Goal: Information Seeking & Learning: Learn about a topic

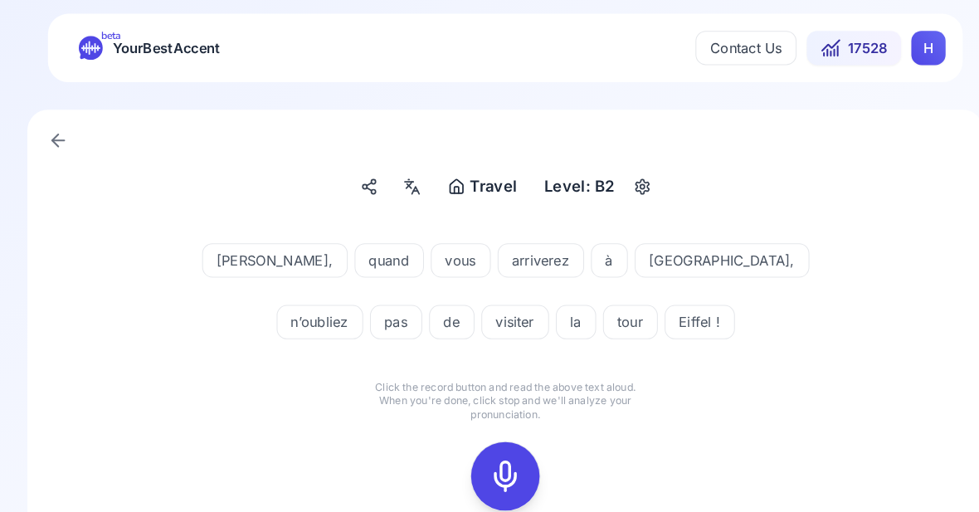
click at [488, 471] on icon at bounding box center [489, 461] width 33 height 33
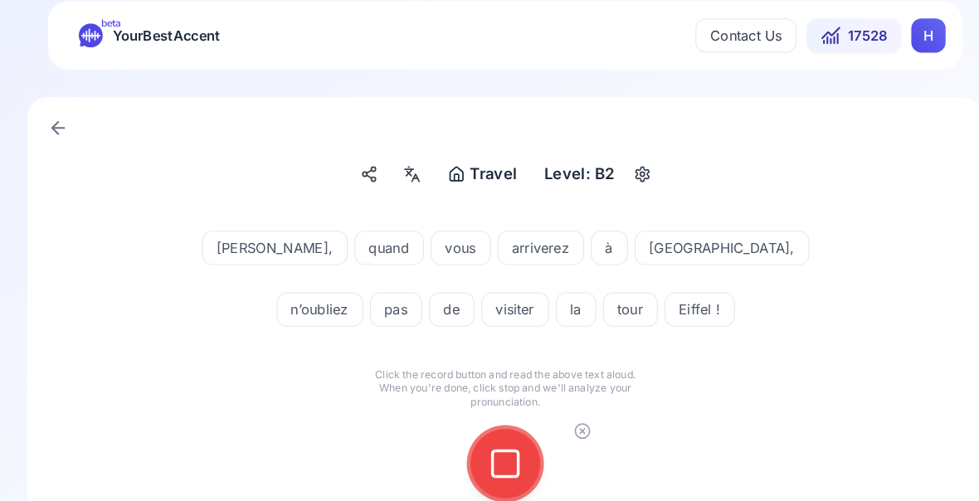
scroll to position [12, 0]
click at [496, 452] on icon at bounding box center [489, 449] width 33 height 33
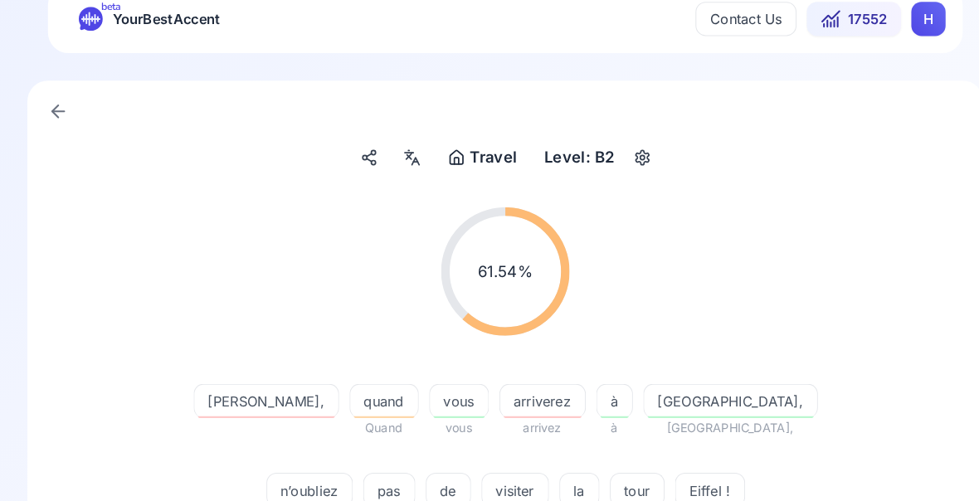
scroll to position [27, 0]
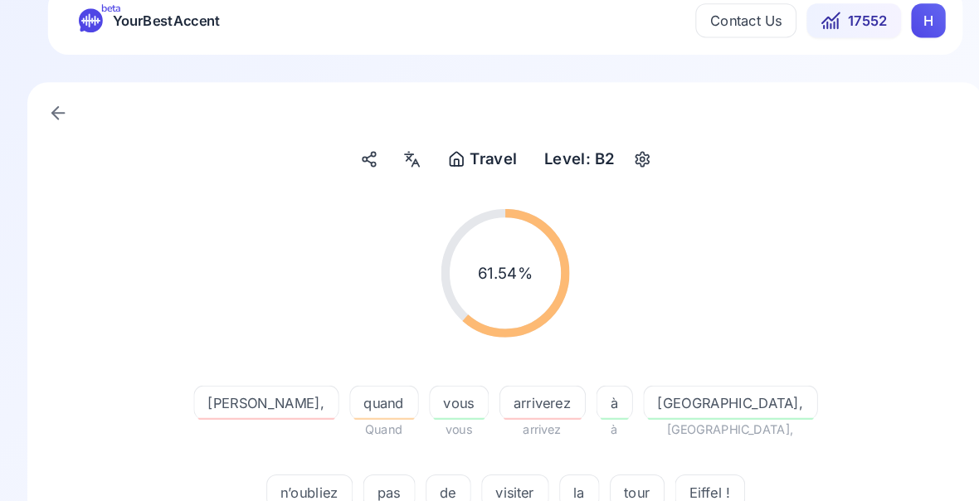
click at [654, 495] on span "Ifull." at bounding box center [688, 503] width 68 height 20
click at [655, 475] on span "Eiffel !" at bounding box center [688, 477] width 66 height 20
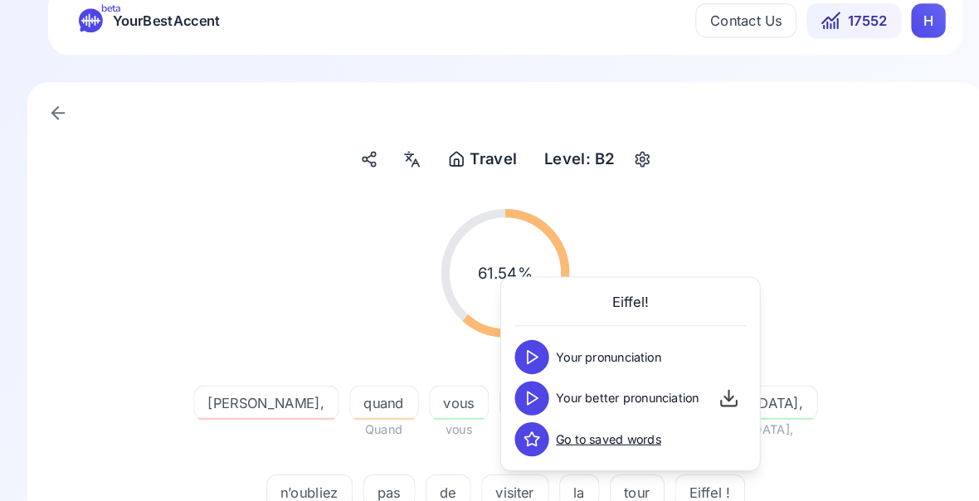
click at [517, 390] on icon at bounding box center [515, 386] width 17 height 17
click at [784, 511] on div "61.54 % 61.54 % Carla, quand Quand vous vous arriverez arrivez à à Paris, Paris…" at bounding box center [489, 497] width 847 height 616
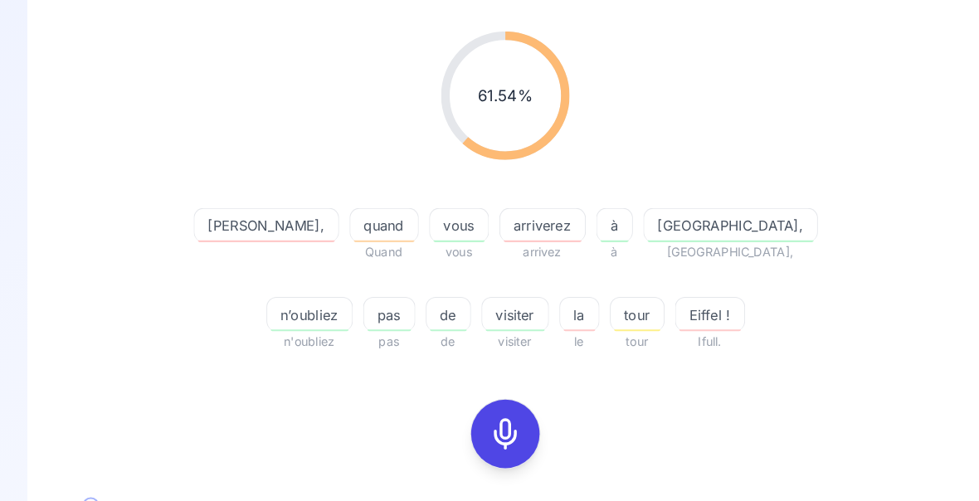
scroll to position [199, 0]
click at [501, 423] on rect at bounding box center [489, 420] width 25 height 25
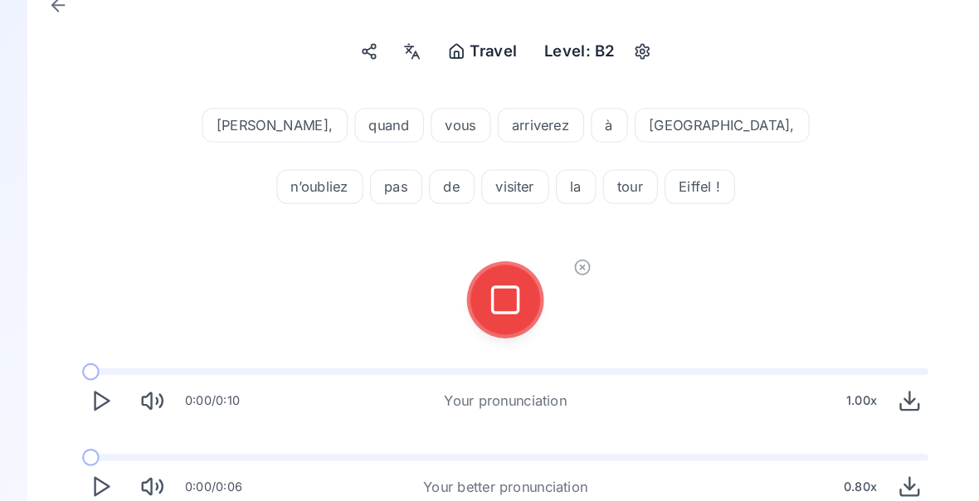
scroll to position [131, 0]
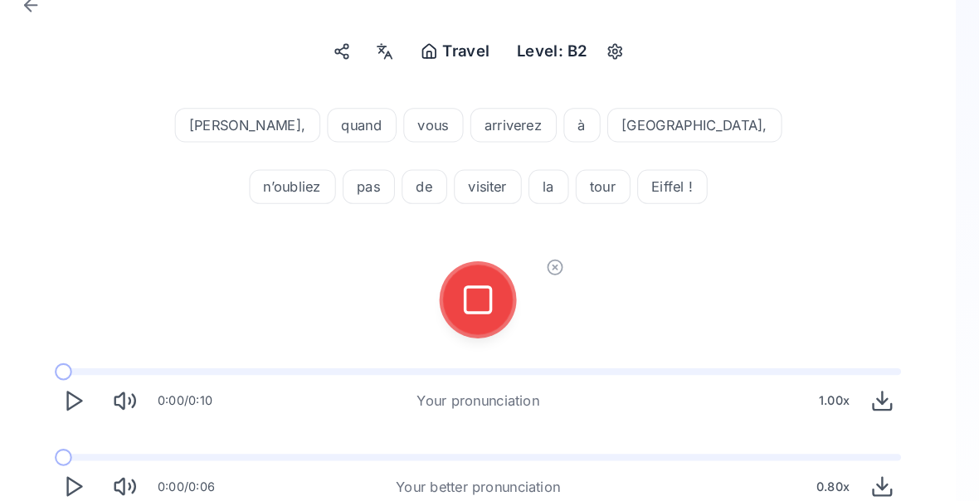
click at [486, 293] on button at bounding box center [490, 290] width 66 height 66
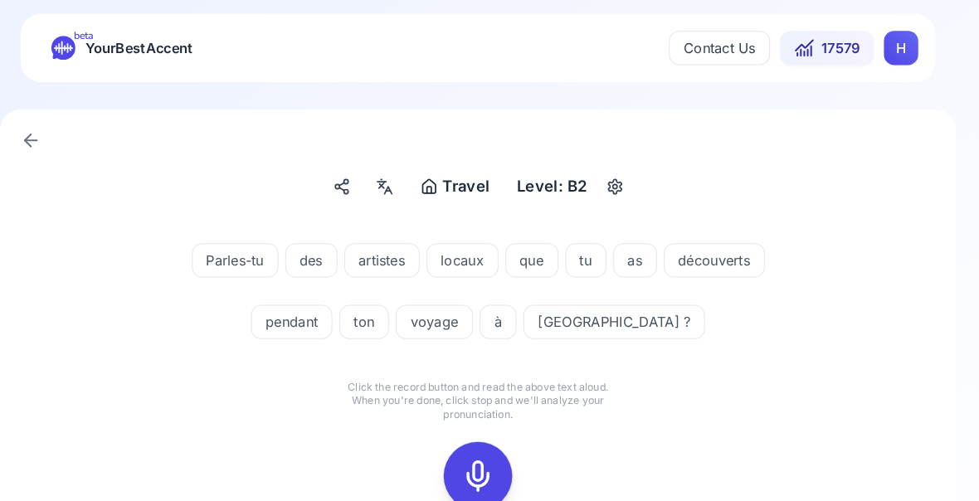
click at [473, 457] on icon at bounding box center [489, 461] width 33 height 33
click at [473, 461] on icon at bounding box center [489, 461] width 33 height 33
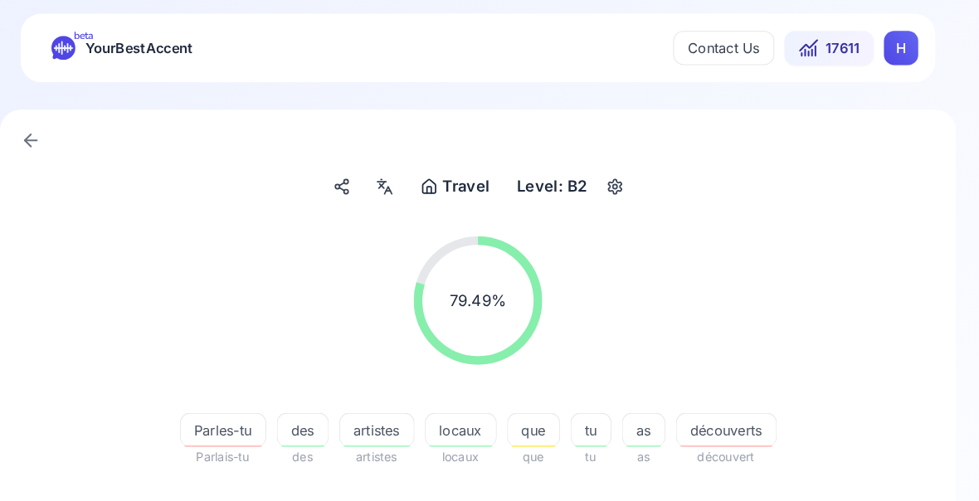
click at [706, 418] on span "découverts" at bounding box center [730, 418] width 96 height 20
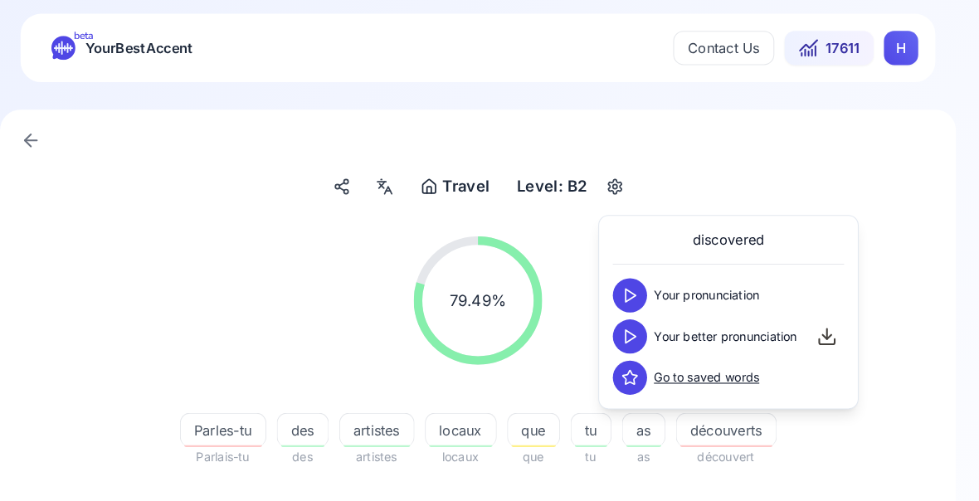
click at [621, 325] on button at bounding box center [637, 326] width 33 height 33
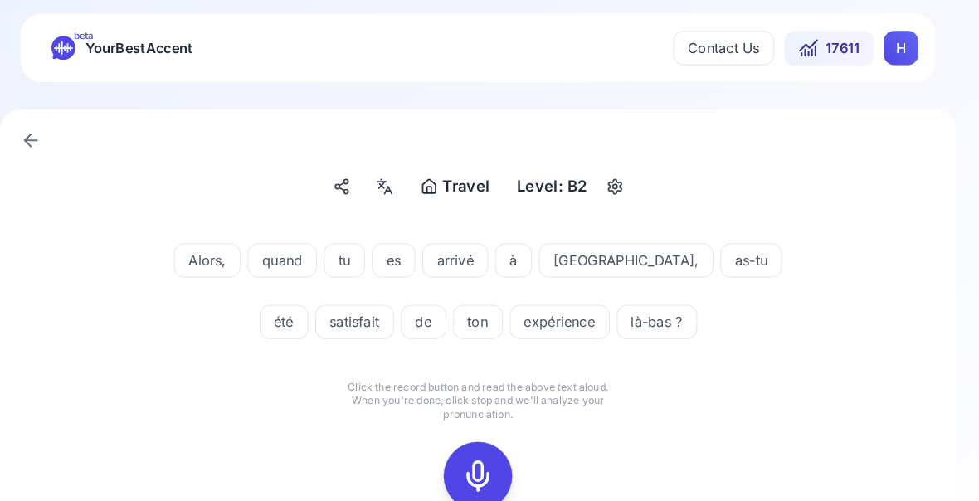
click at [473, 464] on icon at bounding box center [489, 461] width 33 height 33
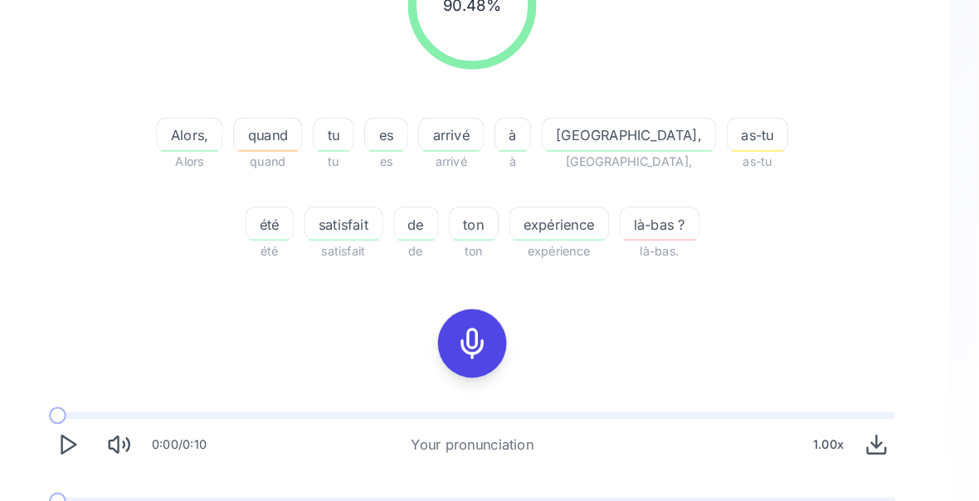
scroll to position [286, 0]
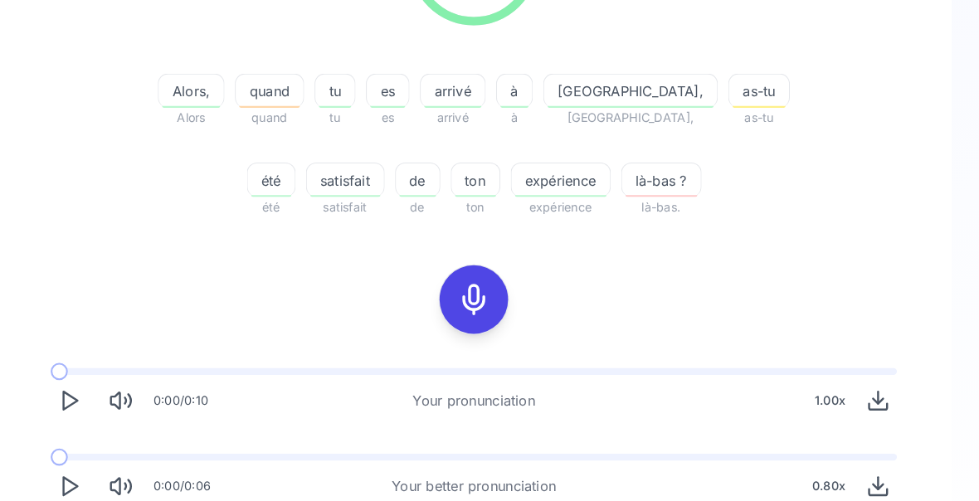
scroll to position [329, 0]
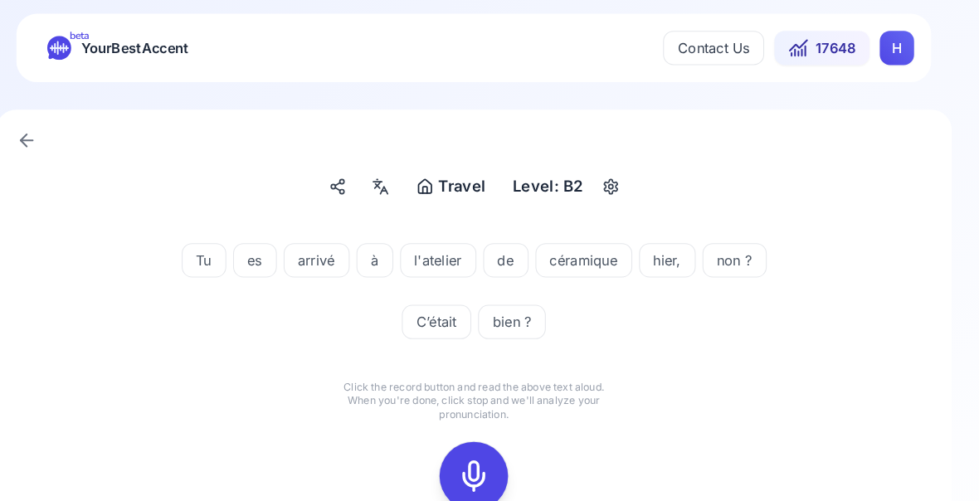
click at [473, 466] on icon at bounding box center [489, 461] width 33 height 33
click at [473, 459] on icon at bounding box center [489, 461] width 33 height 33
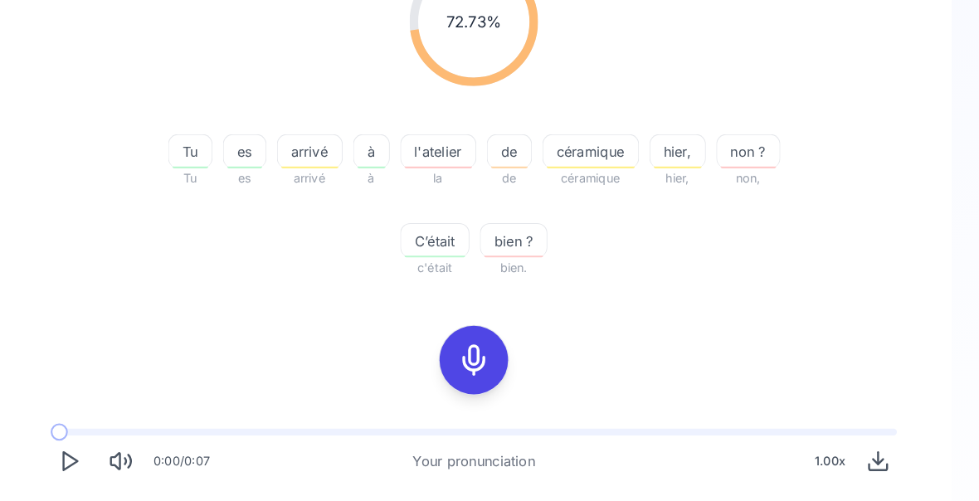
scroll to position [272, 0]
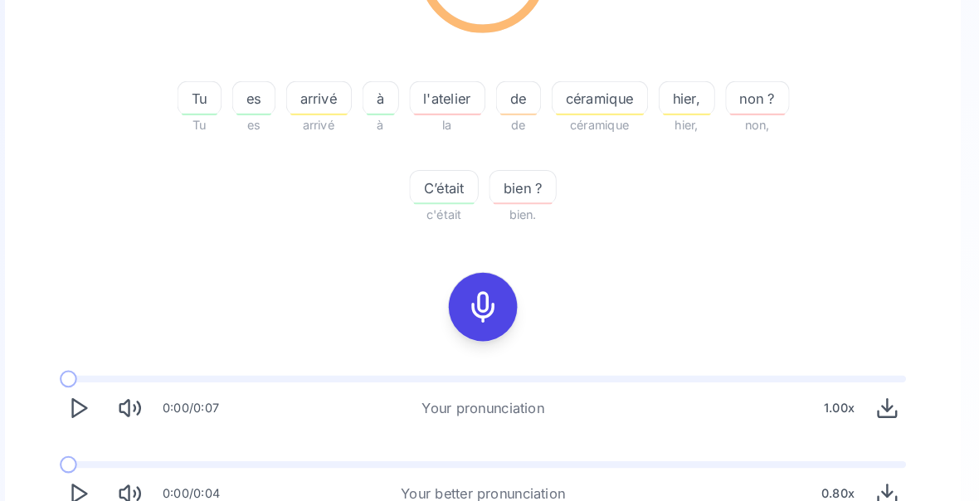
scroll to position [329, 0]
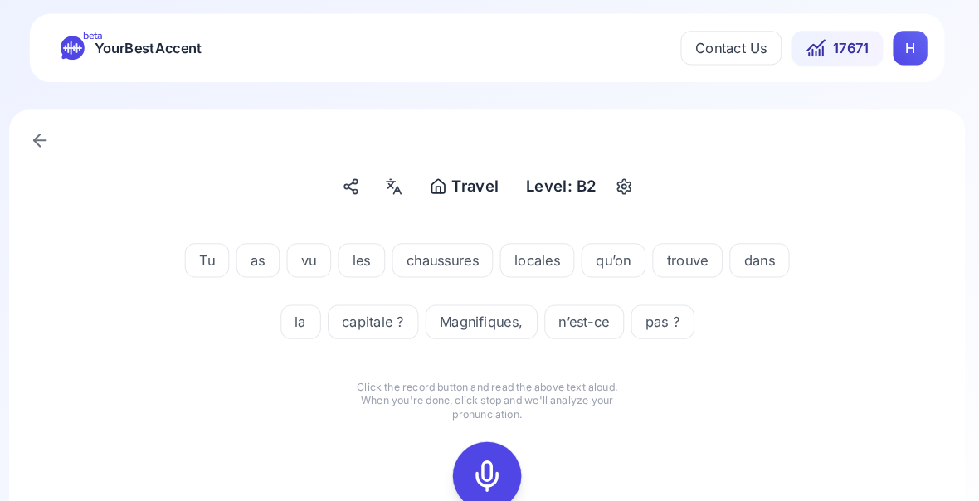
click at [473, 462] on icon at bounding box center [489, 461] width 33 height 33
click at [479, 451] on icon at bounding box center [489, 461] width 33 height 33
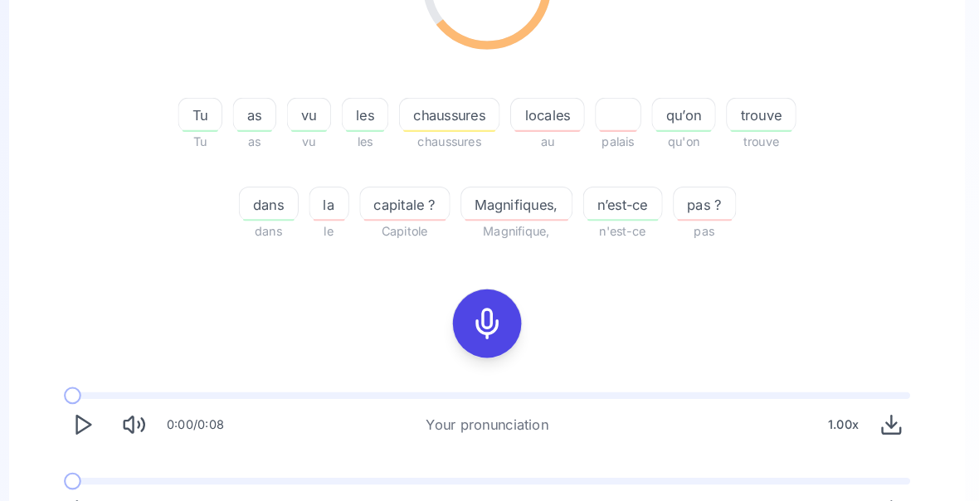
scroll to position [309, 0]
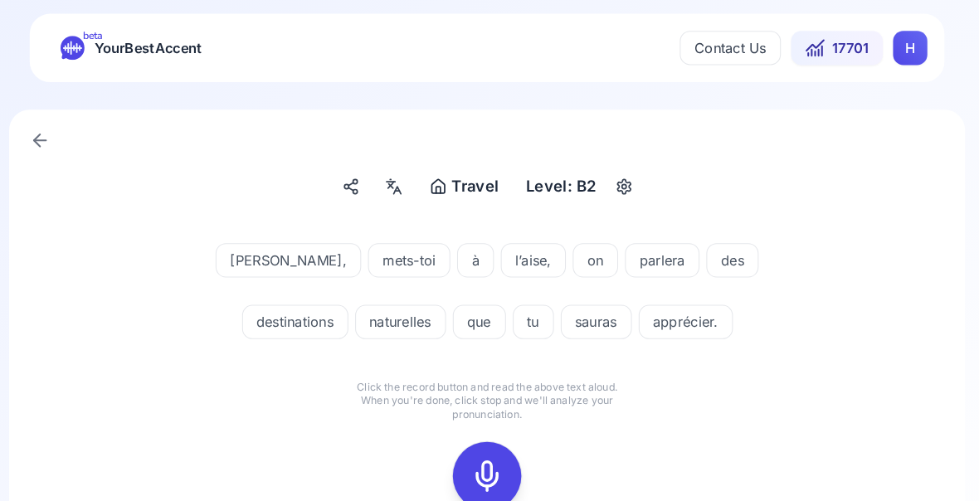
click at [481, 461] on icon at bounding box center [489, 461] width 33 height 33
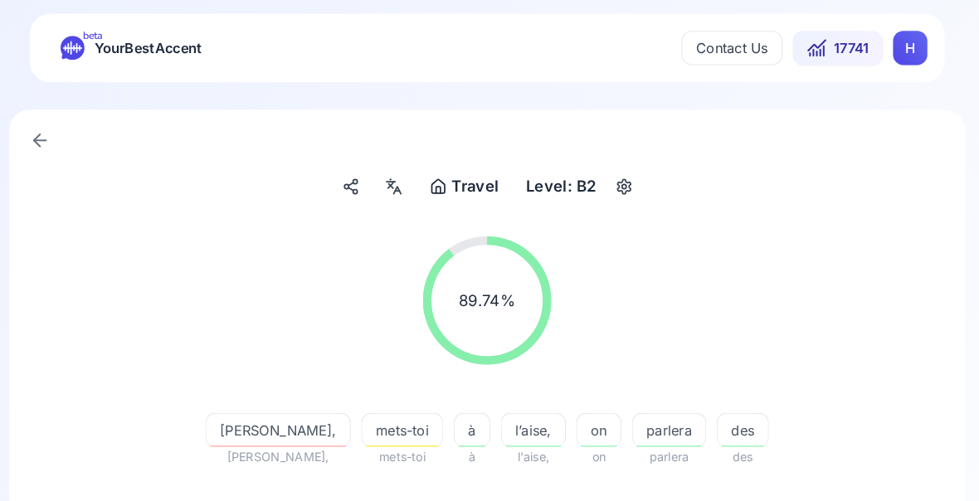
click at [358, 508] on span "naturelles" at bounding box center [401, 504] width 86 height 20
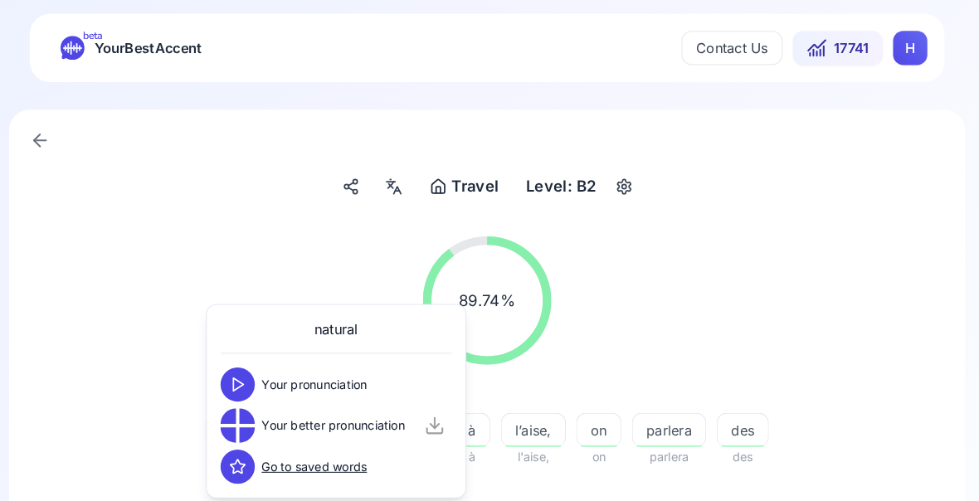
click at [786, 510] on div "Elliot, Eliette, mets-toi mets-toi à à l’aise, l'aise, on on parlera parlera de…" at bounding box center [489, 459] width 637 height 159
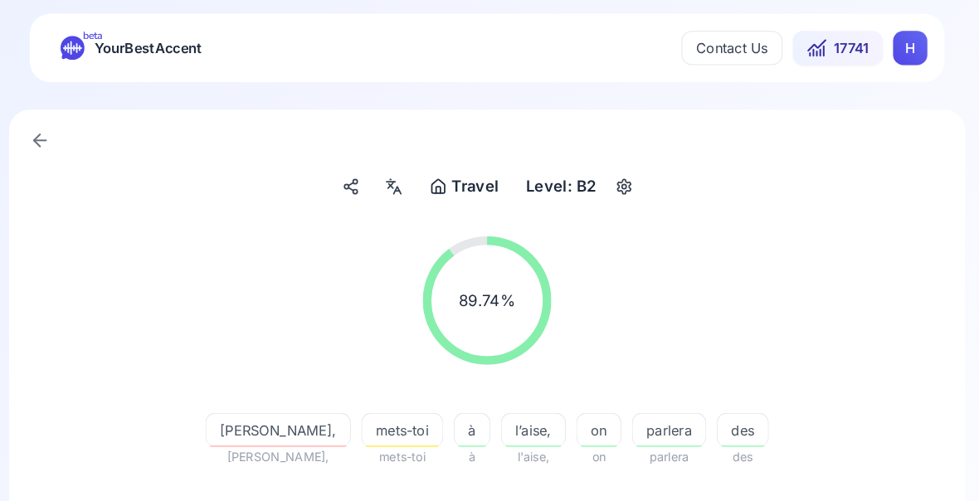
click at [567, 506] on span "sauras" at bounding box center [600, 504] width 67 height 20
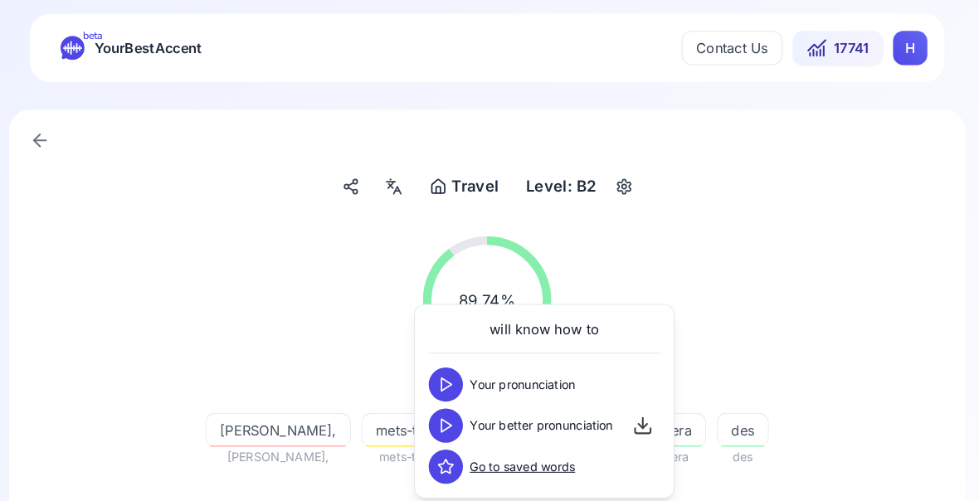
click at [800, 511] on div "89.74 % 89.74 % Elliot, Eliette, mets-toi mets-toi à à l’aise, l'aise, on on pa…" at bounding box center [489, 384] width 847 height 337
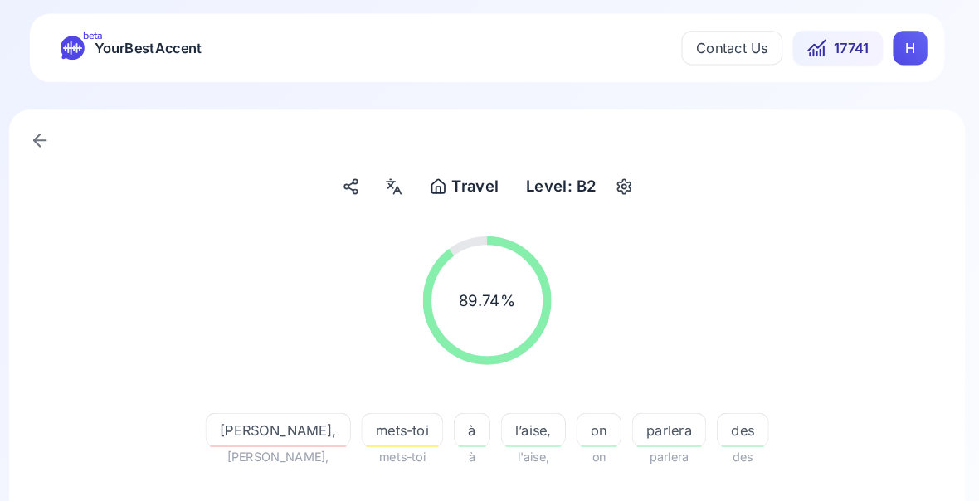
click at [504, 422] on span "l’aise," at bounding box center [534, 418] width 61 height 20
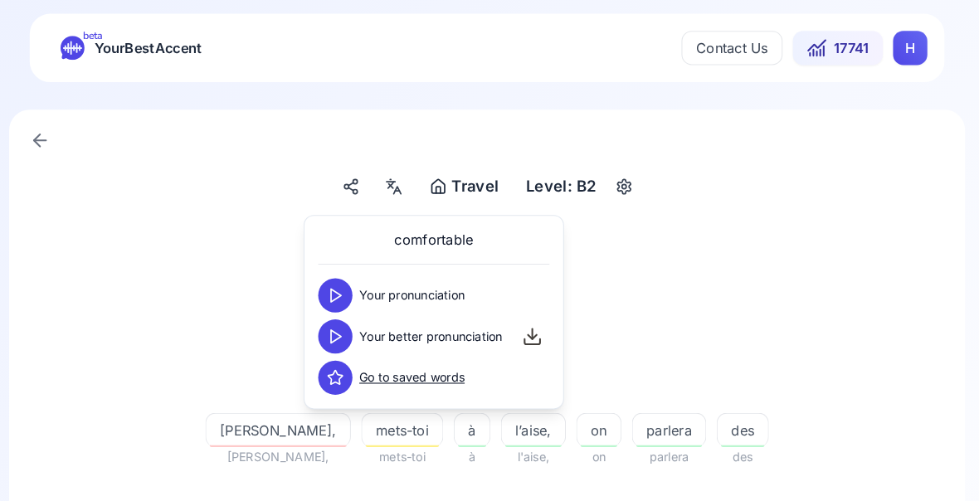
click at [790, 266] on div "89.74 % 89.74 %" at bounding box center [489, 291] width 847 height 151
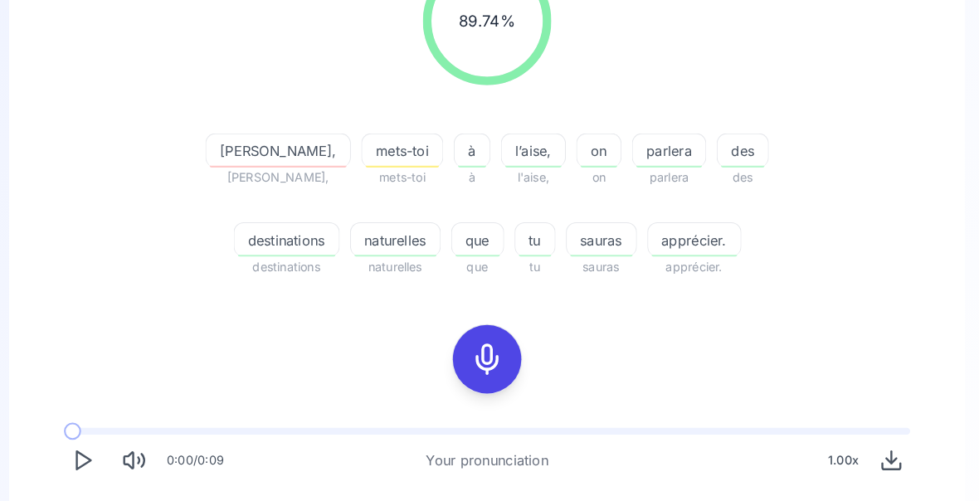
scroll to position [298, 0]
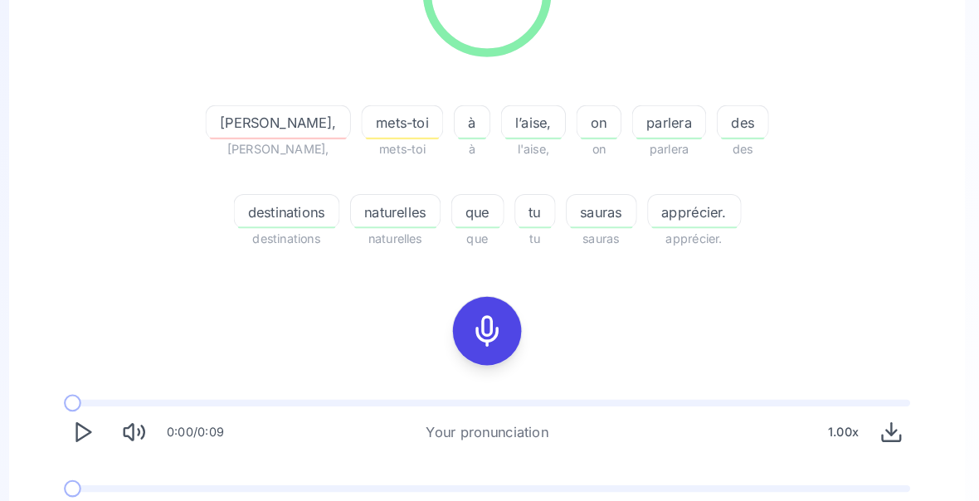
click at [88, 496] on icon "Play" at bounding box center [97, 502] width 23 height 23
click at [86, 506] on icon "Play" at bounding box center [97, 502] width 23 height 23
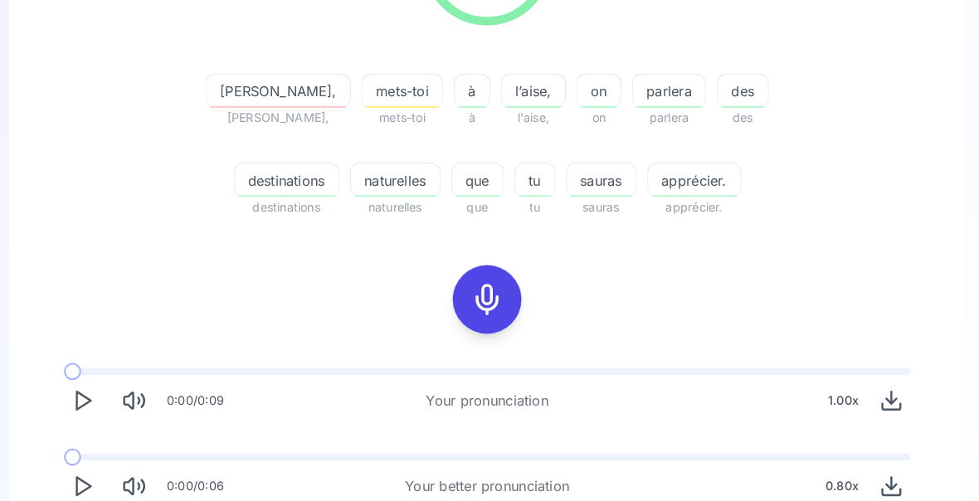
scroll to position [329, 0]
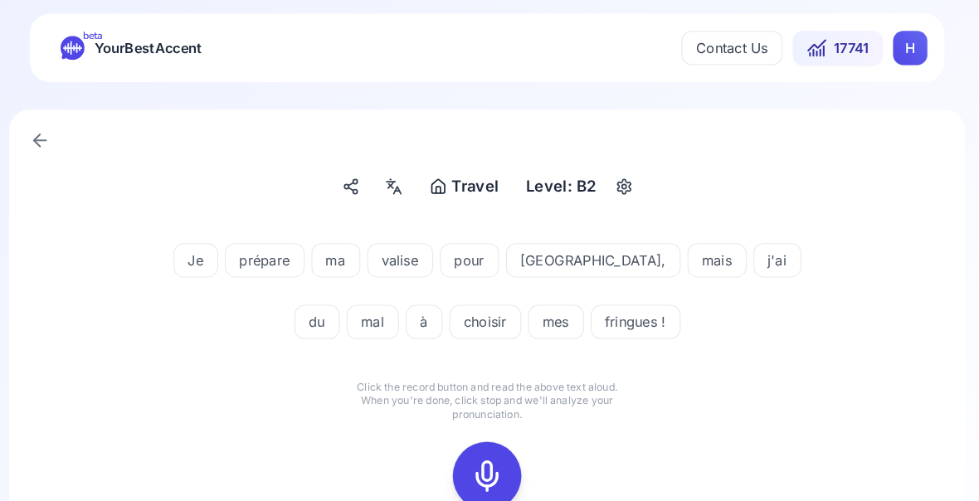
click at [473, 457] on icon at bounding box center [489, 461] width 33 height 33
click at [473, 466] on icon at bounding box center [489, 461] width 33 height 33
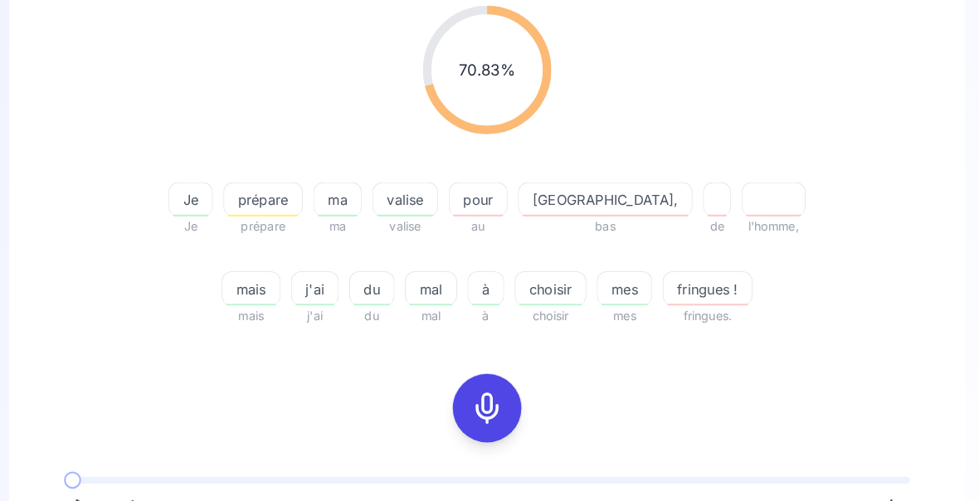
scroll to position [231, 0]
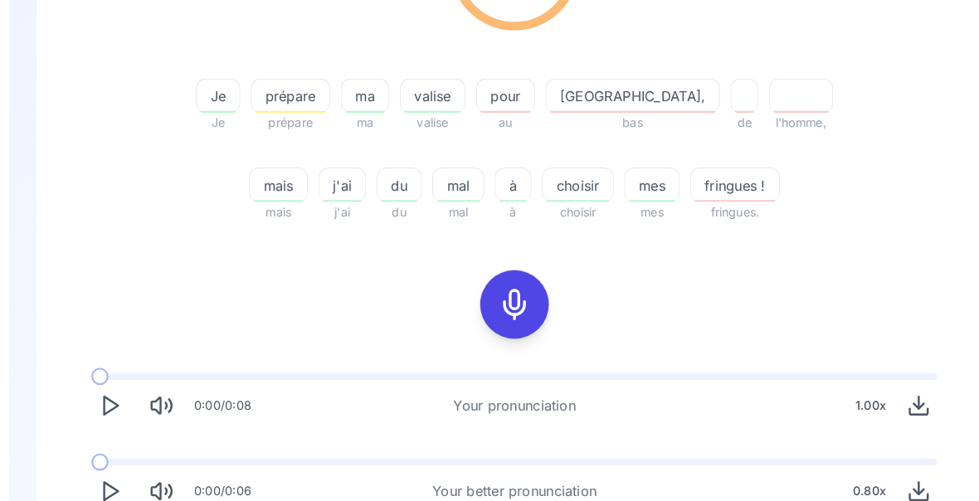
scroll to position [314, 0]
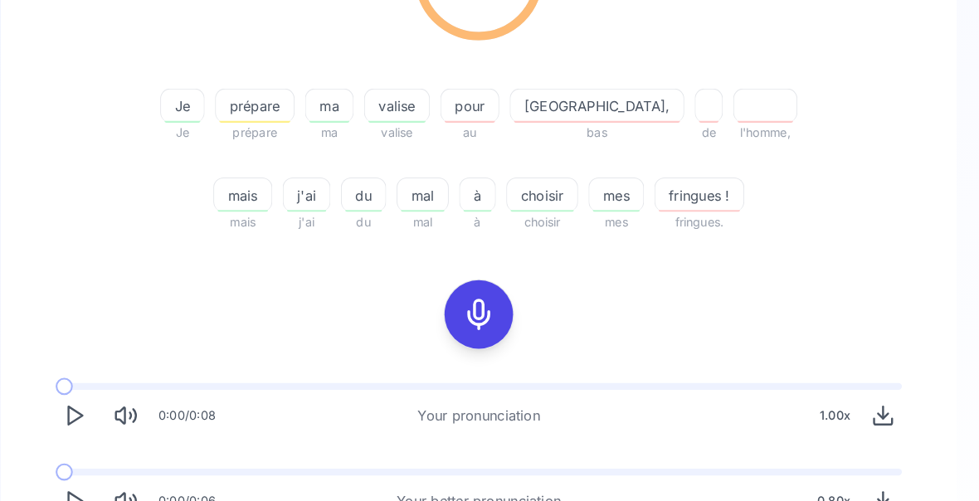
click at [86, 495] on icon "Play" at bounding box center [97, 486] width 23 height 23
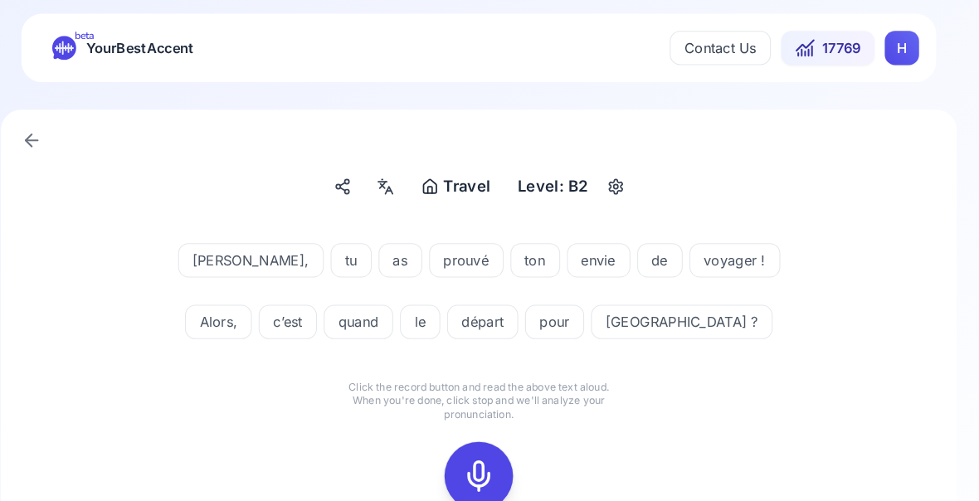
click at [473, 454] on icon at bounding box center [489, 461] width 33 height 33
click at [473, 466] on icon at bounding box center [489, 461] width 33 height 33
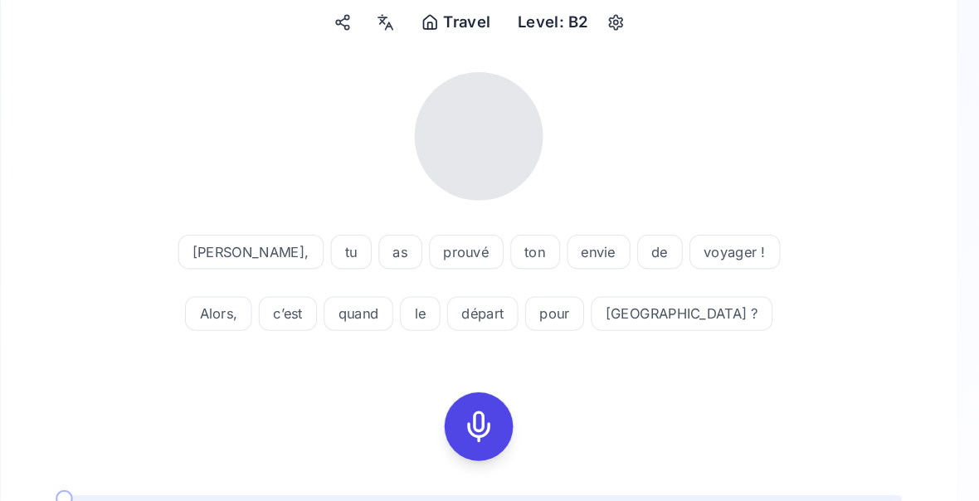
scroll to position [159, 0]
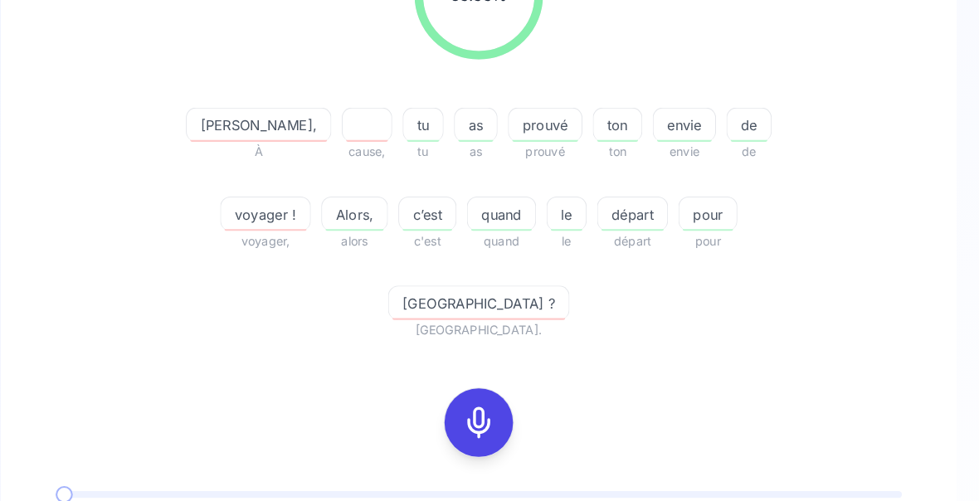
click at [518, 132] on div "prouvé" at bounding box center [554, 120] width 72 height 33
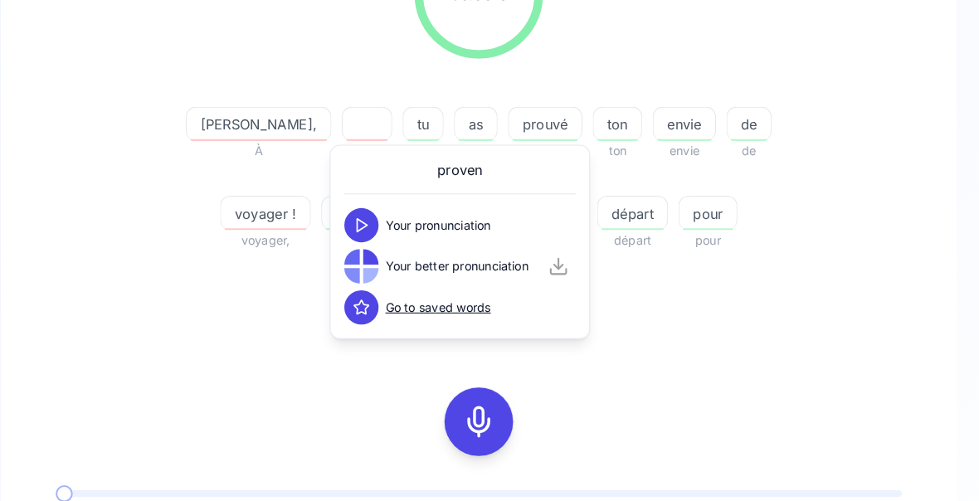
click at [815, 85] on div "83.33 % 83.33 % Marco, À cause, tu tu as as prouvé prouvé ton ton envie envie d…" at bounding box center [489, 130] width 847 height 423
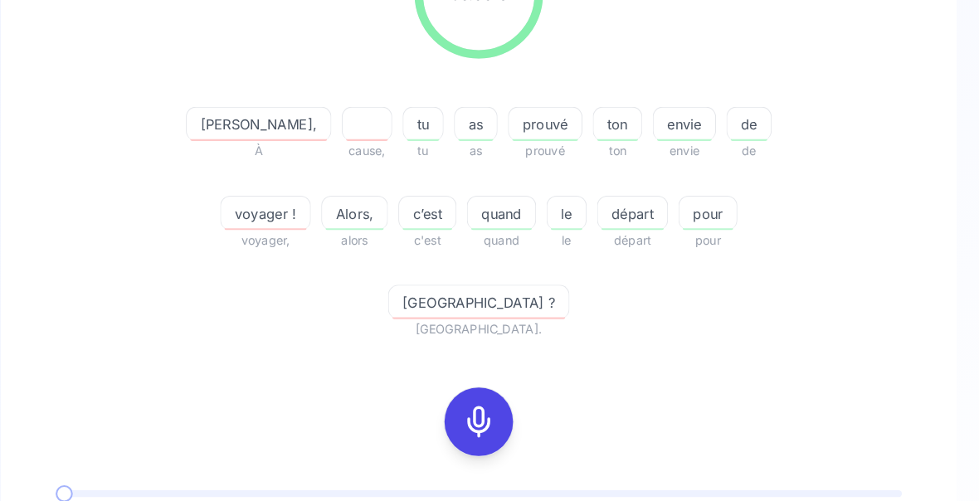
click at [658, 134] on div "envie" at bounding box center [688, 120] width 61 height 33
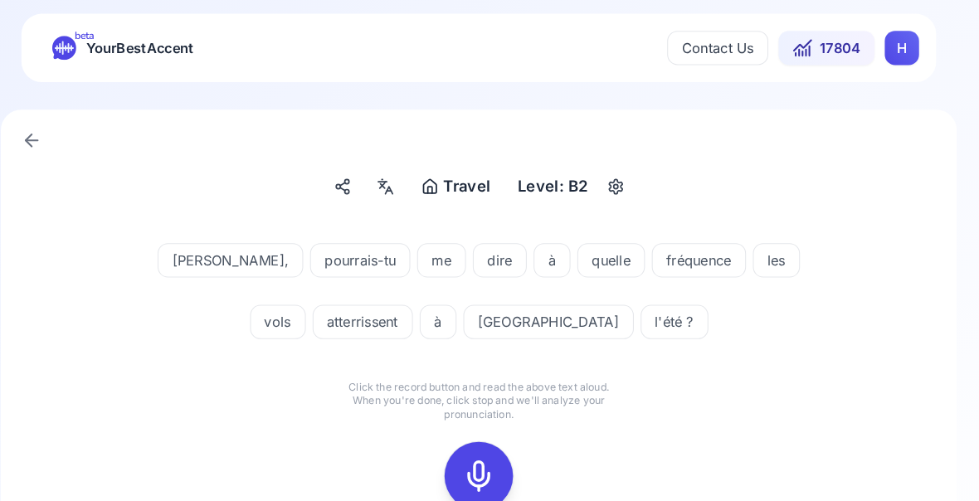
click at [473, 461] on icon at bounding box center [489, 461] width 33 height 33
click at [473, 466] on icon at bounding box center [489, 461] width 33 height 33
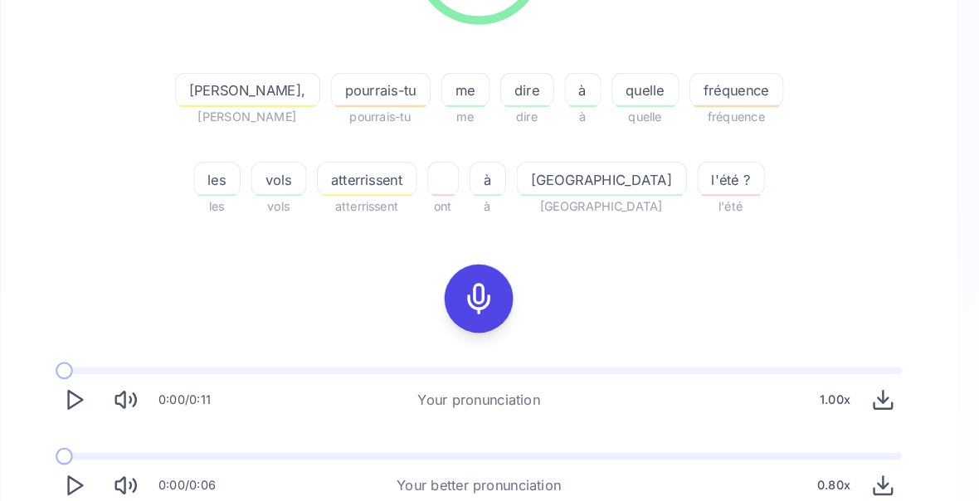
scroll to position [329, 0]
click at [371, 183] on span "atterrissent" at bounding box center [381, 175] width 95 height 20
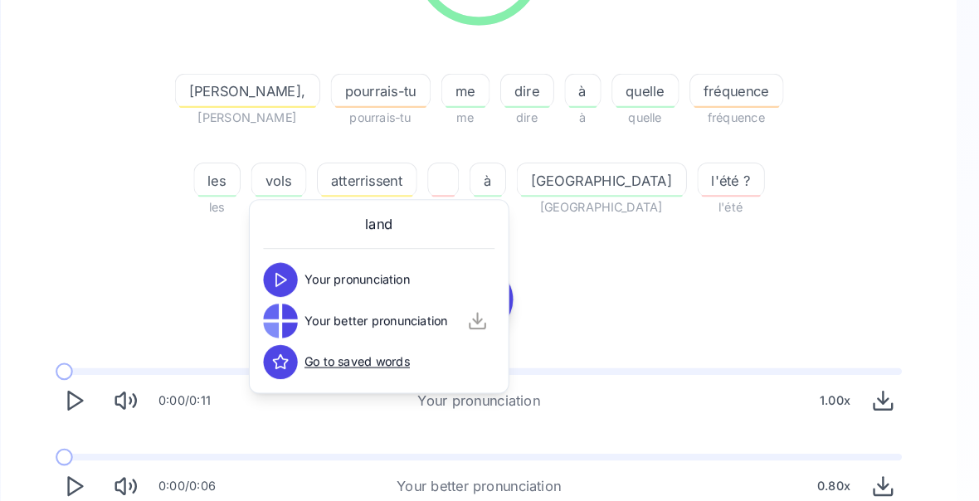
click at [766, 251] on div "76.19 % 76.19 % Phoebe, Phoebe pourrais-tu pourrais-tu me me dire dire à à quel…" at bounding box center [489, 195] width 847 height 616
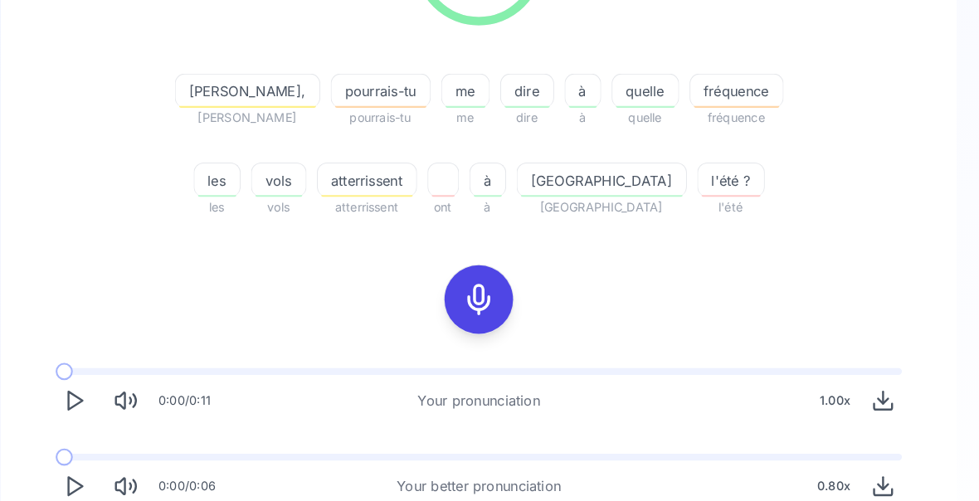
click at [86, 468] on icon "Play" at bounding box center [97, 471] width 23 height 23
click at [86, 472] on icon "Play" at bounding box center [97, 471] width 23 height 23
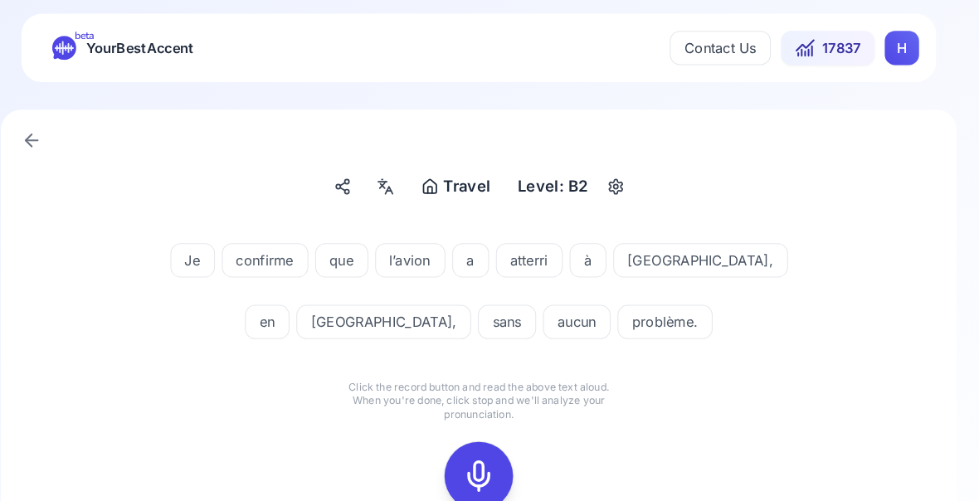
click at [473, 463] on icon at bounding box center [489, 461] width 33 height 33
click at [473, 467] on icon at bounding box center [489, 461] width 33 height 33
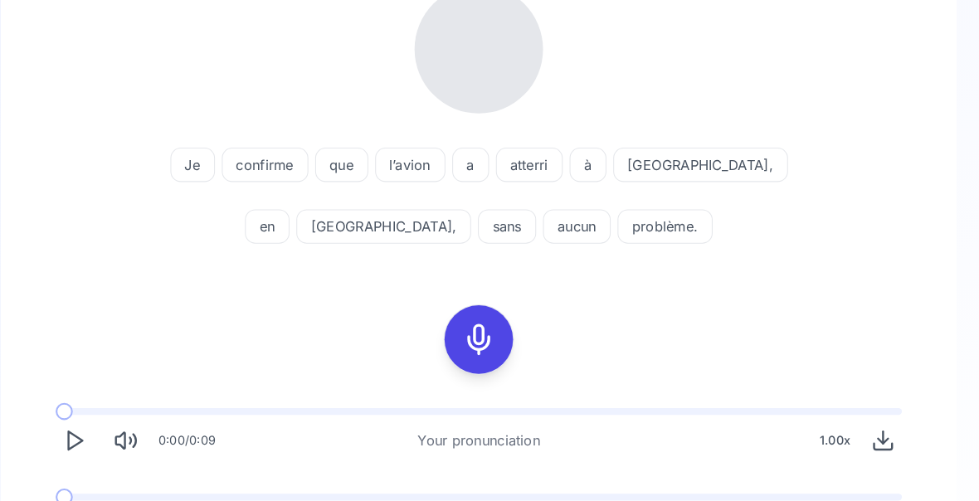
scroll to position [245, 0]
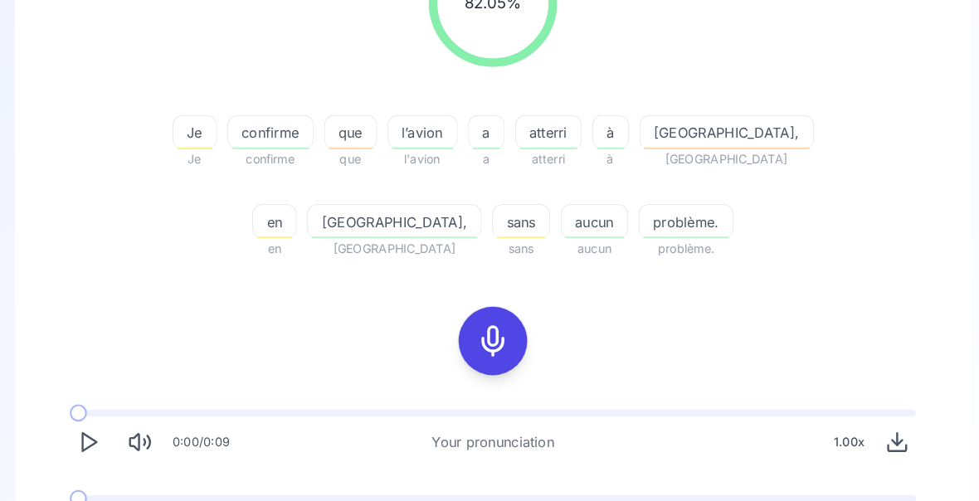
click at [86, 511] on icon "Play" at bounding box center [97, 511] width 23 height 23
click at [87, 511] on icon "Play" at bounding box center [97, 511] width 23 height 23
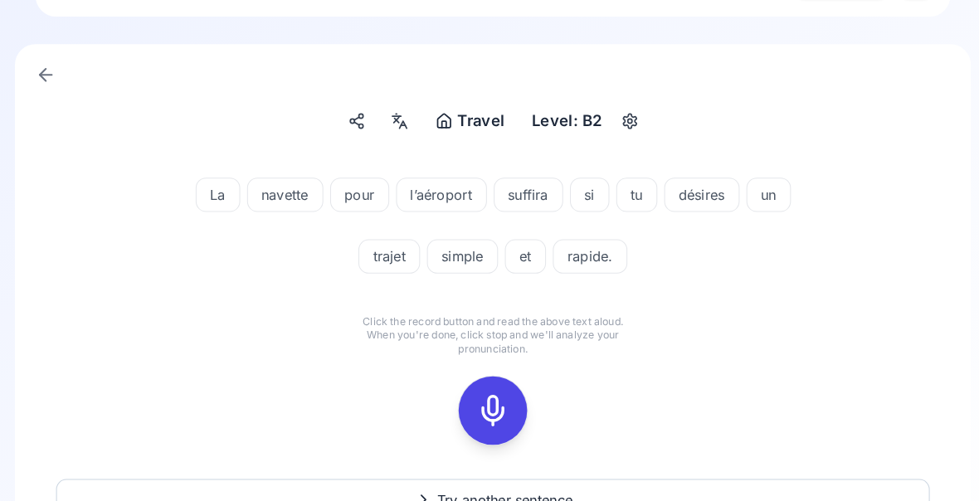
scroll to position [66, 0]
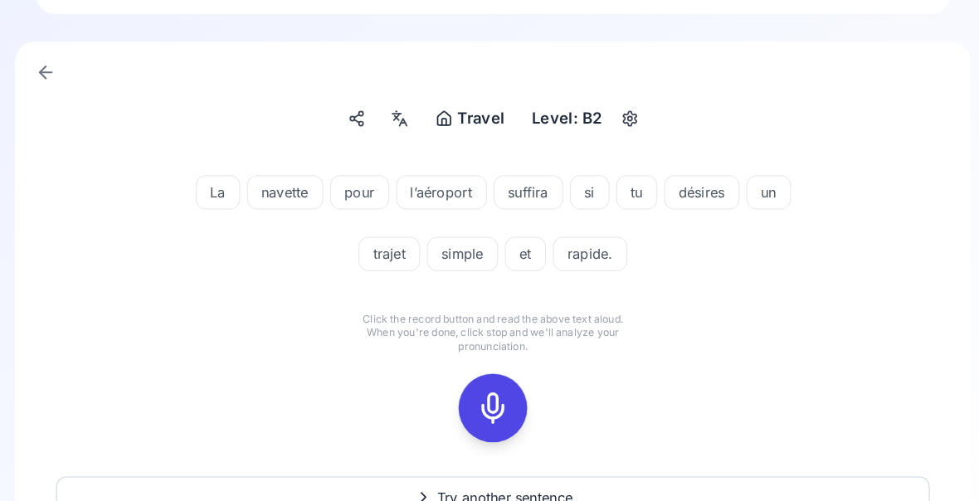
click at [474, 393] on icon at bounding box center [489, 395] width 33 height 33
click at [480, 402] on icon at bounding box center [489, 395] width 33 height 33
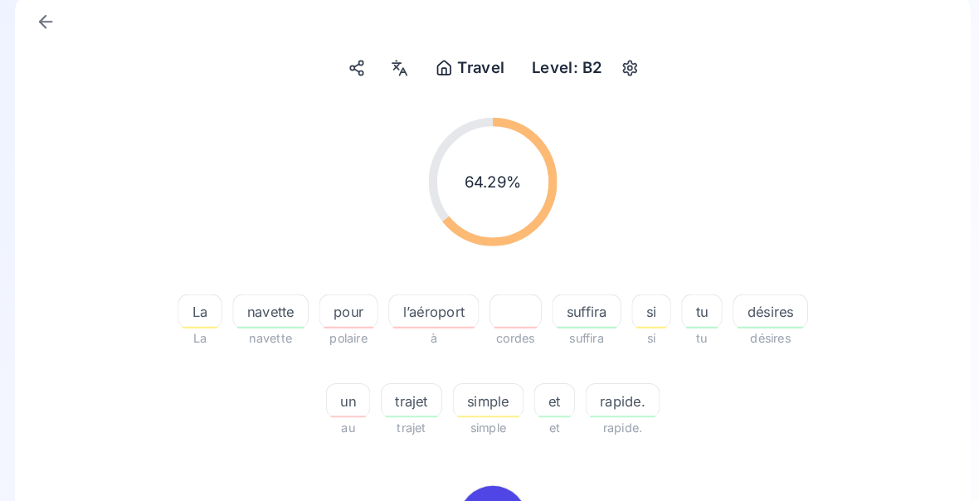
scroll to position [117, 0]
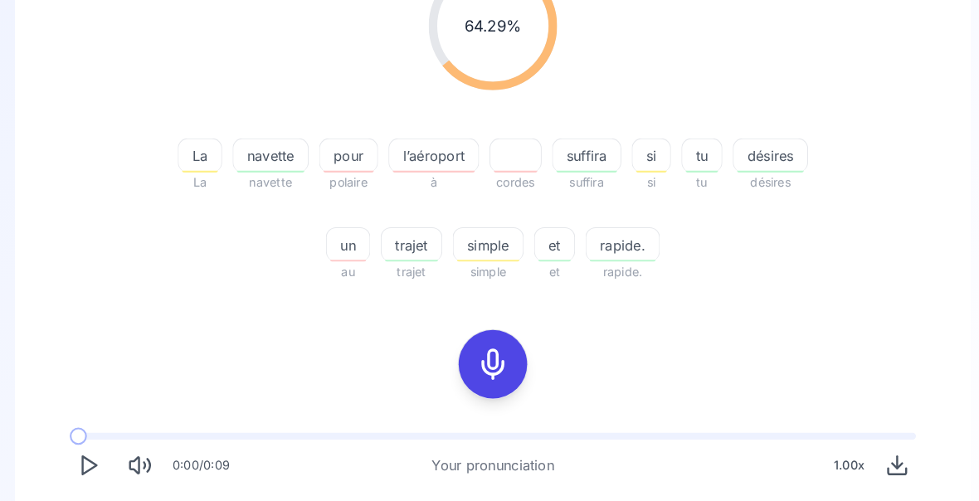
click at [482, 354] on icon at bounding box center [489, 353] width 33 height 33
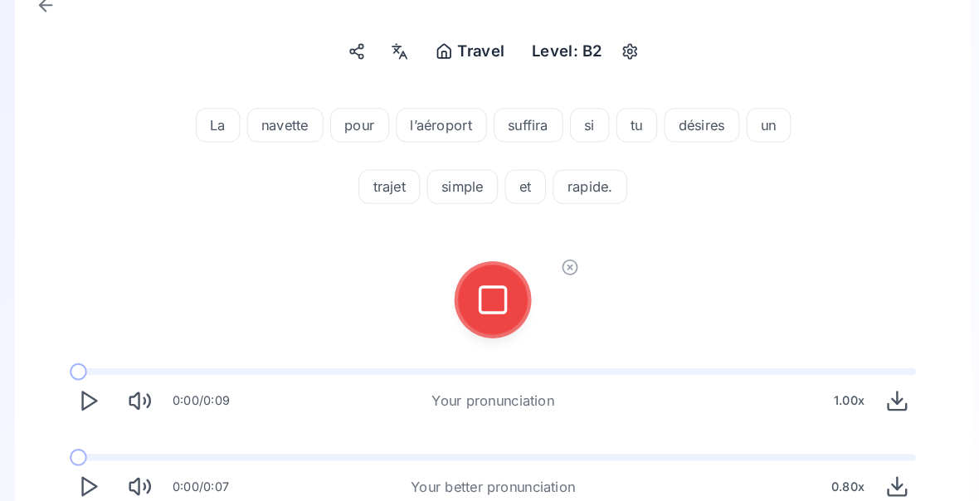
scroll to position [131, 0]
click at [483, 300] on icon at bounding box center [489, 290] width 33 height 33
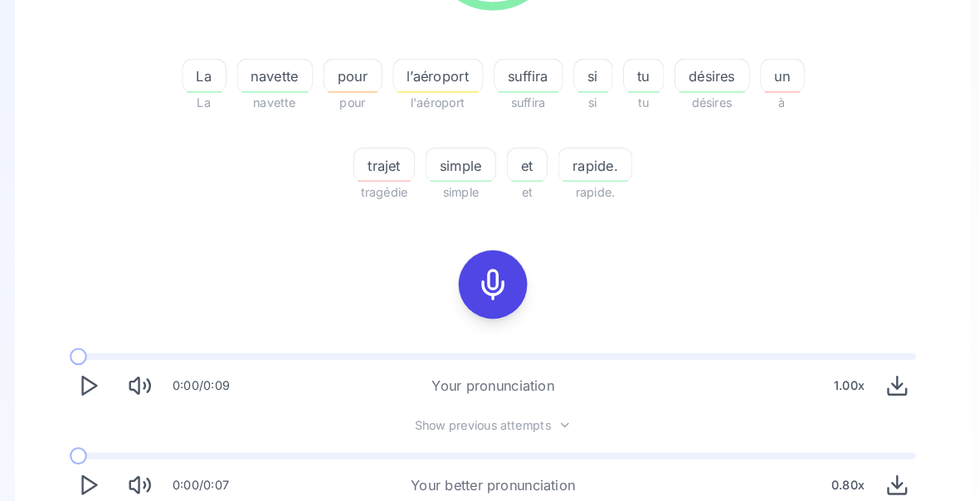
scroll to position [342, 0]
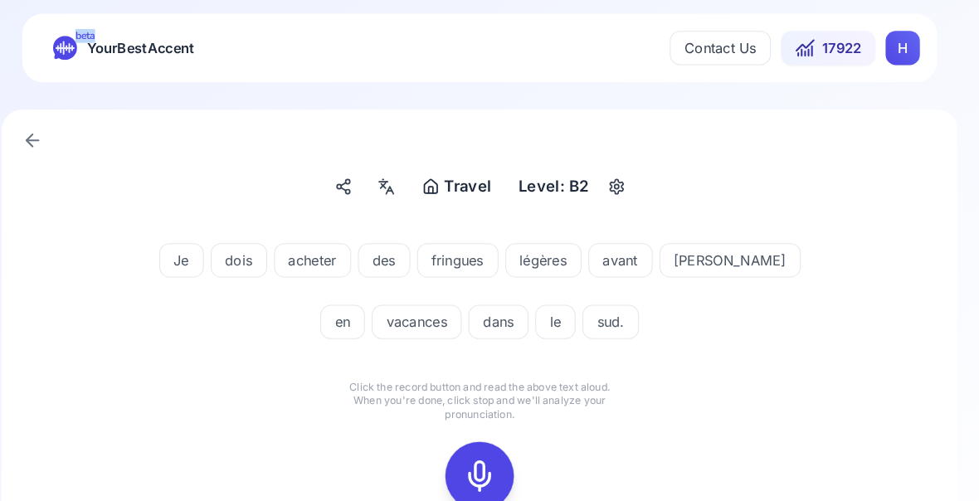
click at [474, 451] on icon at bounding box center [489, 461] width 33 height 33
click at [473, 458] on icon at bounding box center [489, 461] width 33 height 33
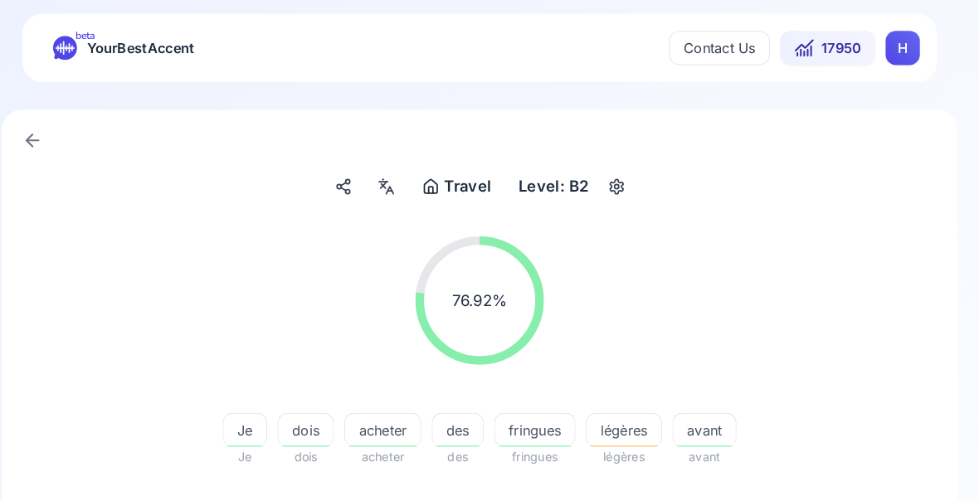
click at [593, 423] on span "légères" at bounding box center [629, 418] width 72 height 20
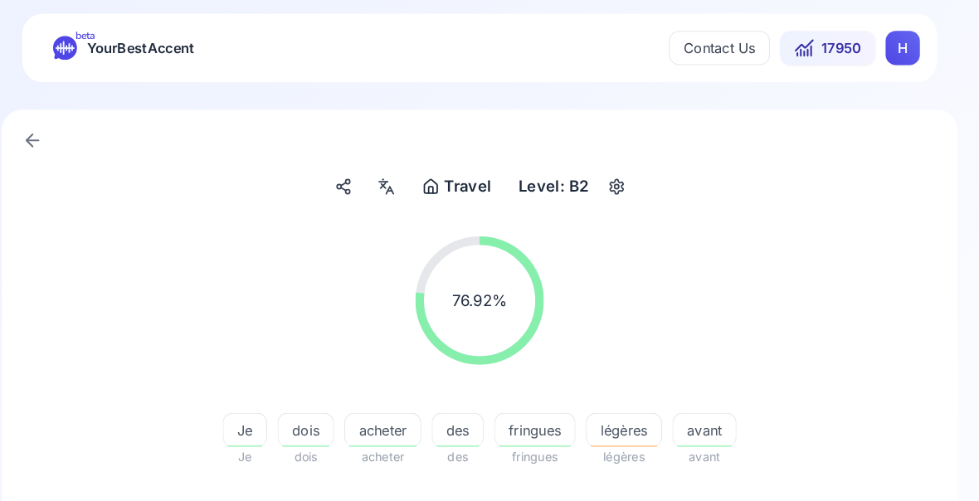
click at [593, 418] on span "légères" at bounding box center [629, 418] width 72 height 20
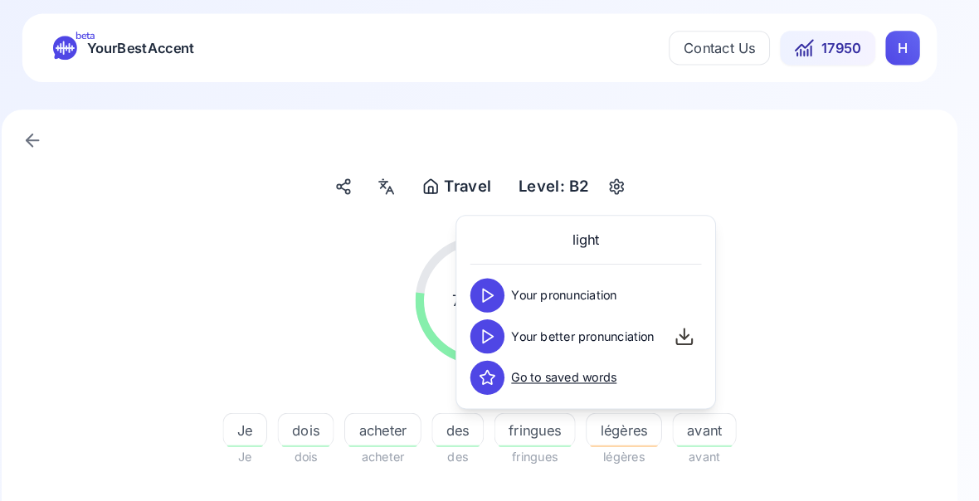
click at [482, 320] on button at bounding box center [497, 326] width 33 height 33
click at [808, 511] on div "76.92 % 76.92 % Je Je dois dois acheter acheter des des fringues fringues légèr…" at bounding box center [489, 384] width 847 height 337
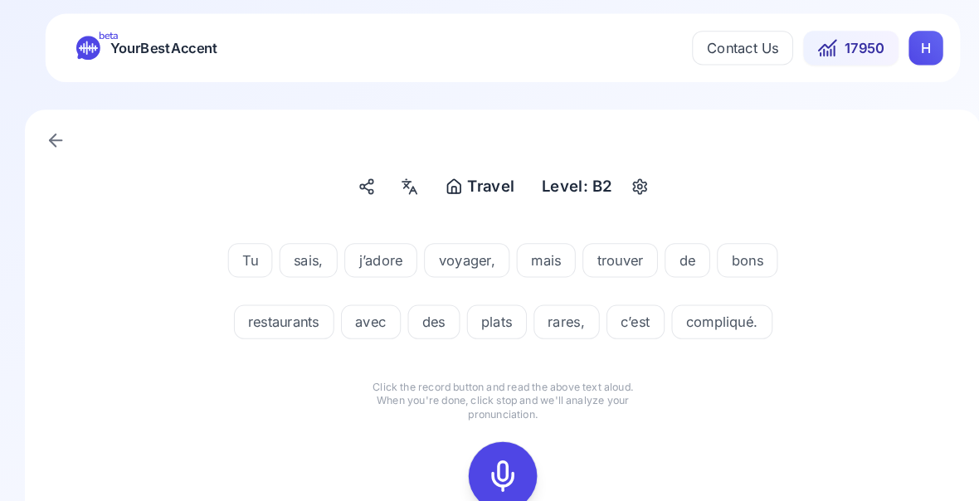
click at [486, 455] on icon at bounding box center [489, 461] width 33 height 33
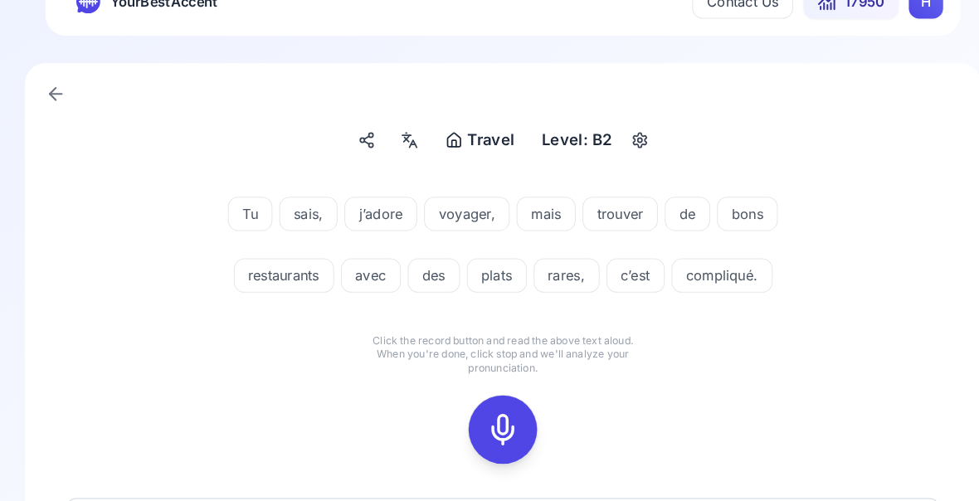
scroll to position [53, 0]
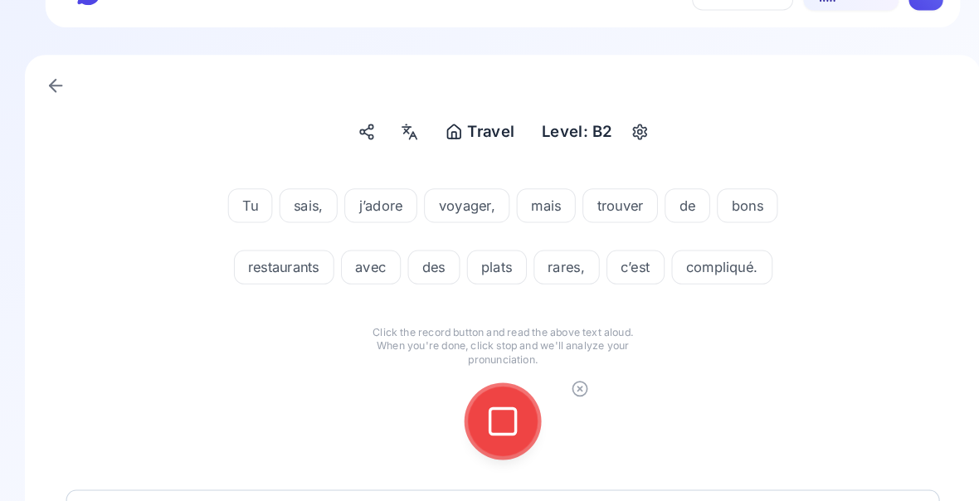
click at [486, 407] on icon at bounding box center [489, 408] width 33 height 33
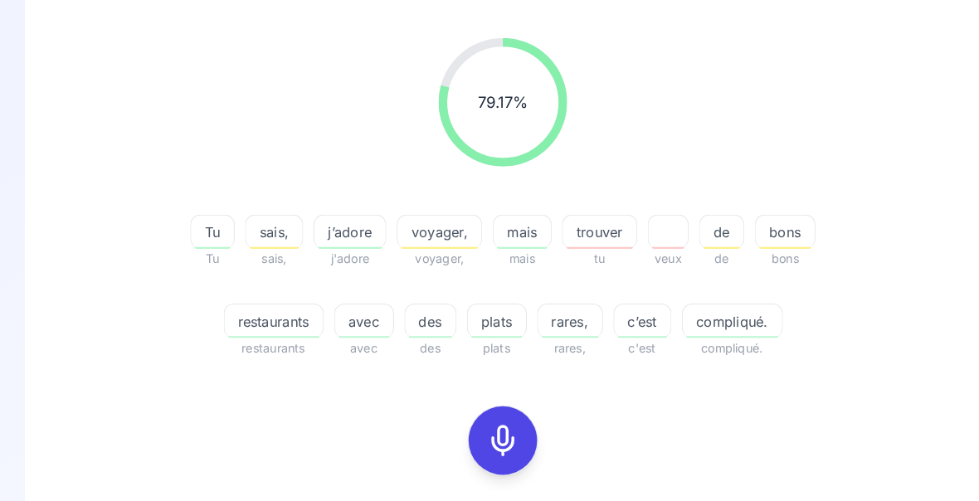
scroll to position [194, 0]
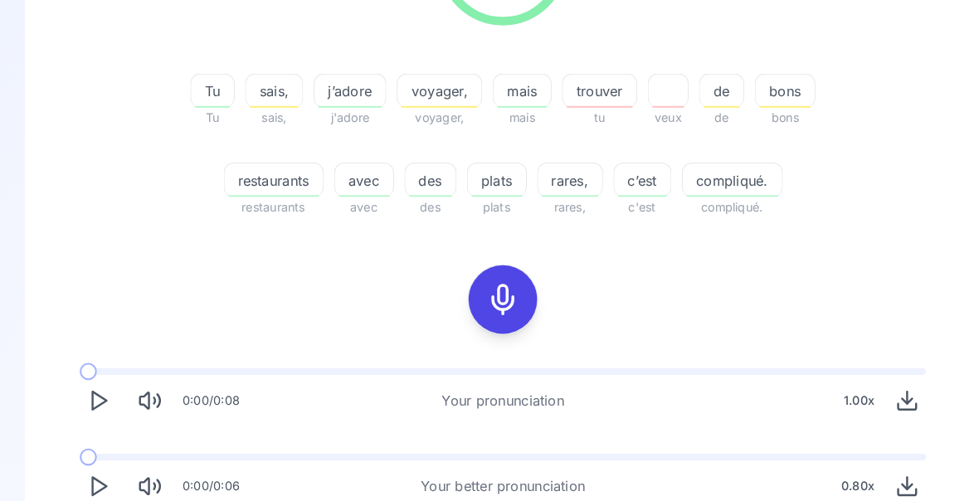
scroll to position [329, 0]
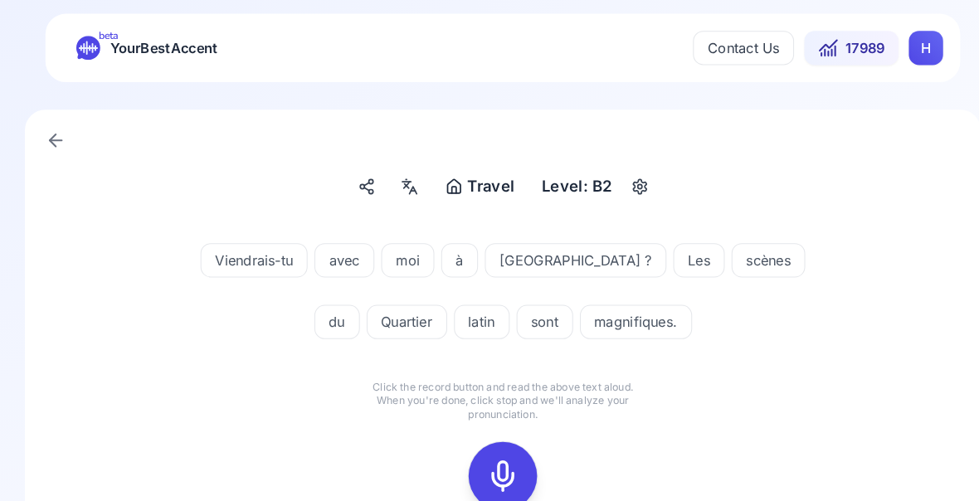
click at [488, 462] on icon at bounding box center [489, 461] width 33 height 33
click at [487, 478] on div at bounding box center [490, 461] width 40 height 66
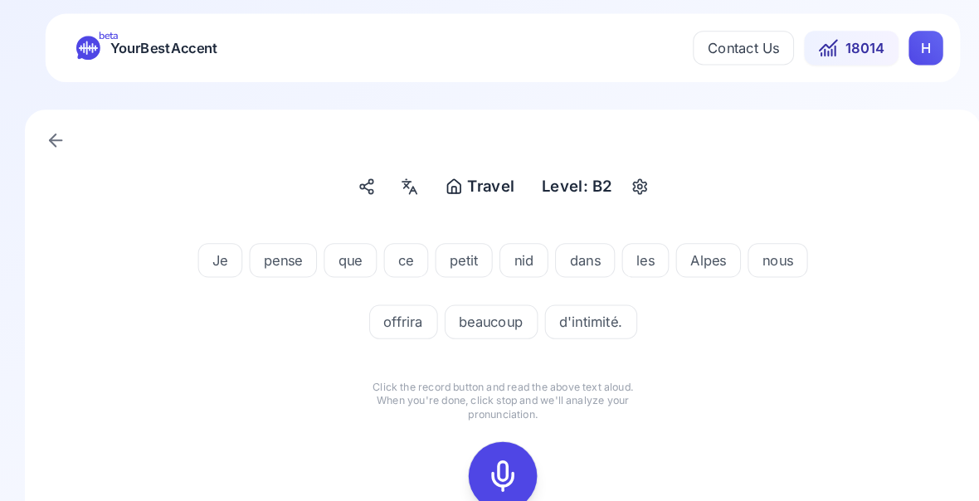
click at [480, 480] on div at bounding box center [490, 461] width 40 height 66
click at [486, 474] on rect at bounding box center [489, 461] width 25 height 25
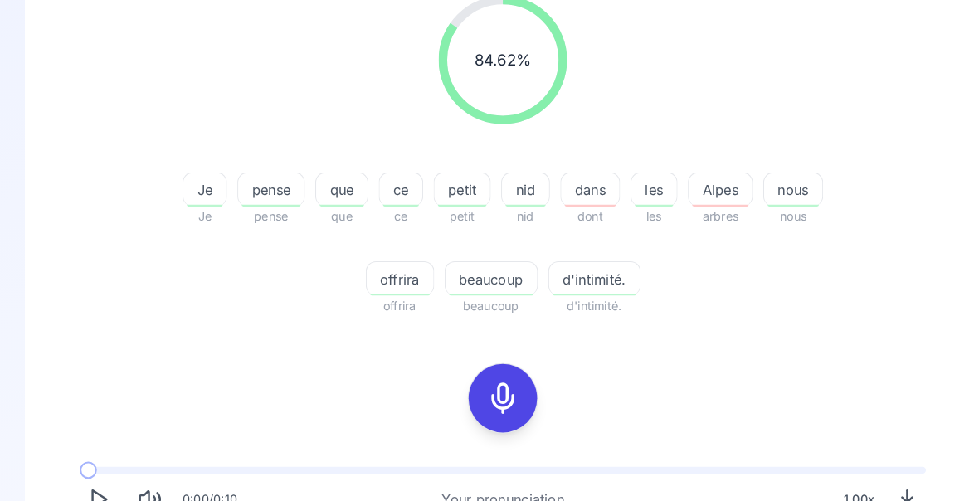
scroll to position [231, 0]
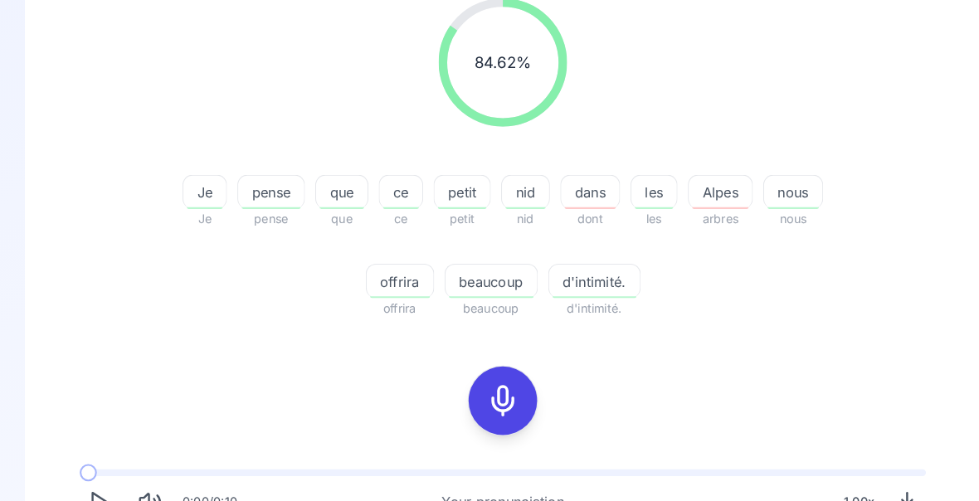
click at [580, 275] on span "d'intimité." at bounding box center [579, 273] width 88 height 20
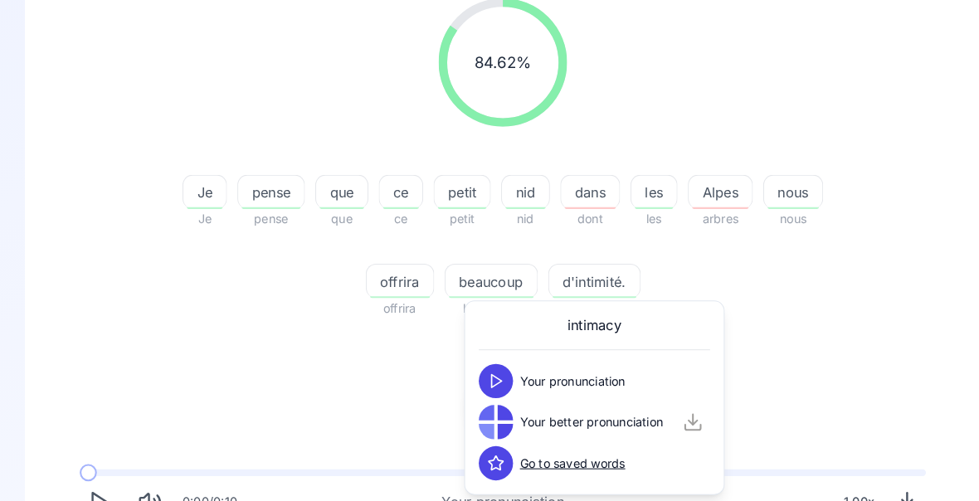
click at [804, 337] on div "84.62 % 84.62 % Je Je pense pense que que ce ce petit petit nid nid dans dont l…" at bounding box center [489, 293] width 847 height 616
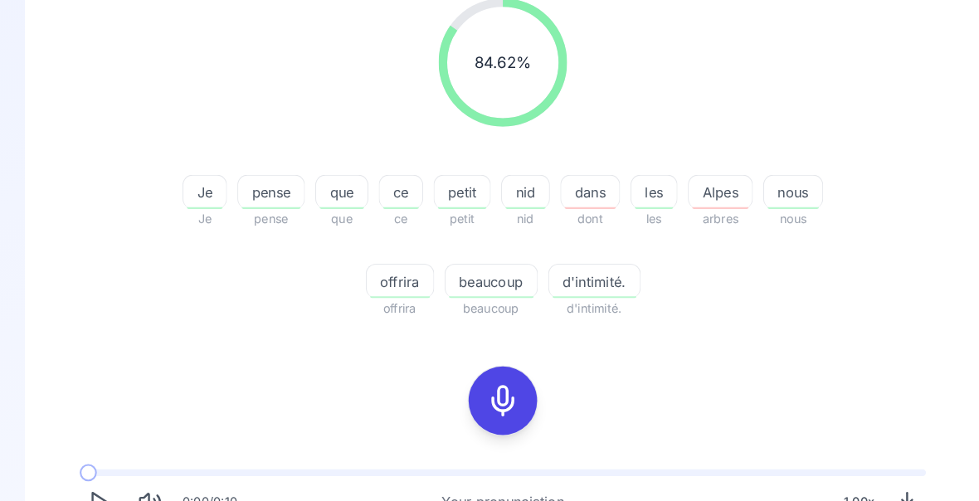
click at [398, 279] on span "offrira" at bounding box center [390, 273] width 65 height 20
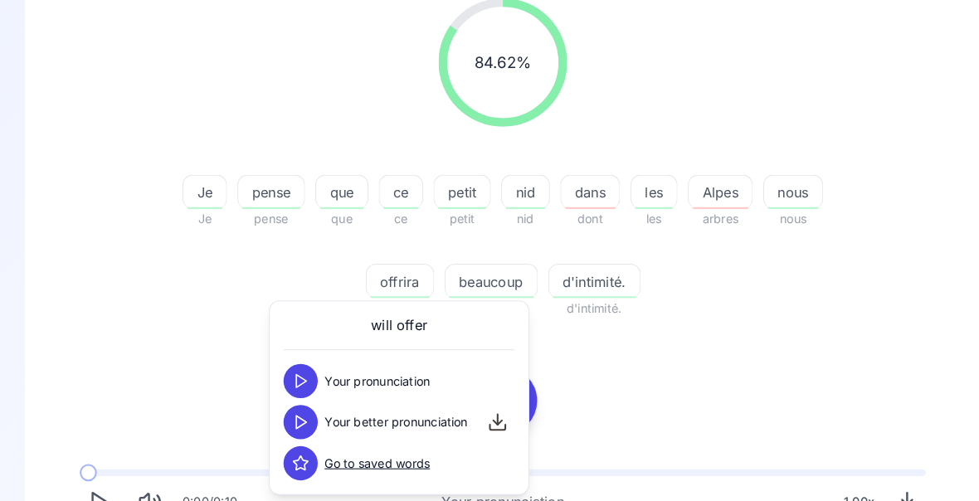
click at [796, 335] on div "84.62 % 84.62 % Je Je pense pense que que ce ce petit petit nid nid dans dont l…" at bounding box center [489, 293] width 847 height 616
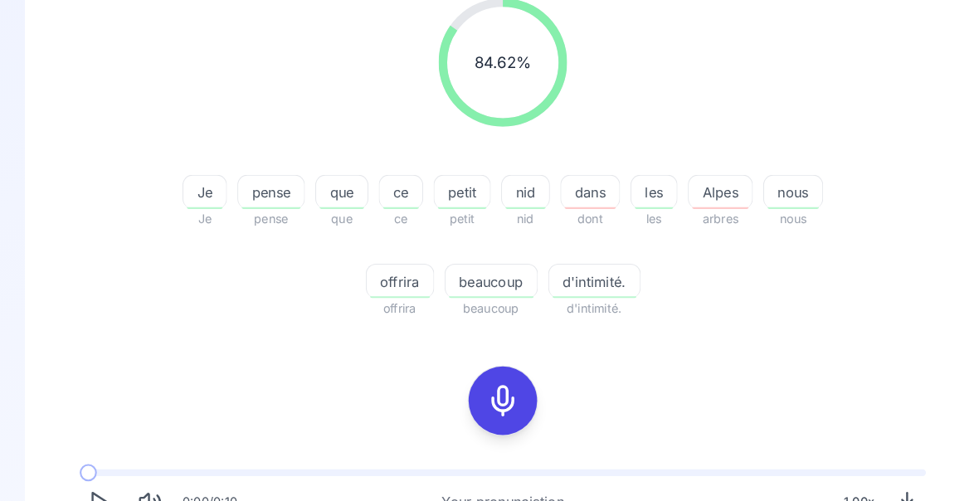
click at [517, 193] on span "nid" at bounding box center [512, 187] width 46 height 20
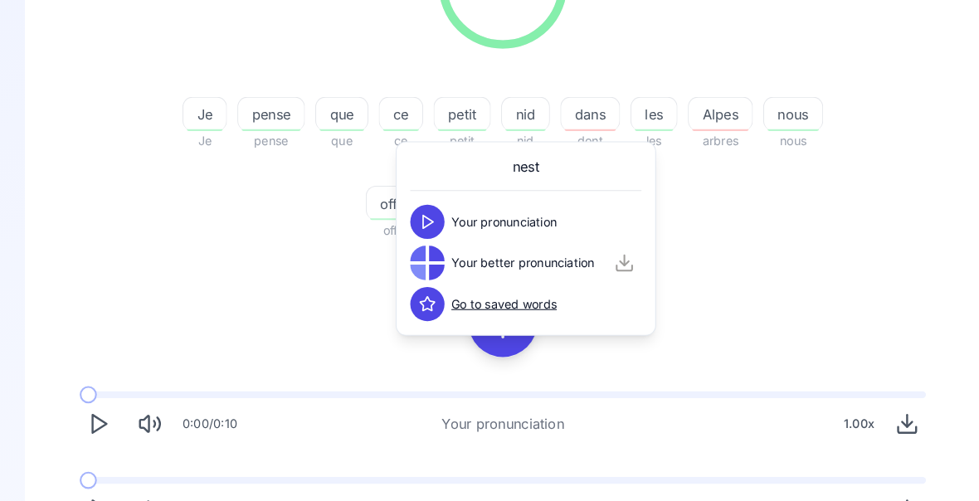
scroll to position [329, 0]
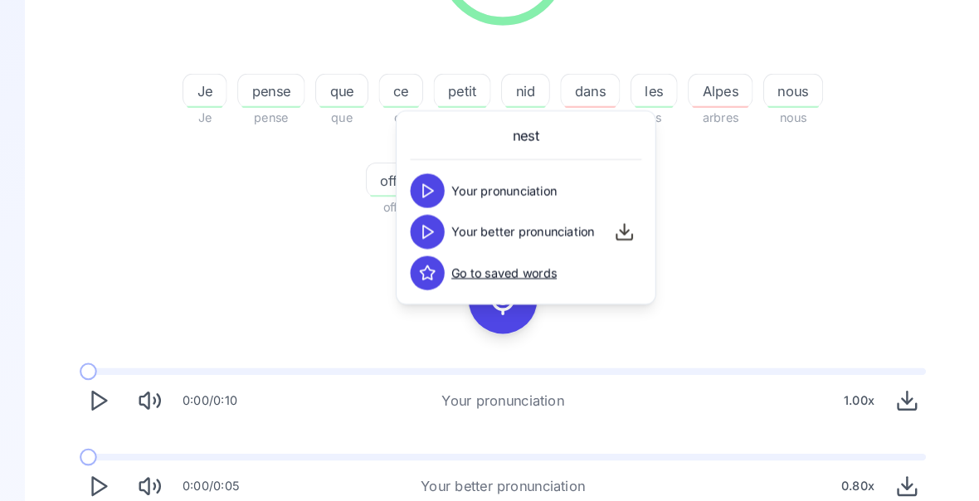
click at [95, 478] on icon "Play" at bounding box center [97, 471] width 23 height 23
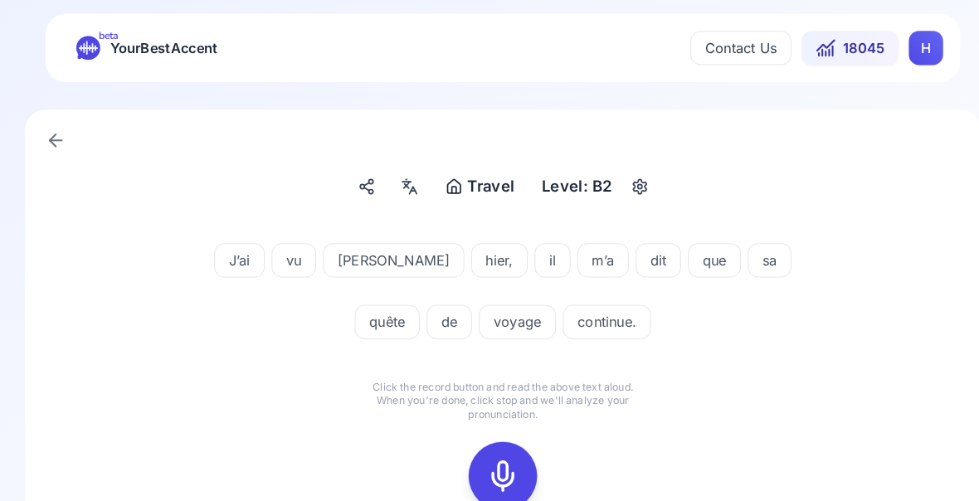
click at [492, 459] on icon at bounding box center [489, 461] width 33 height 33
click at [493, 460] on icon at bounding box center [489, 461] width 33 height 33
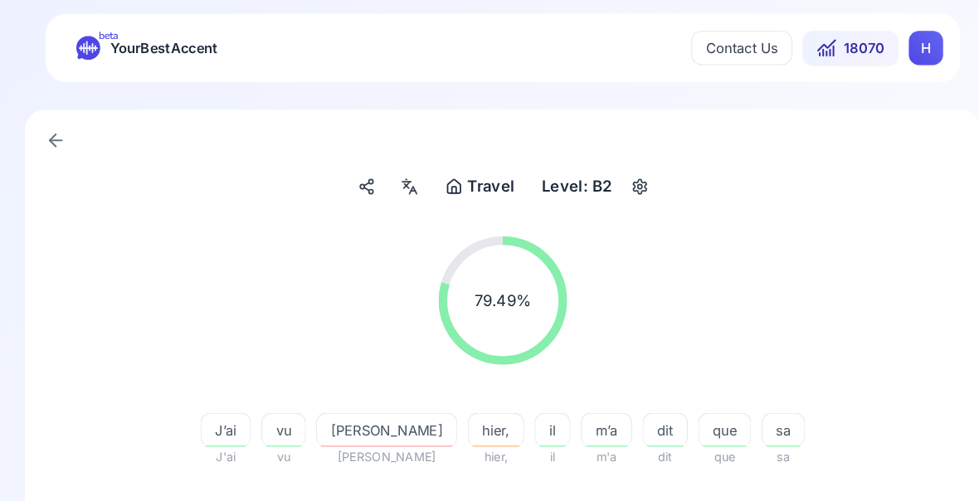
click at [567, 510] on span "continue." at bounding box center [596, 504] width 84 height 20
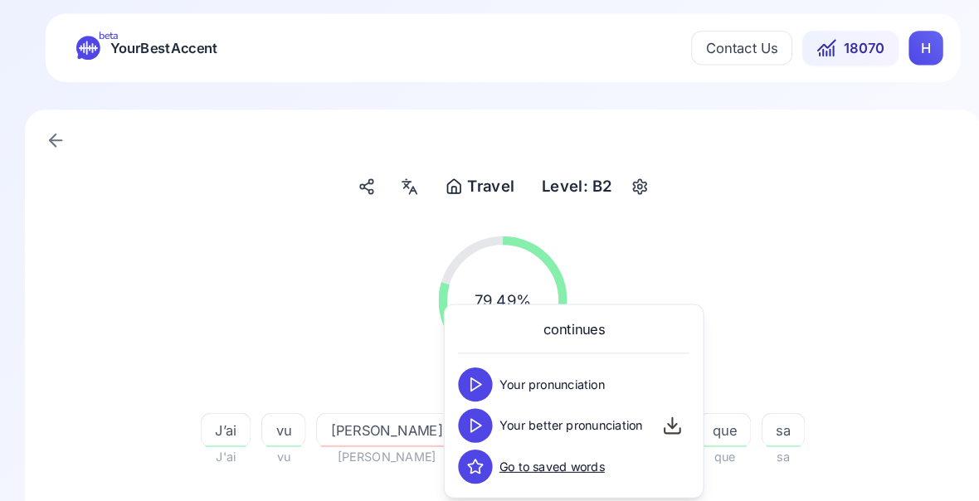
click at [468, 415] on icon at bounding box center [463, 412] width 17 height 17
click at [847, 511] on div "79.49 % 79.49 % J’ai J'ai vu vu Marco Marc hier, hier, il il m’a m'a dit dit qu…" at bounding box center [489, 384] width 847 height 337
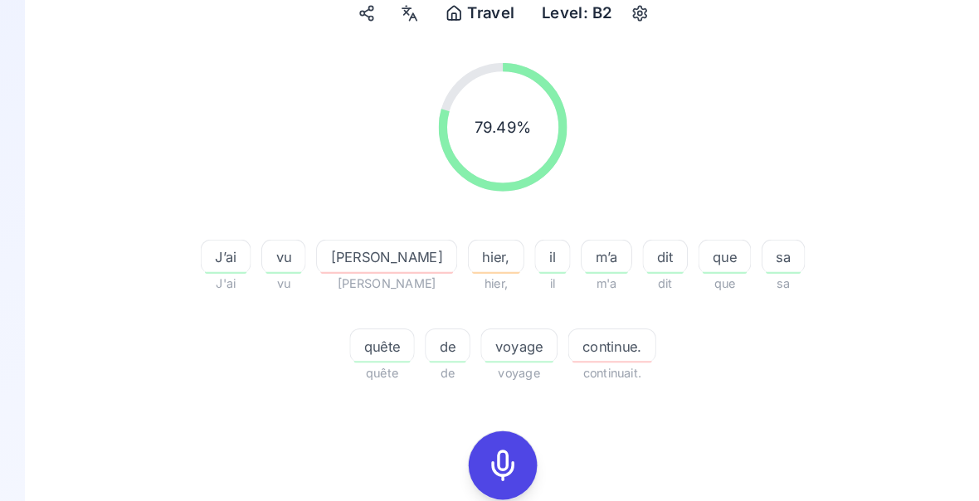
scroll to position [178, 0]
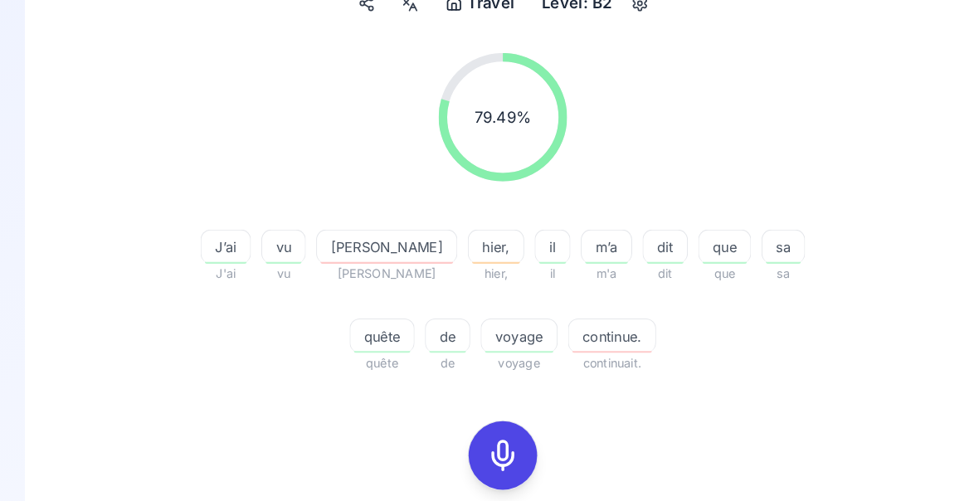
click at [403, 316] on span "quête" at bounding box center [372, 326] width 61 height 20
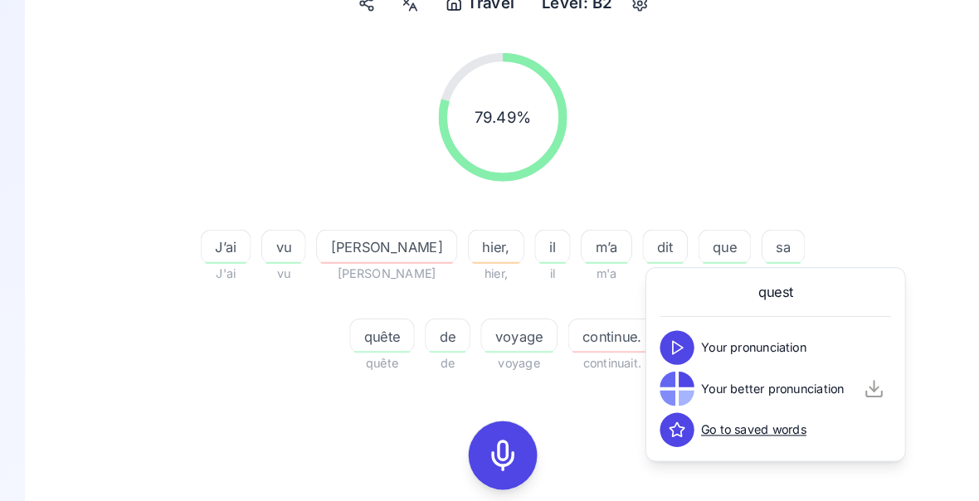
click at [854, 204] on div "79.49 % 79.49 % J’ai J'ai vu vu Marco Marc hier, hier, il il m’a m'a dit dit qu…" at bounding box center [489, 206] width 847 height 337
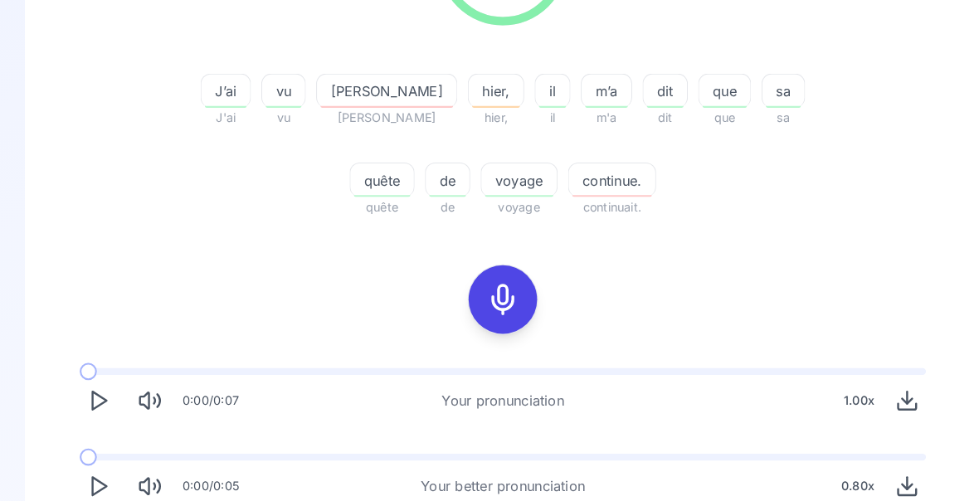
scroll to position [329, 0]
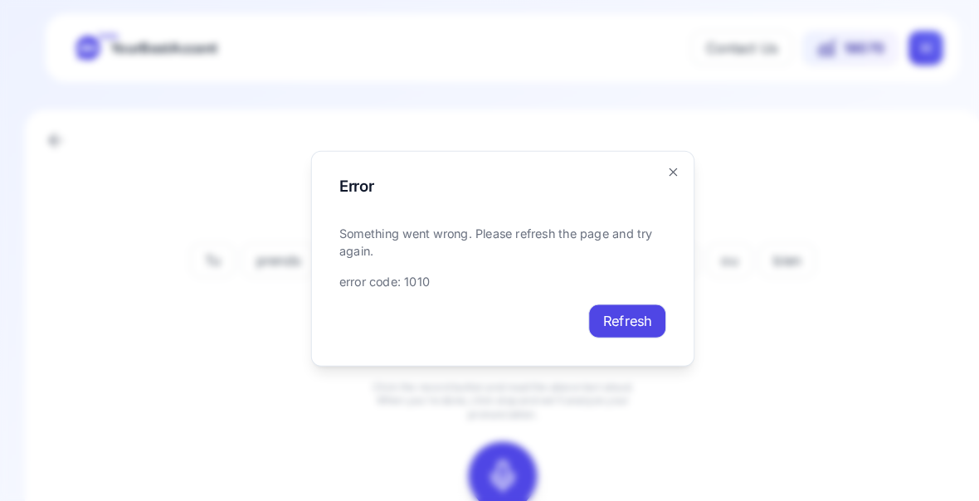
click at [623, 328] on button "Refresh" at bounding box center [611, 311] width 76 height 33
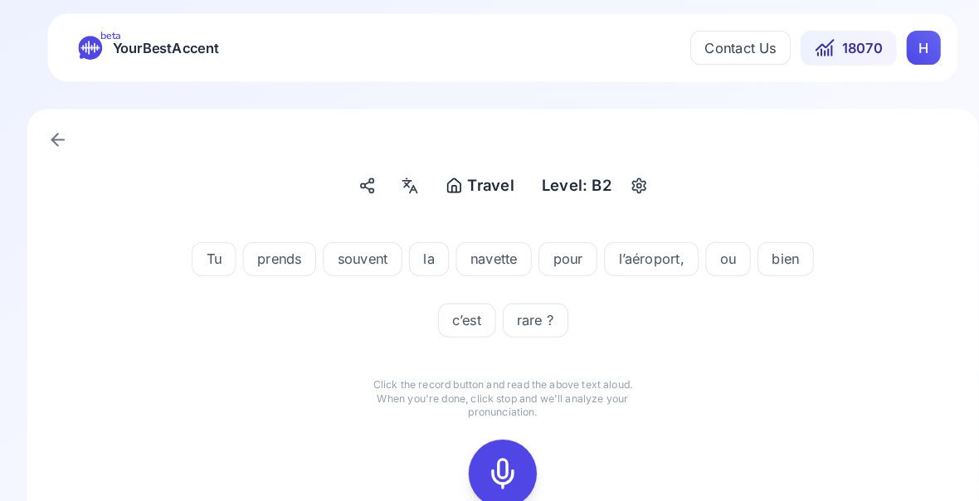
click at [496, 454] on icon at bounding box center [489, 461] width 33 height 33
click at [491, 469] on icon at bounding box center [489, 460] width 33 height 33
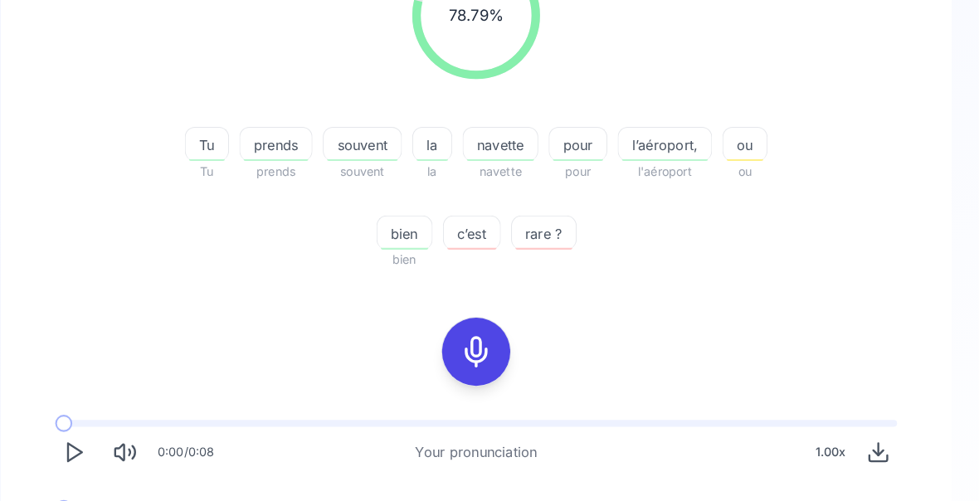
scroll to position [277, 0]
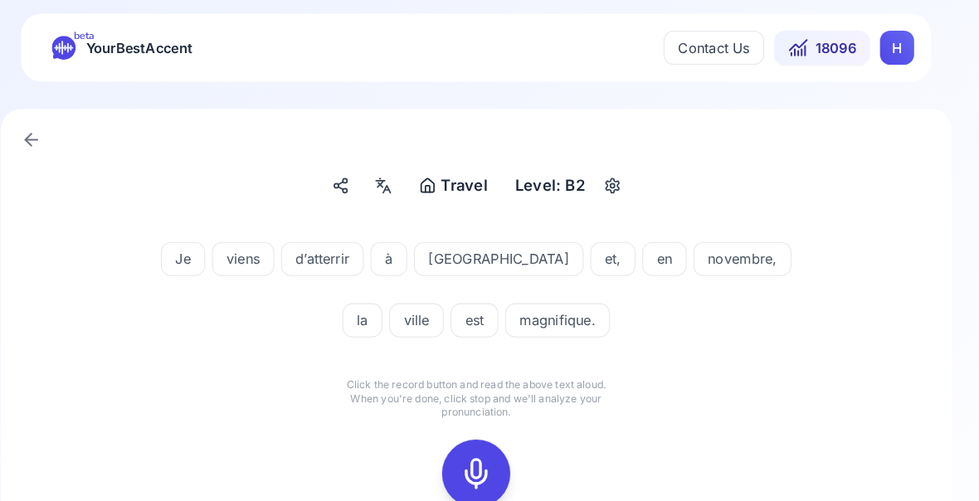
click at [473, 464] on icon at bounding box center [489, 461] width 33 height 33
click at [470, 477] on div at bounding box center [490, 461] width 40 height 66
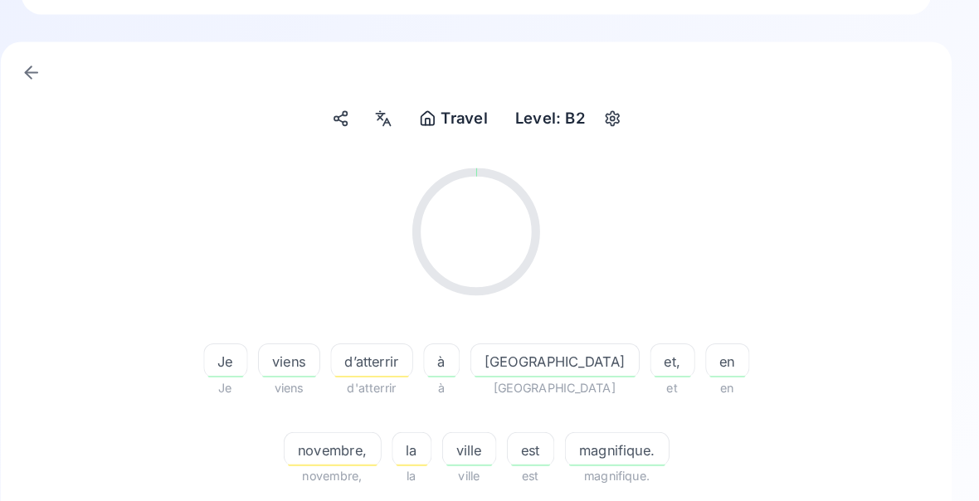
scroll to position [66, 0]
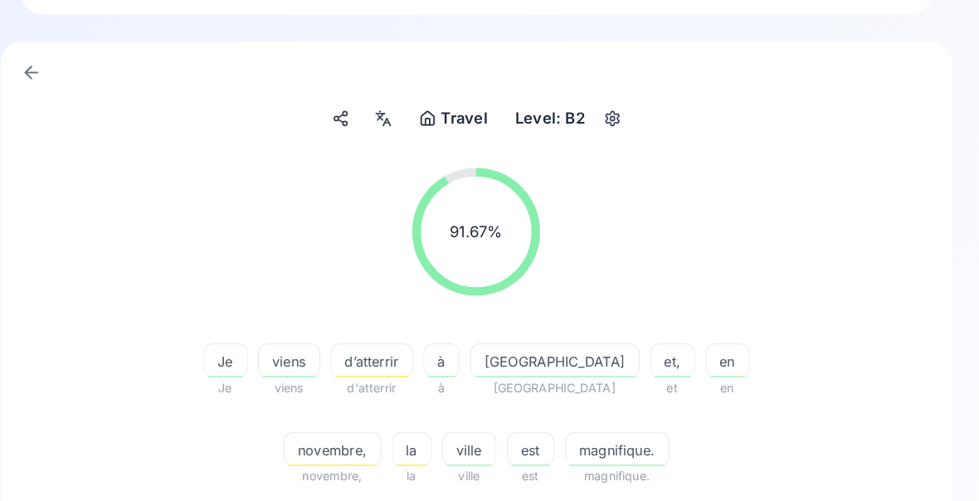
click at [277, 363] on div "viens" at bounding box center [307, 350] width 61 height 33
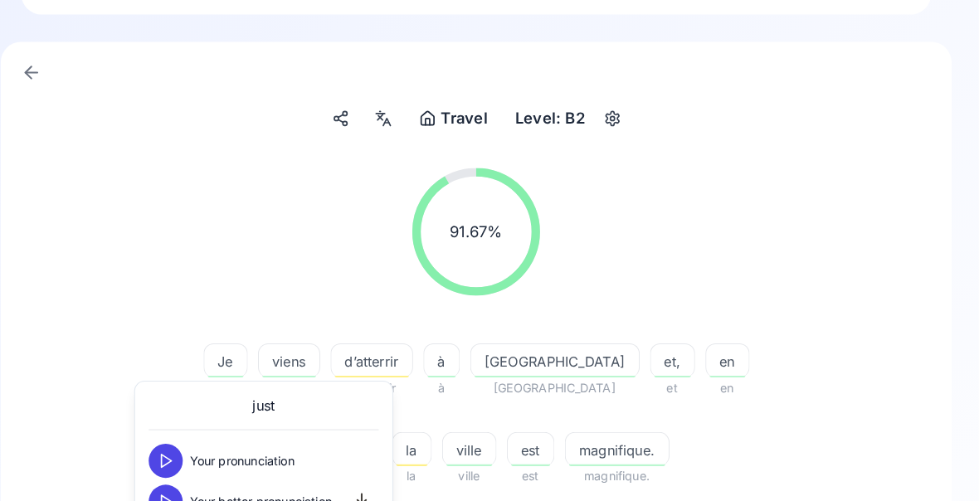
click at [168, 243] on div "91.67 % 91.67 %" at bounding box center [489, 225] width 847 height 151
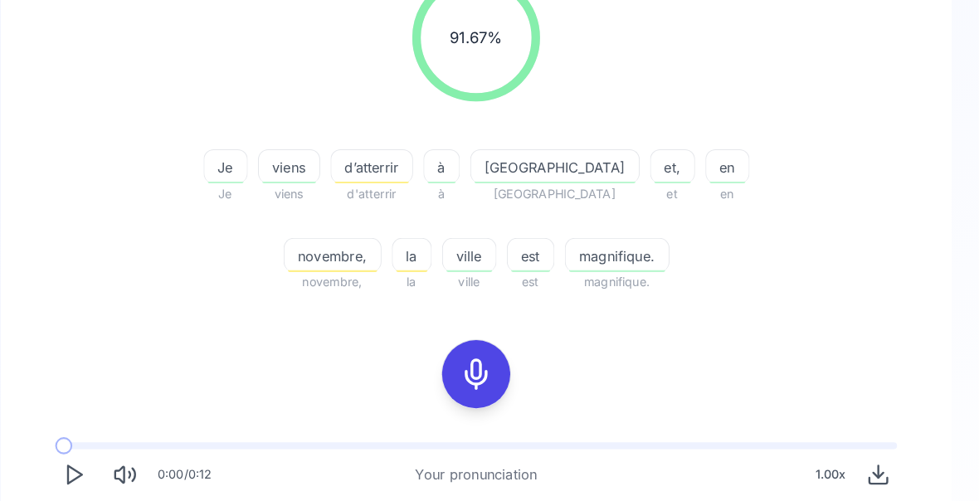
scroll to position [258, 0]
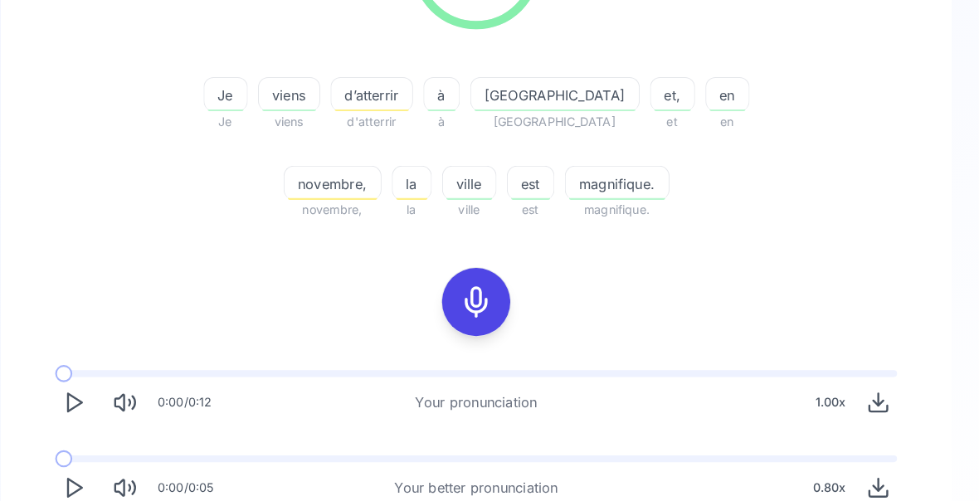
click at [86, 474] on icon "Play" at bounding box center [97, 474] width 23 height 23
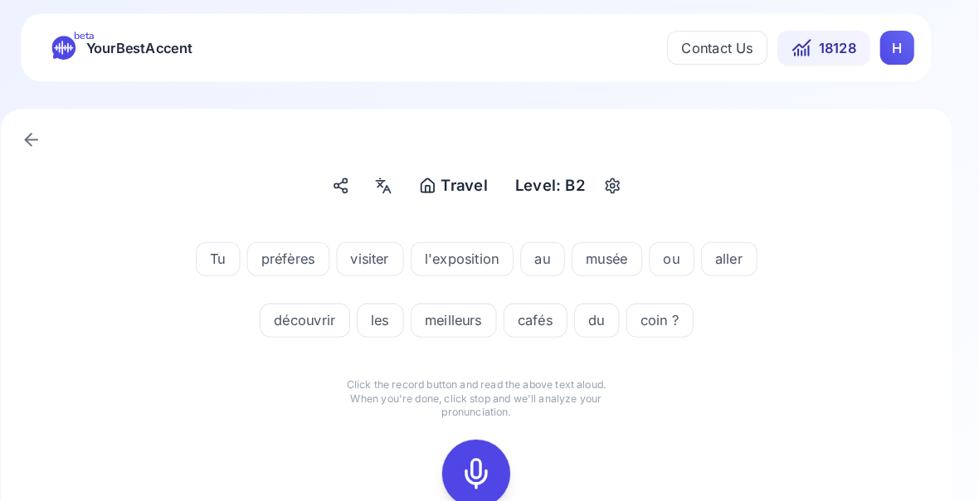
click at [473, 464] on icon at bounding box center [489, 461] width 33 height 33
click at [473, 476] on icon at bounding box center [489, 461] width 33 height 33
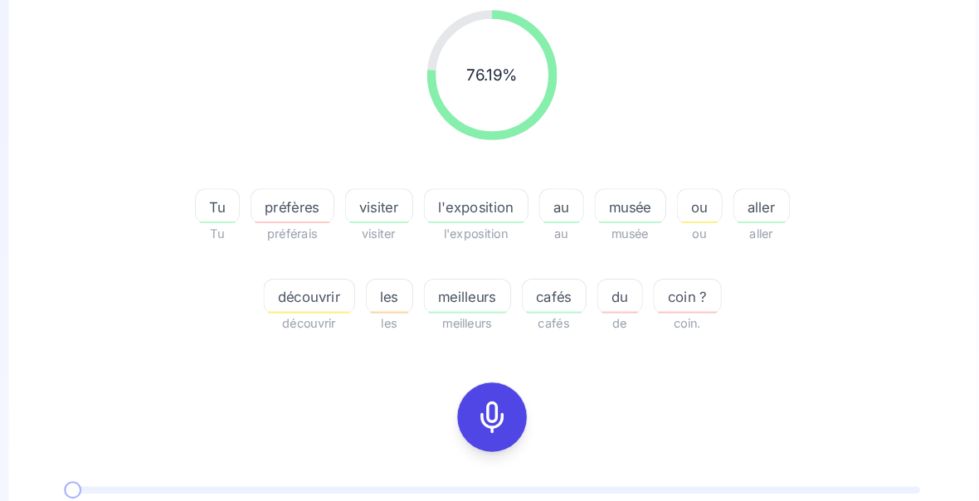
scroll to position [224, 0]
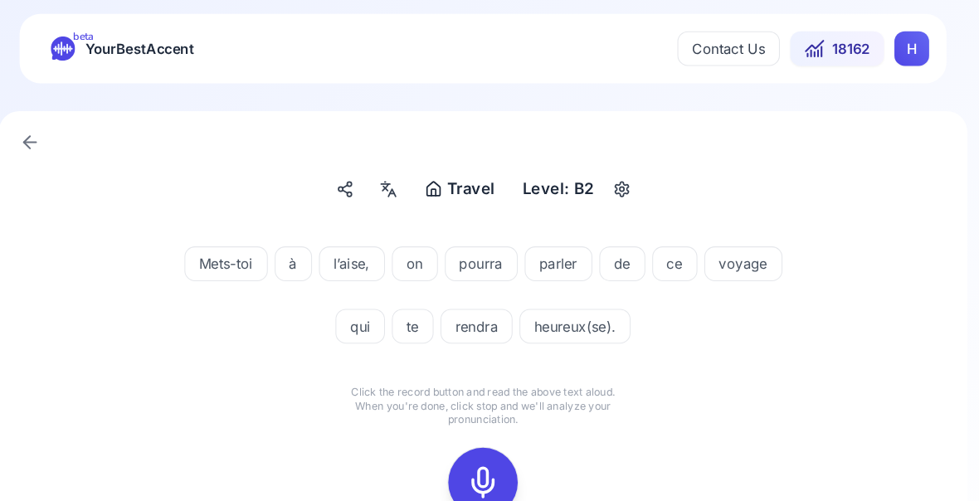
click at [473, 459] on icon at bounding box center [489, 461] width 33 height 33
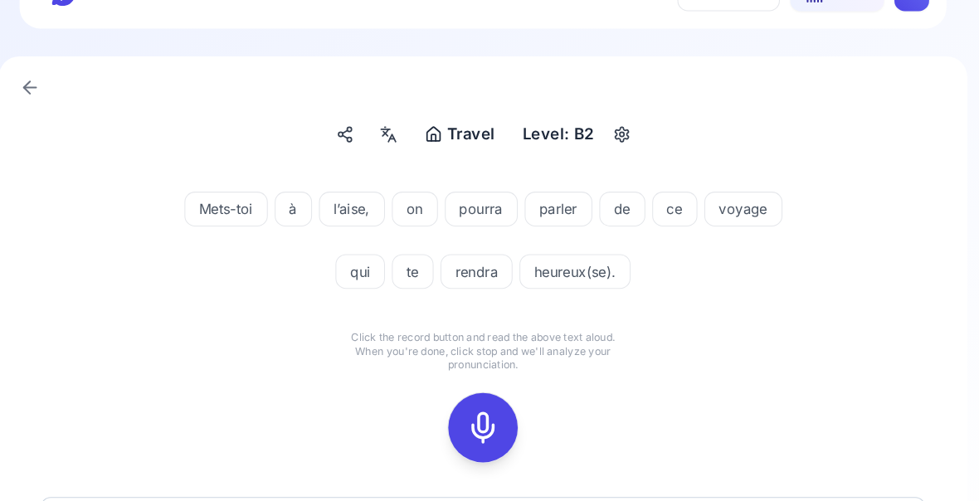
scroll to position [52, 0]
click at [473, 417] on icon at bounding box center [489, 409] width 33 height 33
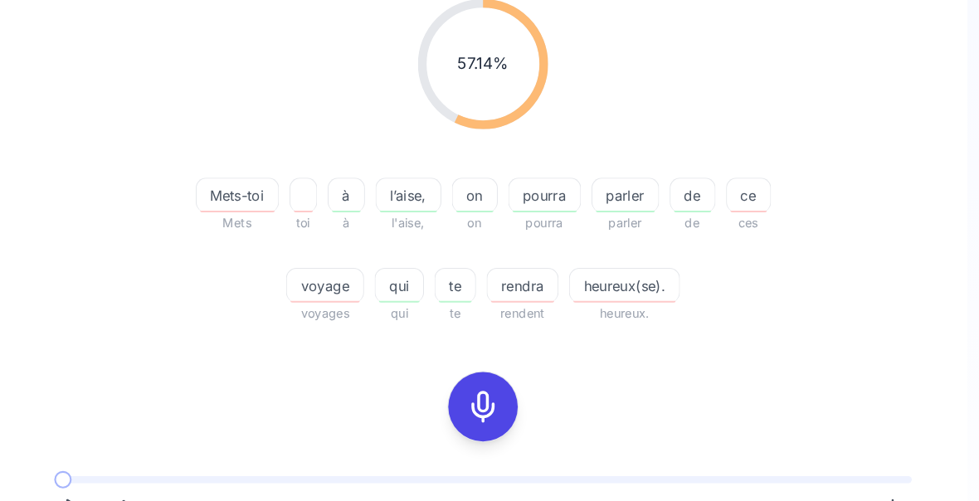
scroll to position [230, 0]
click at [394, 186] on span "l’aise," at bounding box center [418, 188] width 61 height 20
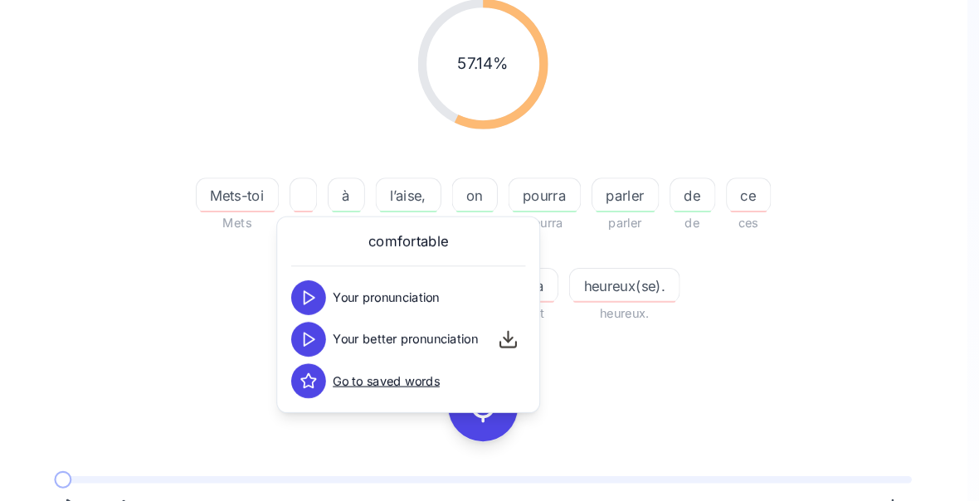
click at [527, 193] on span "pourra" at bounding box center [549, 188] width 68 height 20
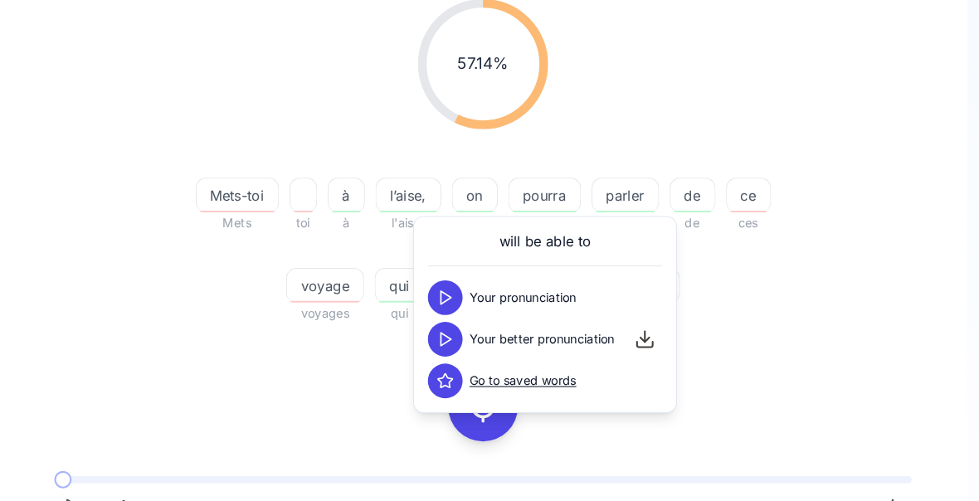
click at [801, 140] on div "57.14 % 57.14 % Mets-toi Mets toi à à l’aise, l'aise, on on pourra pourra parle…" at bounding box center [489, 154] width 847 height 337
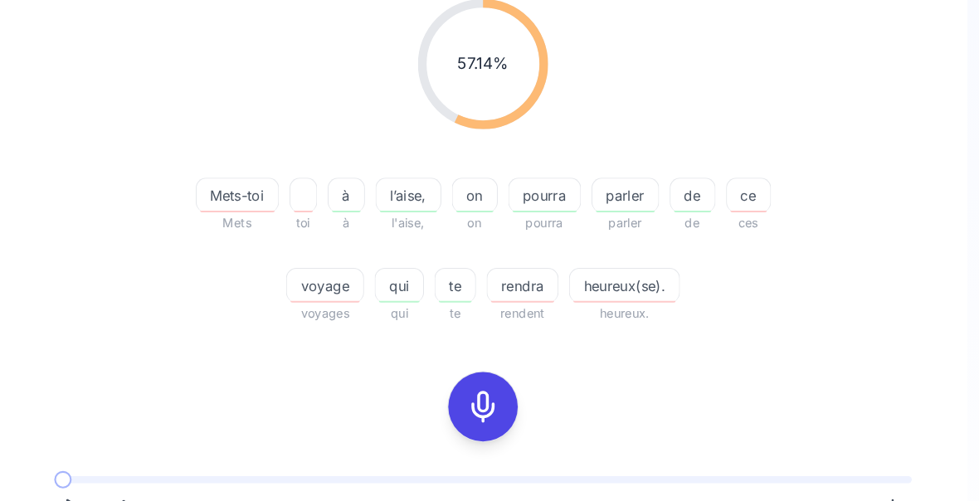
click at [505, 272] on span "rendra" at bounding box center [527, 274] width 67 height 20
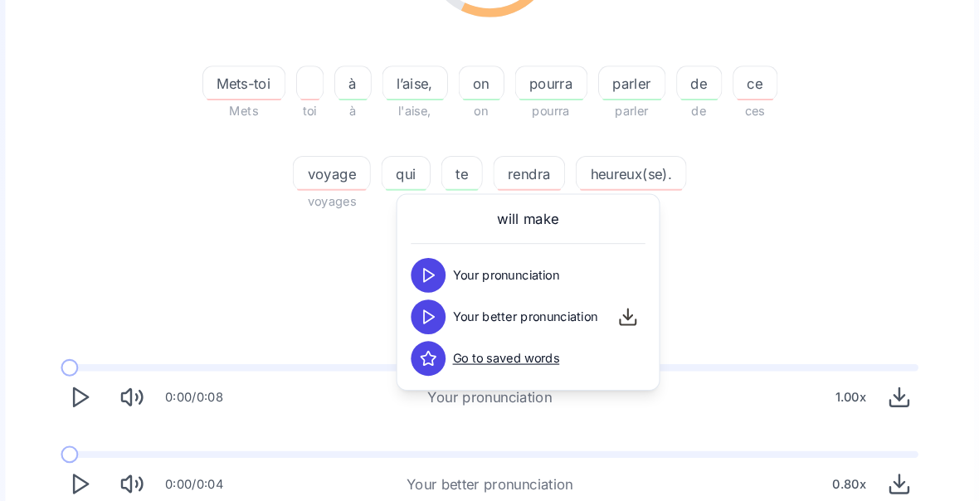
scroll to position [337, 0]
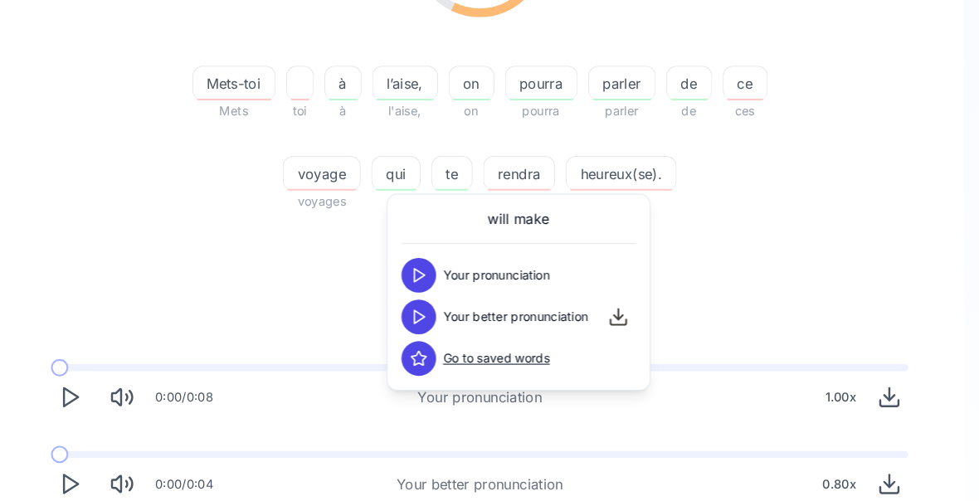
click at [86, 463] on icon "Play" at bounding box center [97, 463] width 23 height 23
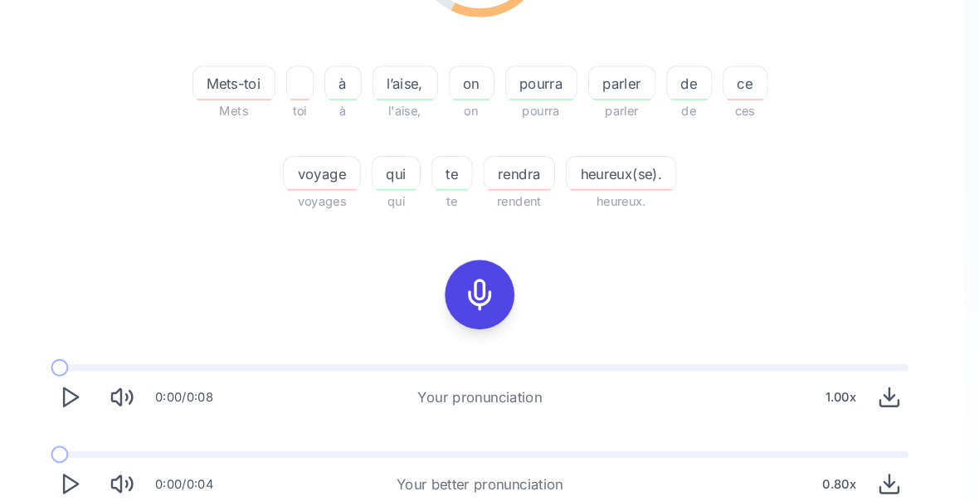
click at [86, 463] on icon "Play" at bounding box center [97, 463] width 23 height 23
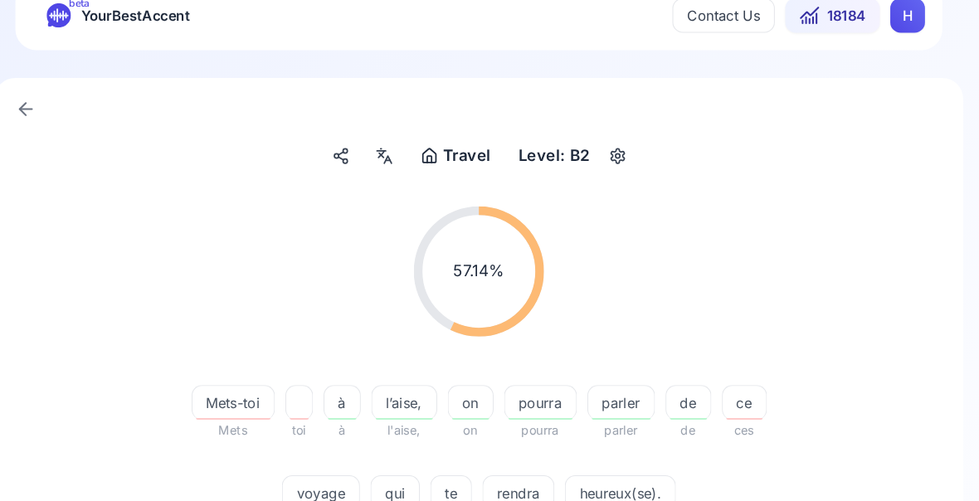
scroll to position [0, 0]
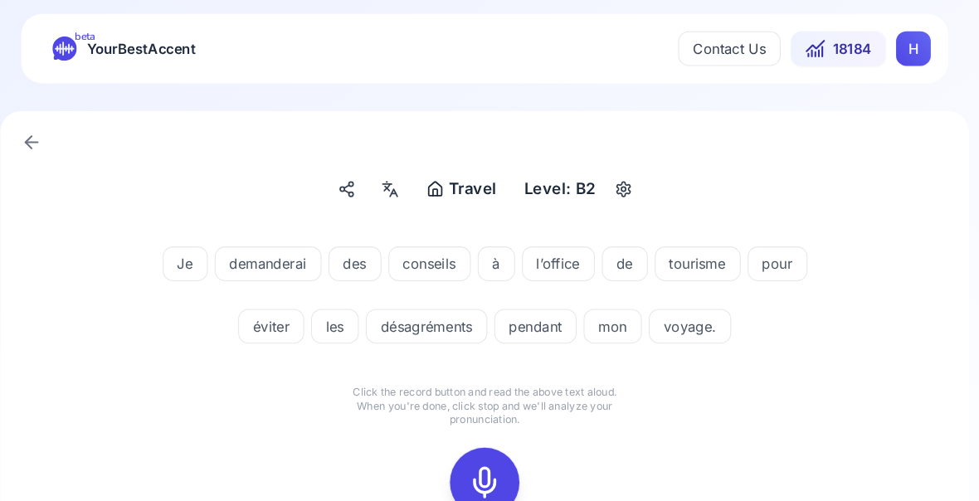
click at [473, 469] on icon at bounding box center [489, 461] width 33 height 33
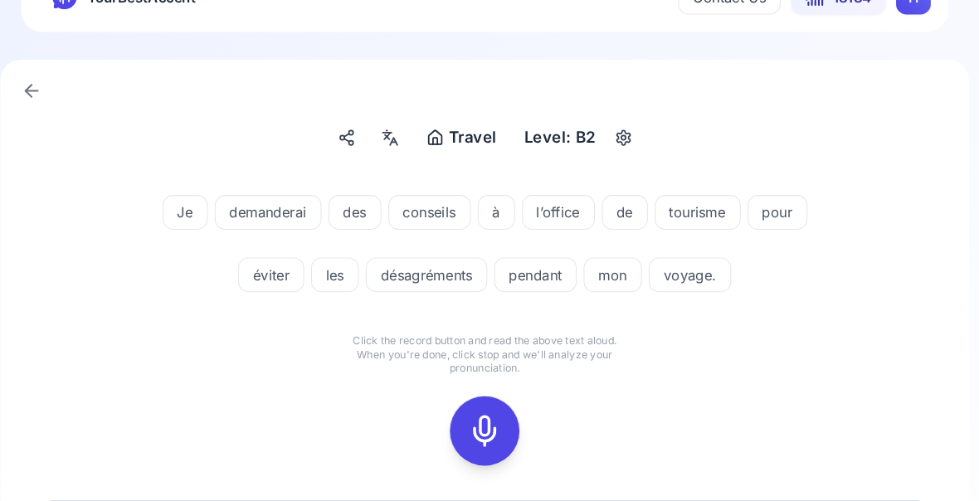
scroll to position [52, 0]
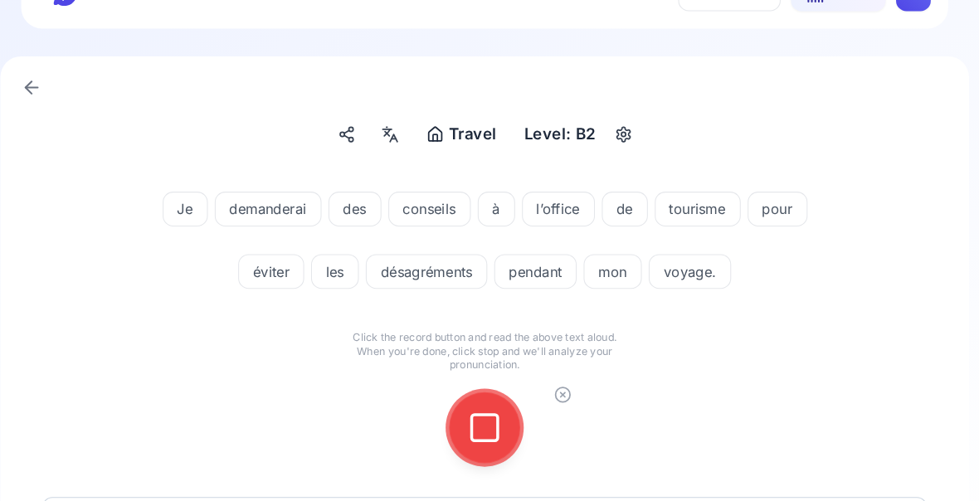
click at [935, 237] on div "Travel Travel Level: B2 Je demanderai des conseils à l’office de tourisme pour …" at bounding box center [489, 304] width 979 height 554
click at [473, 400] on icon at bounding box center [489, 409] width 33 height 33
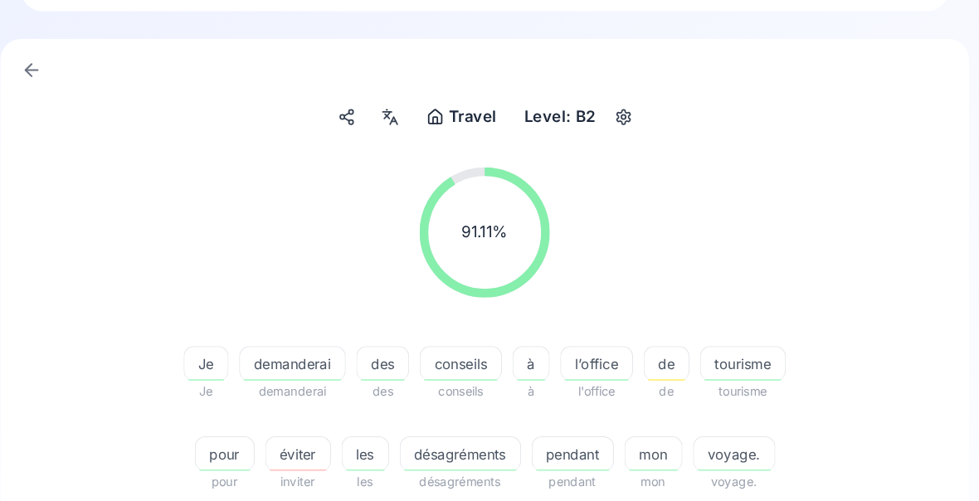
scroll to position [69, 0]
click at [446, 442] on span "désagréments" at bounding box center [466, 435] width 115 height 20
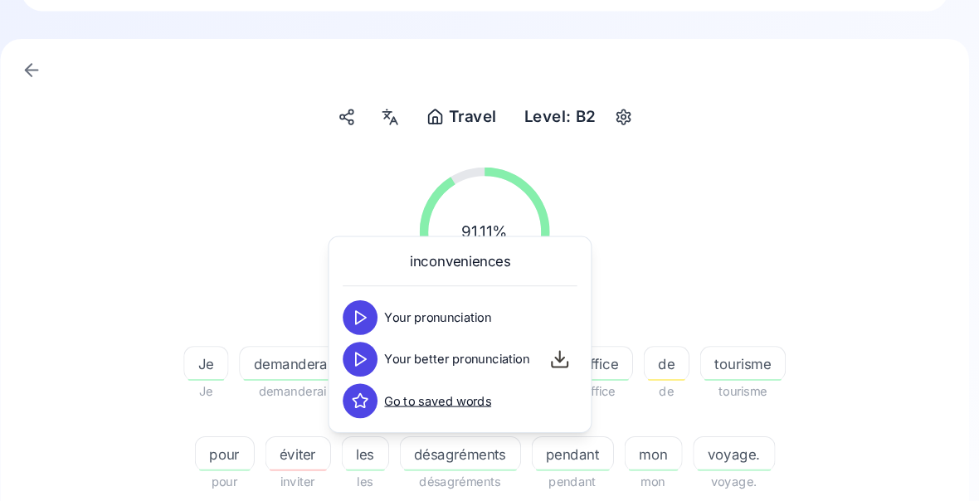
click at [363, 339] on icon at bounding box center [371, 343] width 17 height 17
click at [773, 164] on div "91.11 % 91.11 %" at bounding box center [489, 222] width 847 height 151
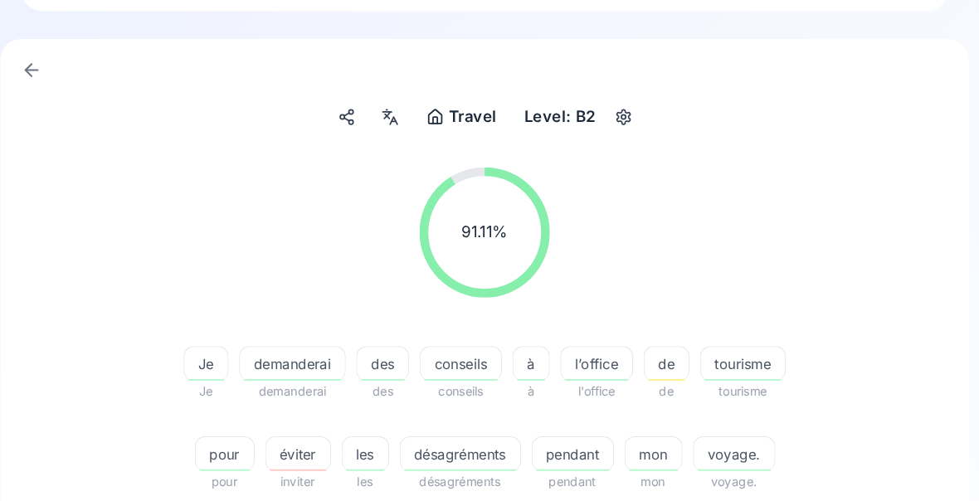
click at [289, 440] on span "éviter" at bounding box center [311, 435] width 61 height 20
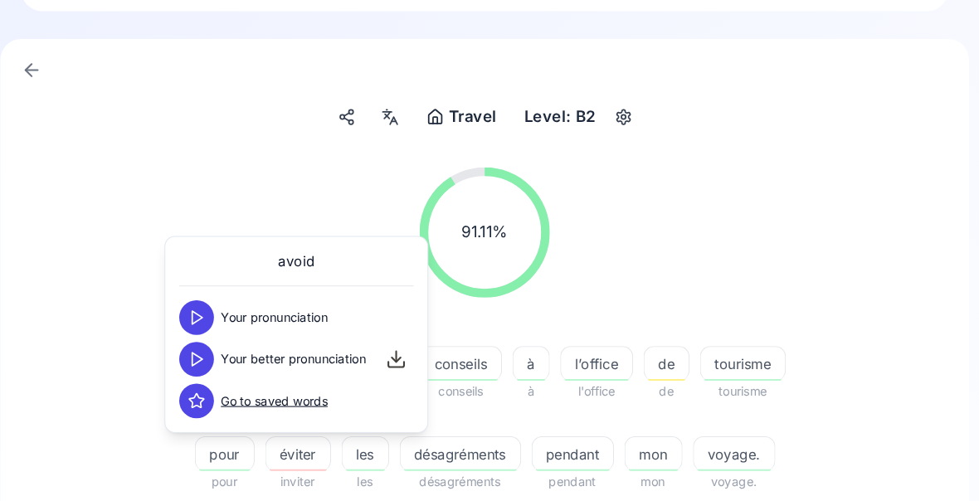
click at [207, 339] on icon at bounding box center [215, 343] width 17 height 17
click at [832, 224] on div "91.11 % 91.11 %" at bounding box center [489, 222] width 847 height 151
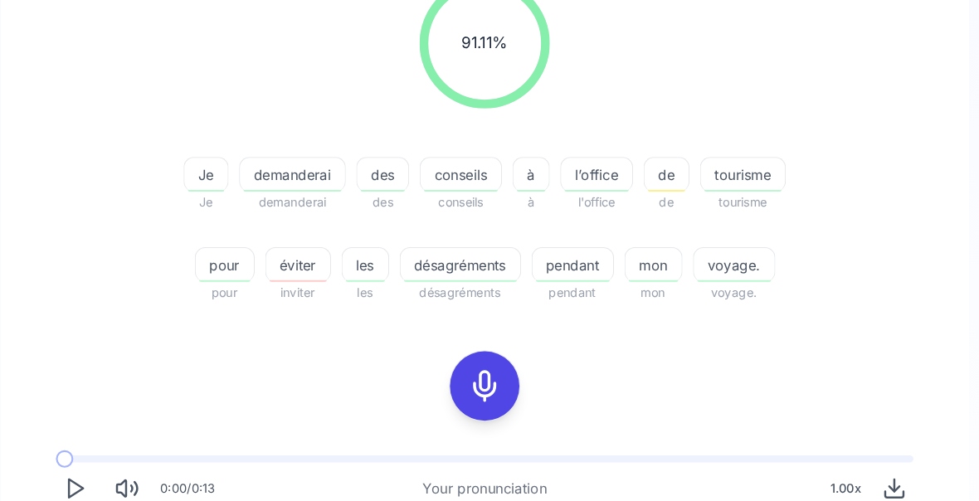
scroll to position [252, 0]
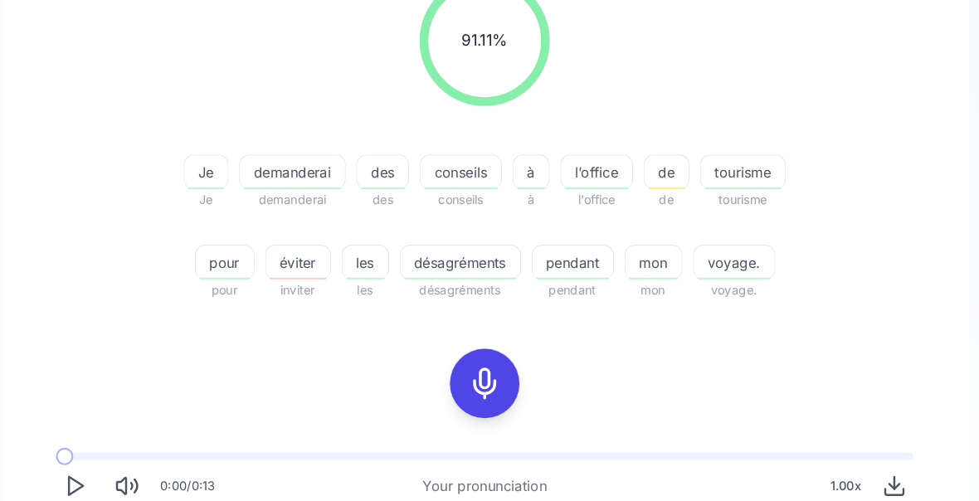
click at [544, 257] on span "pendant" at bounding box center [573, 252] width 77 height 20
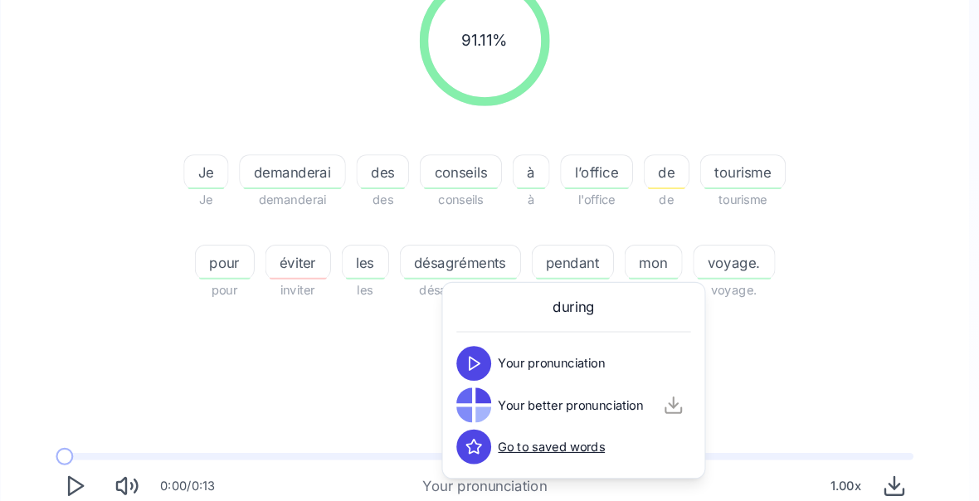
click at [835, 217] on div "91.11 % 91.11 % Je Je demanderai demanderai des des conseils conseils à à l’off…" at bounding box center [489, 131] width 847 height 337
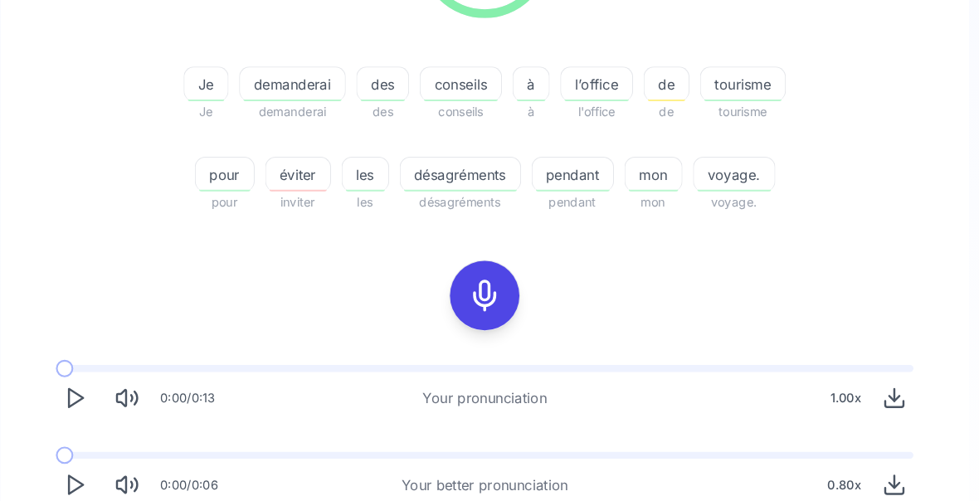
scroll to position [337, 0]
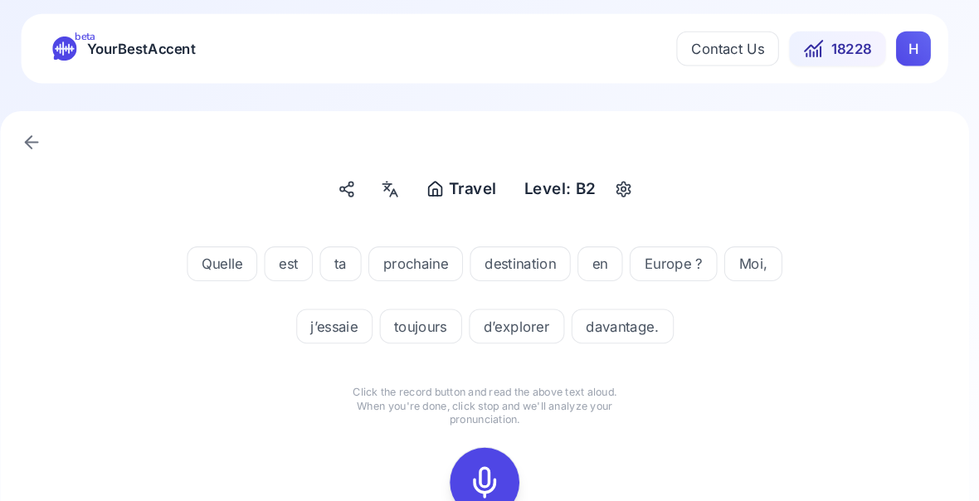
click at [473, 458] on icon at bounding box center [489, 461] width 33 height 33
click at [473, 476] on icon at bounding box center [489, 461] width 33 height 33
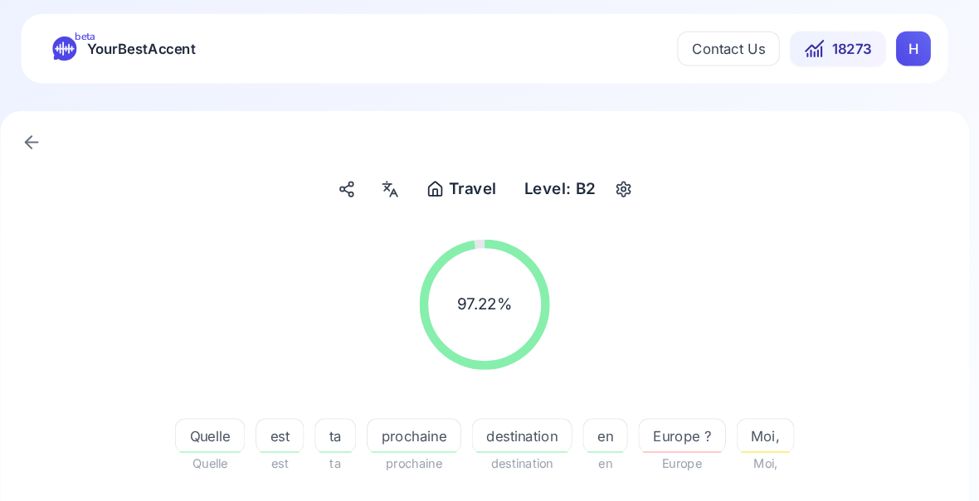
click at [593, 508] on span "davantage." at bounding box center [627, 504] width 96 height 20
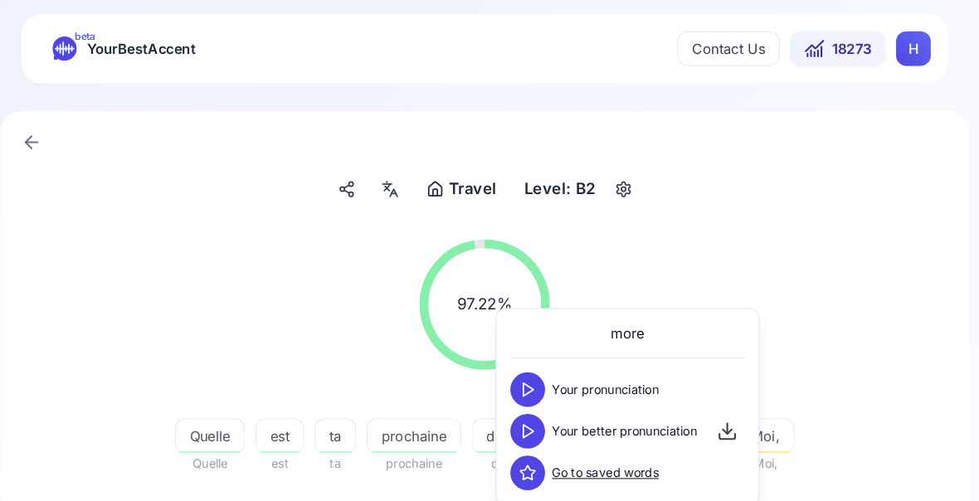
click at [847, 225] on div "97.22 % 97.22 %" at bounding box center [489, 291] width 847 height 151
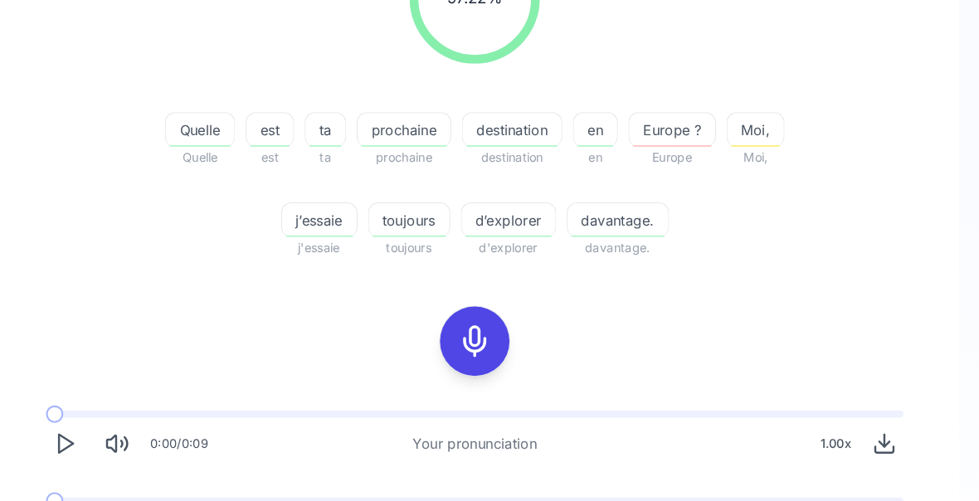
scroll to position [291, 0]
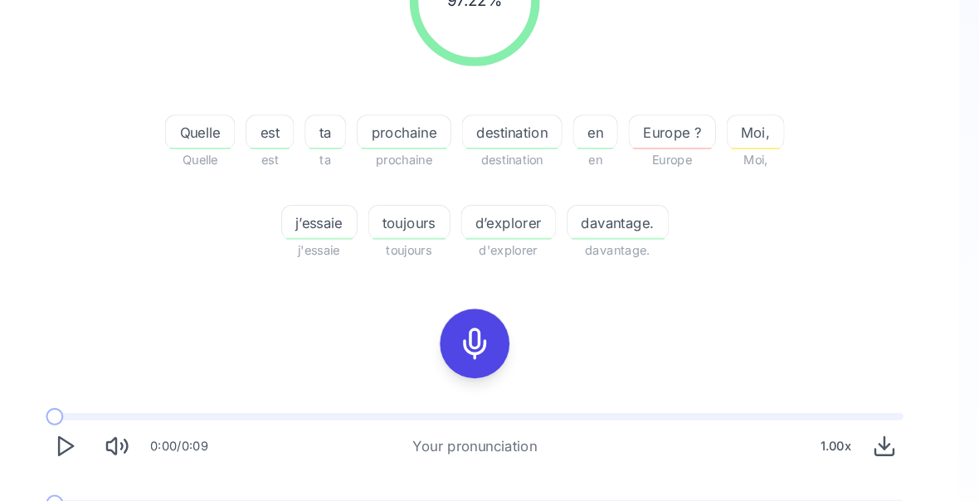
click at [587, 222] on span "davantage." at bounding box center [627, 213] width 96 height 20
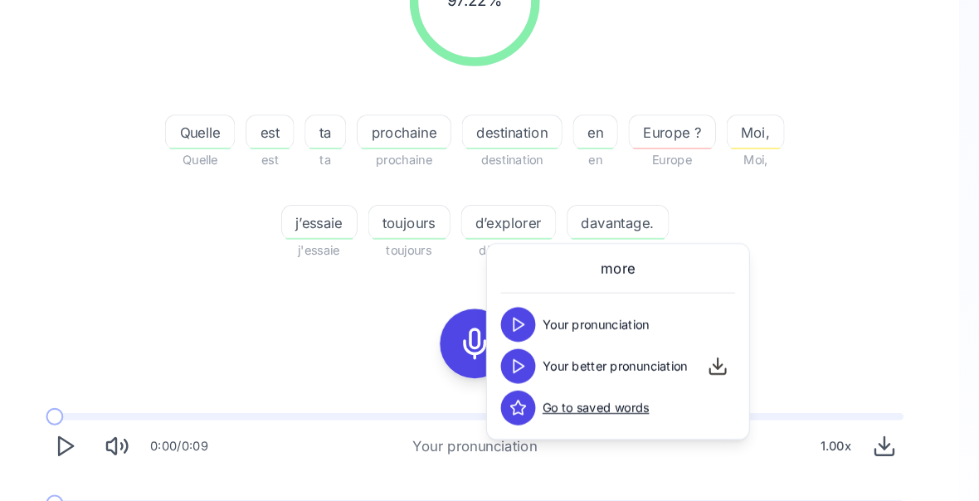
click at [803, 229] on div "97.22 % 97.22 % Quelle Quelle est est ta ta prochaine prochaine destination des…" at bounding box center [489, 93] width 847 height 337
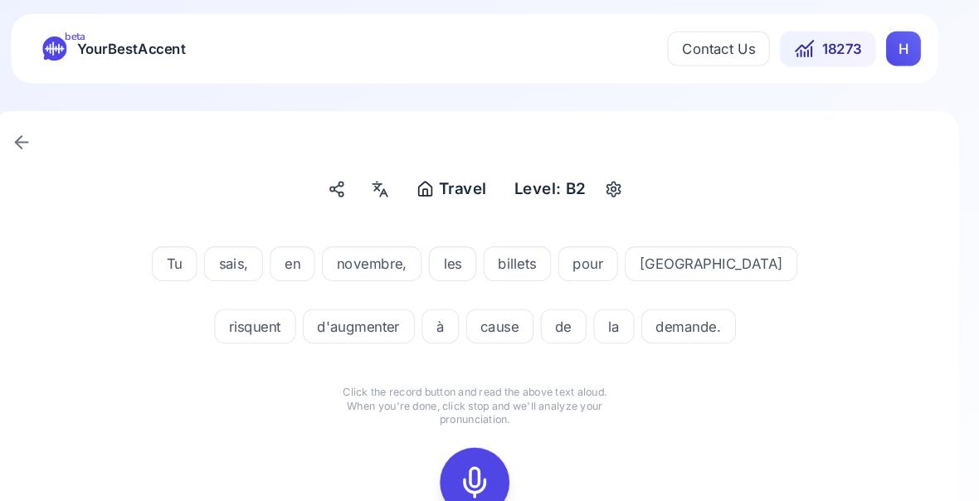
click at [473, 471] on icon at bounding box center [489, 461] width 33 height 33
click at [473, 464] on icon at bounding box center [489, 461] width 33 height 33
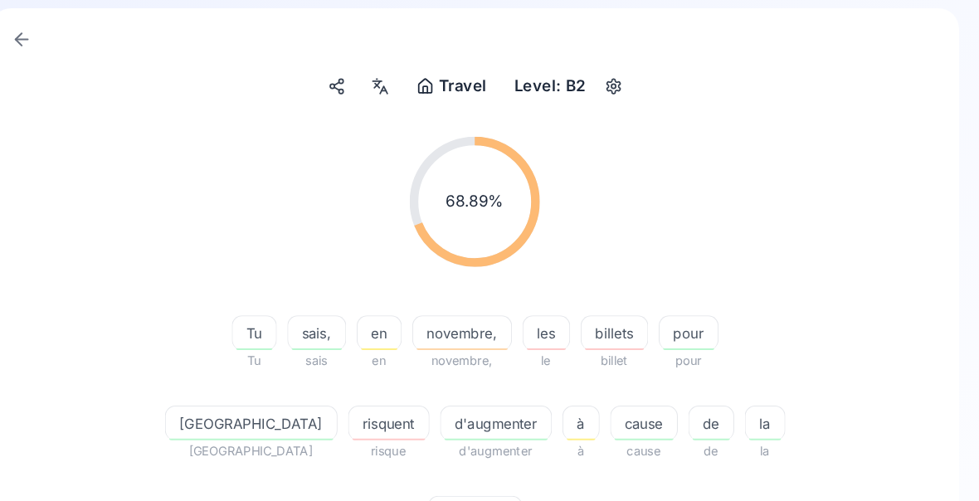
scroll to position [99, 0]
click at [446, 395] on span "risquent" at bounding box center [407, 405] width 76 height 20
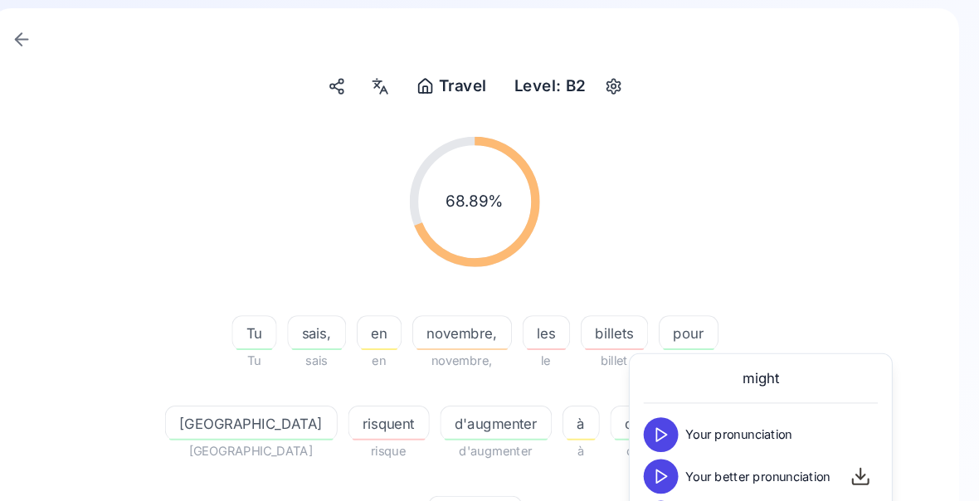
click at [660, 452] on icon at bounding box center [668, 455] width 17 height 17
click at [853, 281] on div "68.89 % 68.89 % Tu Tu sais, [GEOGRAPHIC_DATA] en en novembre, novembre, les le …" at bounding box center [489, 328] width 847 height 423
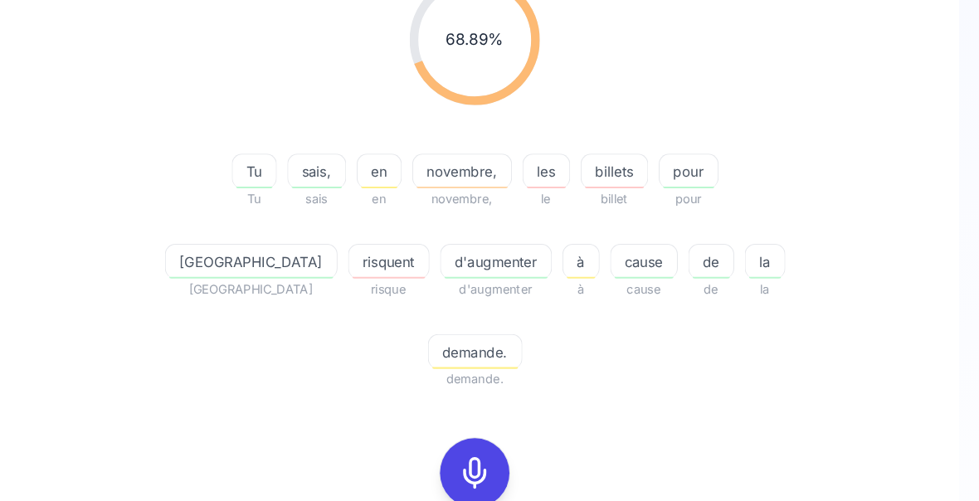
scroll to position [254, 0]
click at [535, 326] on span "demande." at bounding box center [490, 336] width 89 height 20
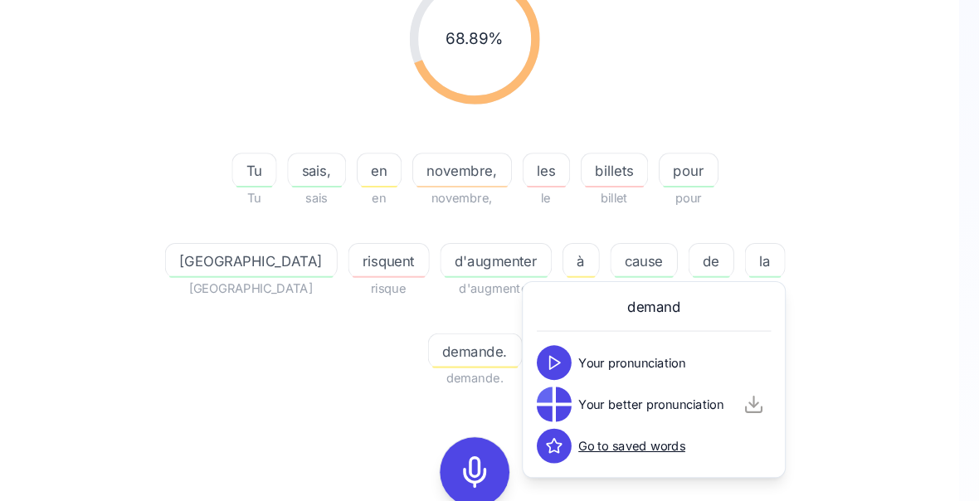
click at [749, 248] on span "la" at bounding box center [767, 250] width 37 height 20
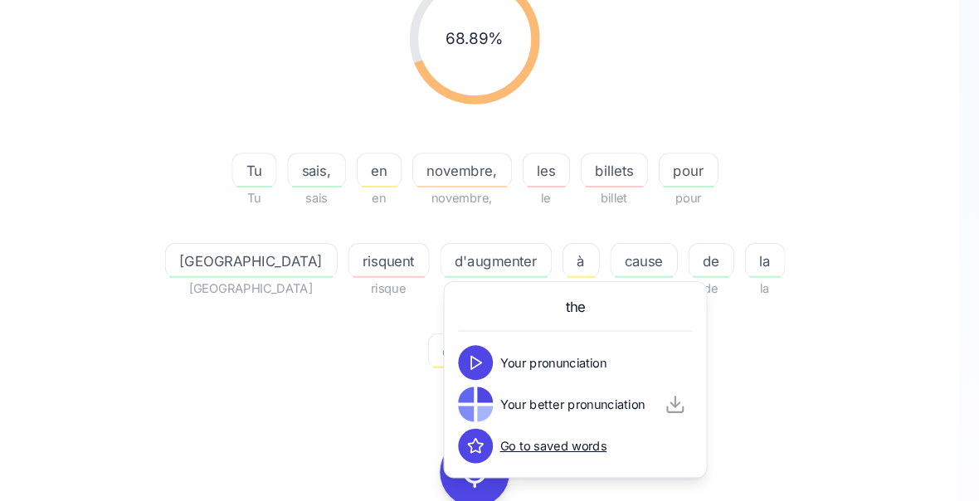
click at [791, 295] on div "68.89 % 68.89 % Tu Tu sais, [GEOGRAPHIC_DATA] en en novembre, novembre, les le …" at bounding box center [489, 173] width 847 height 423
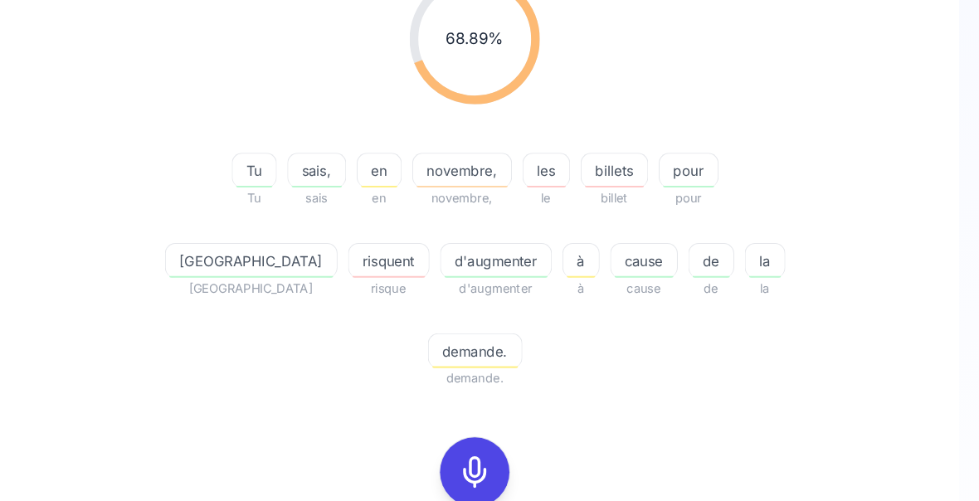
click at [620, 250] on span "cause" at bounding box center [651, 250] width 63 height 20
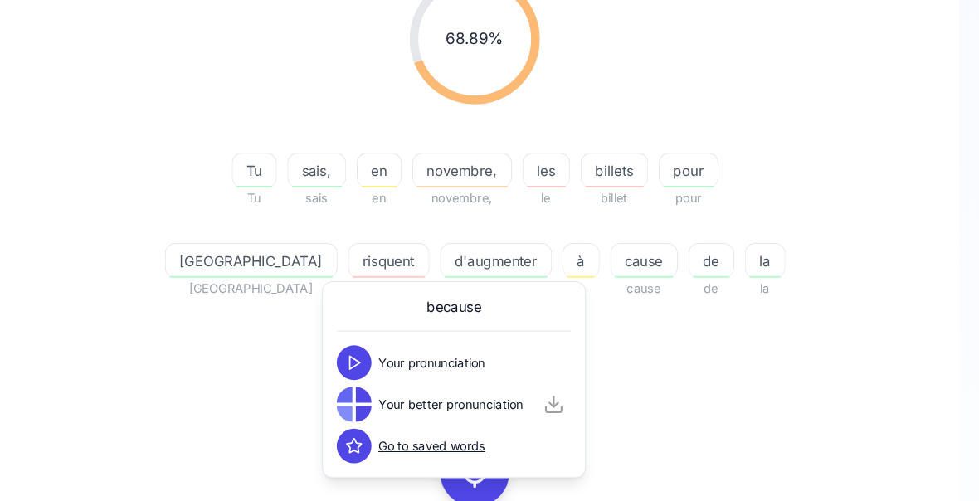
click at [804, 296] on div "68.89 % 68.89 % Tu Tu sais, [GEOGRAPHIC_DATA] en en novembre, novembre, les le …" at bounding box center [489, 173] width 847 height 423
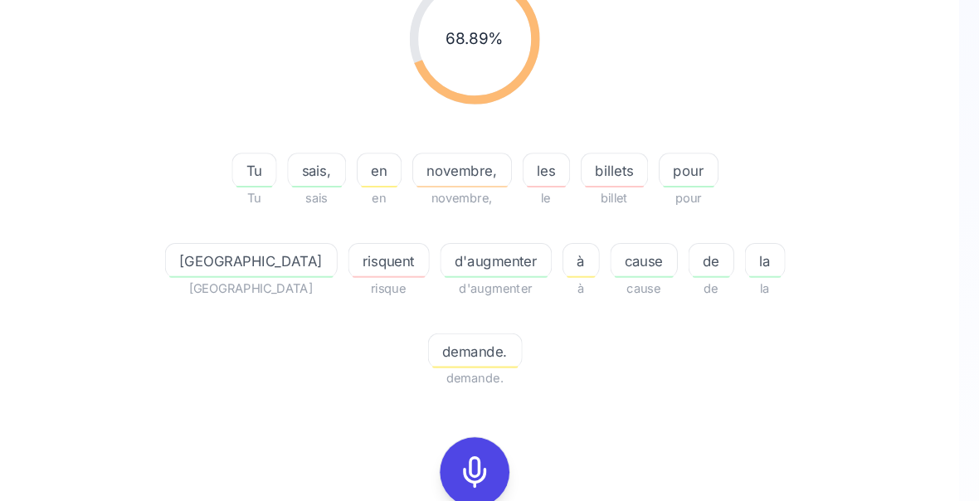
click at [457, 247] on span "d'augmenter" at bounding box center [509, 250] width 105 height 20
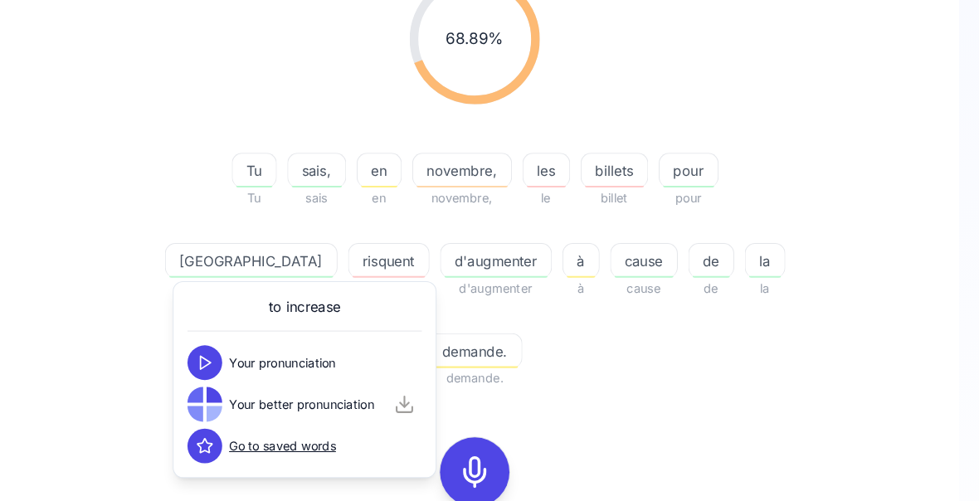
click at [787, 323] on div "68.89 % 68.89 % Tu Tu sais, [GEOGRAPHIC_DATA] en en novembre, novembre, les le …" at bounding box center [489, 313] width 847 height 702
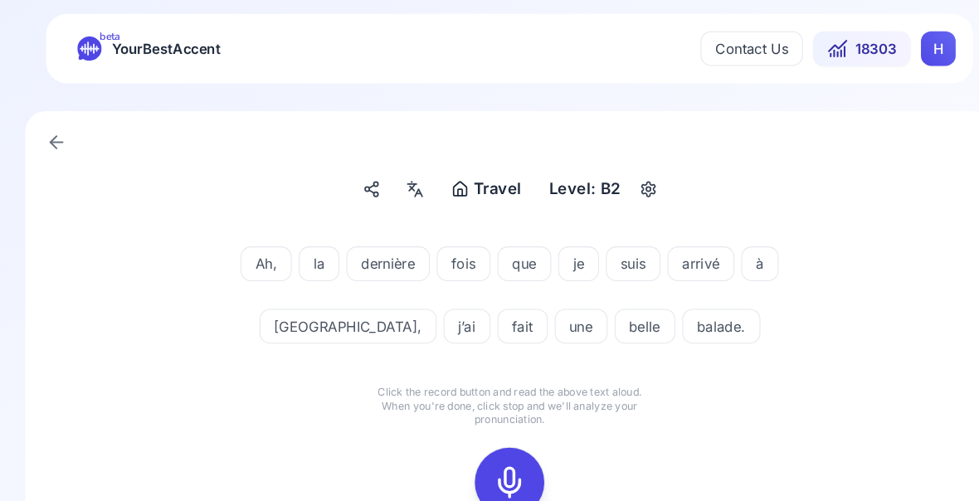
click at [488, 465] on icon at bounding box center [489, 461] width 33 height 33
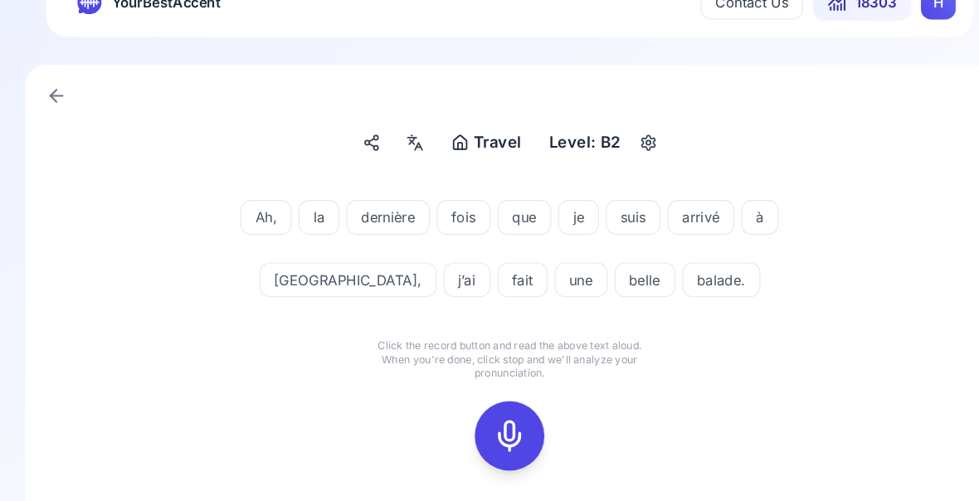
scroll to position [52, 0]
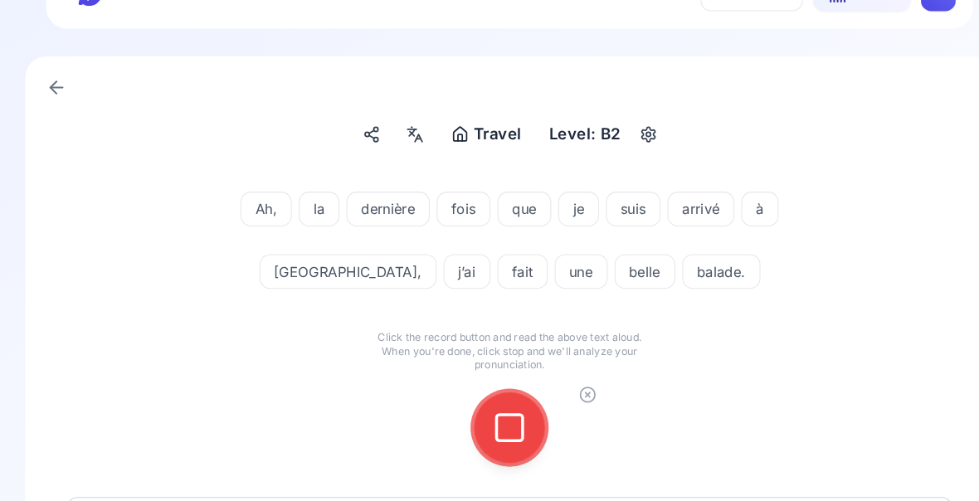
click at [494, 412] on icon at bounding box center [489, 409] width 33 height 33
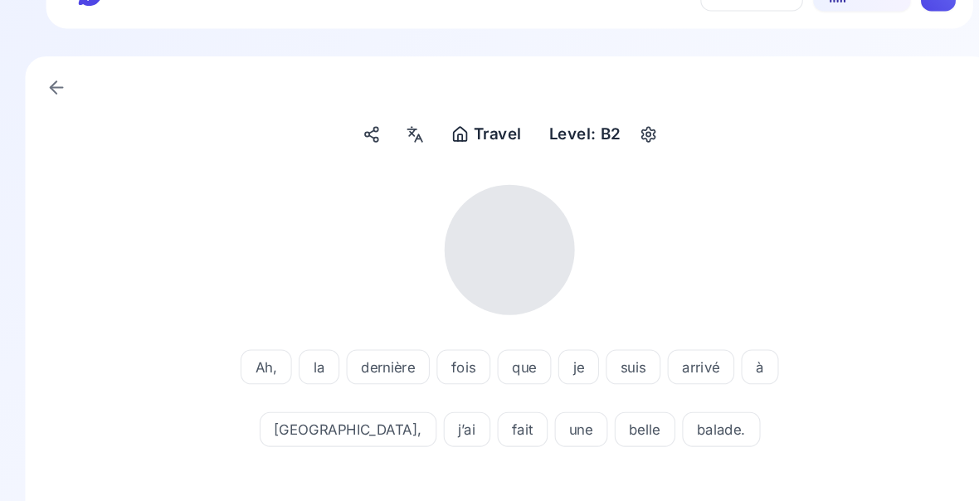
scroll to position [34, 0]
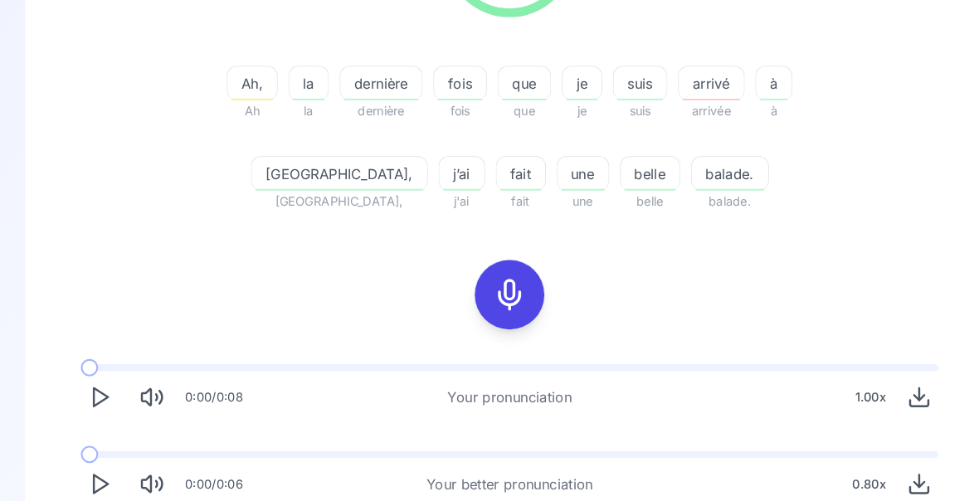
click at [100, 465] on polygon "Play" at bounding box center [98, 463] width 13 height 17
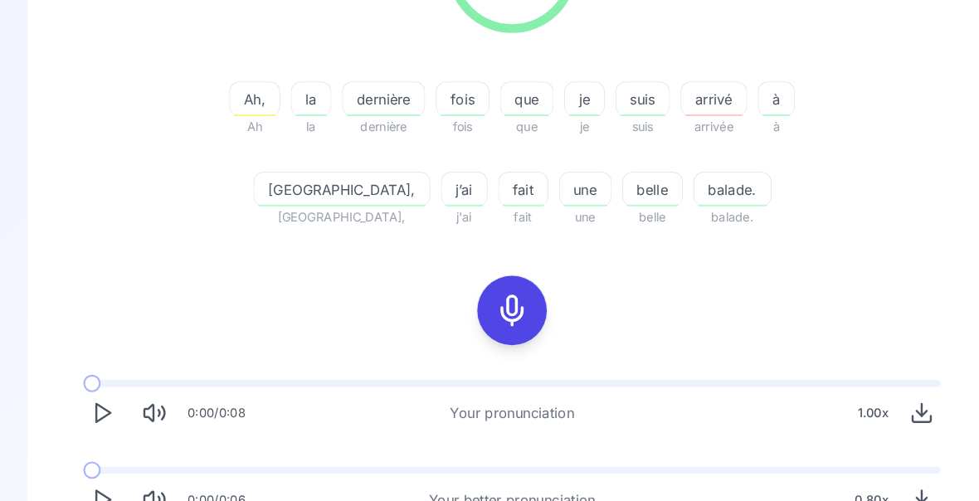
scroll to position [324, 0]
click at [96, 473] on icon "Play" at bounding box center [97, 476] width 23 height 23
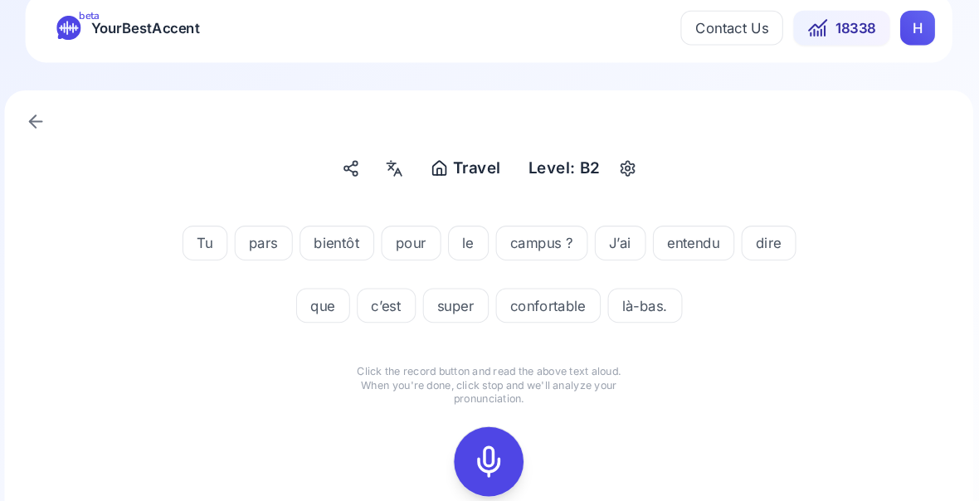
scroll to position [20, 0]
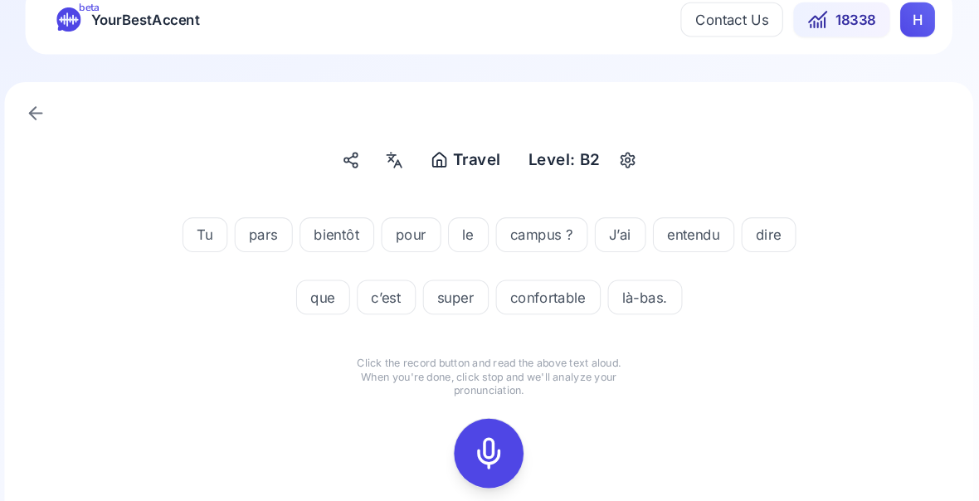
click at [473, 451] on icon at bounding box center [489, 433] width 33 height 33
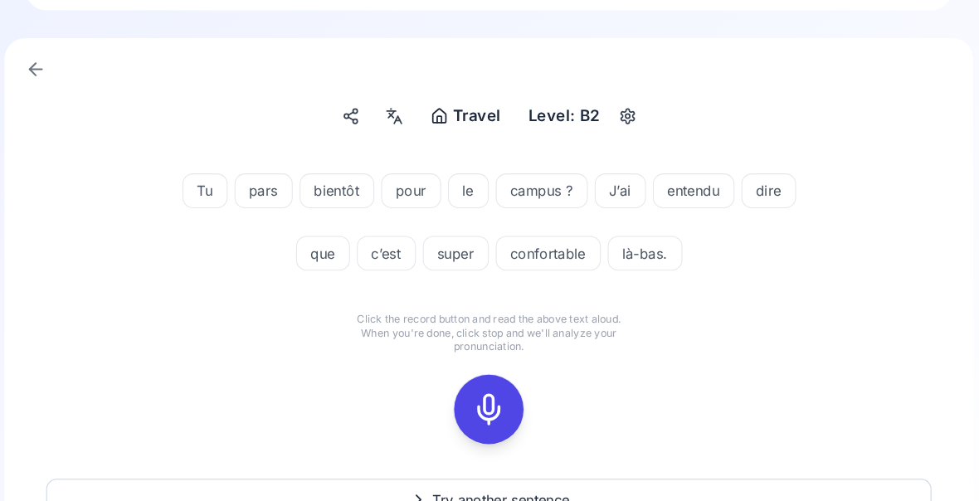
scroll to position [73, 0]
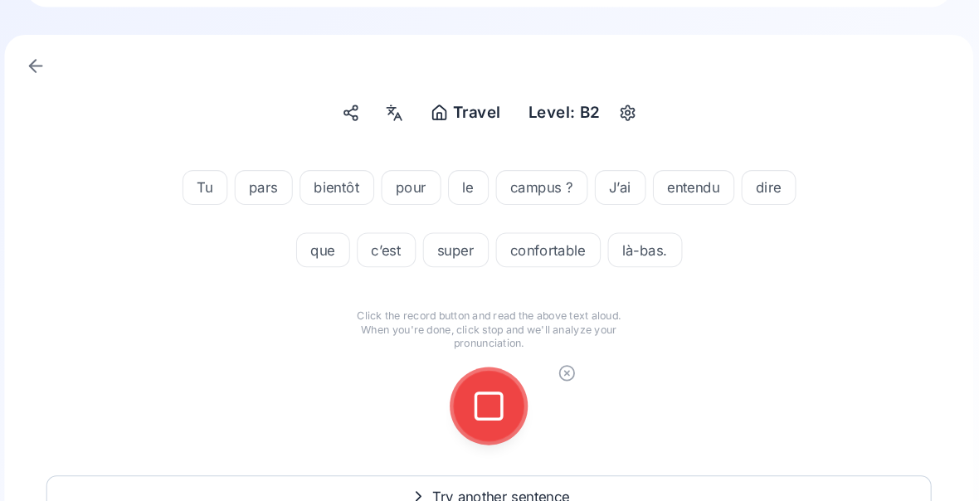
click at [483, 383] on div at bounding box center [490, 388] width 40 height 66
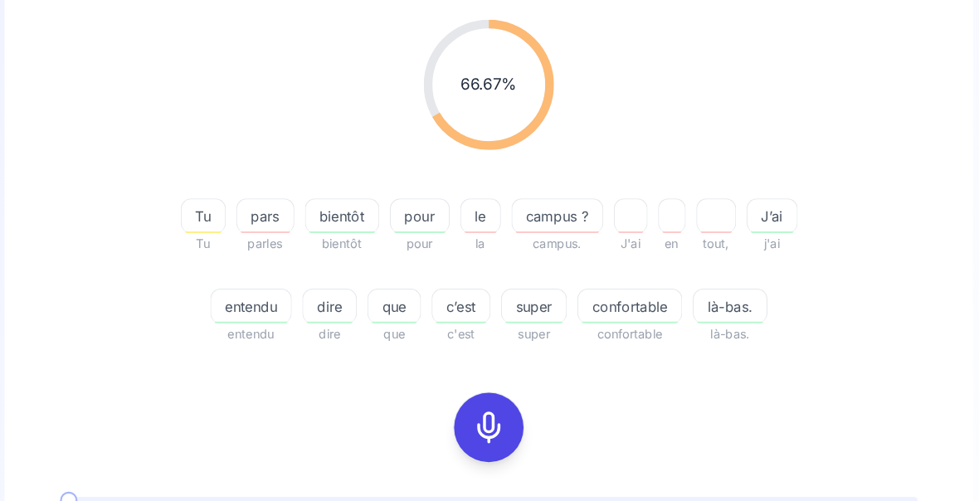
scroll to position [211, 0]
click at [475, 408] on icon at bounding box center [489, 408] width 33 height 33
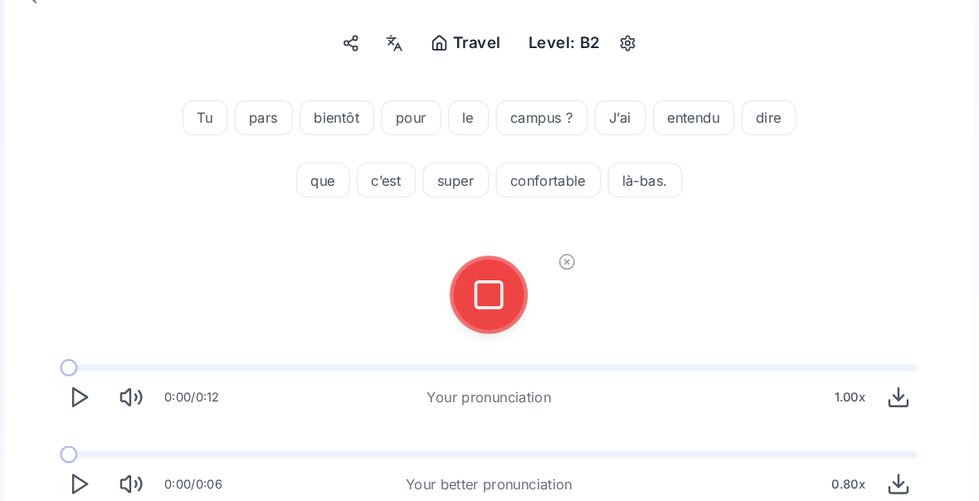
click at [477, 282] on icon at bounding box center [489, 282] width 33 height 33
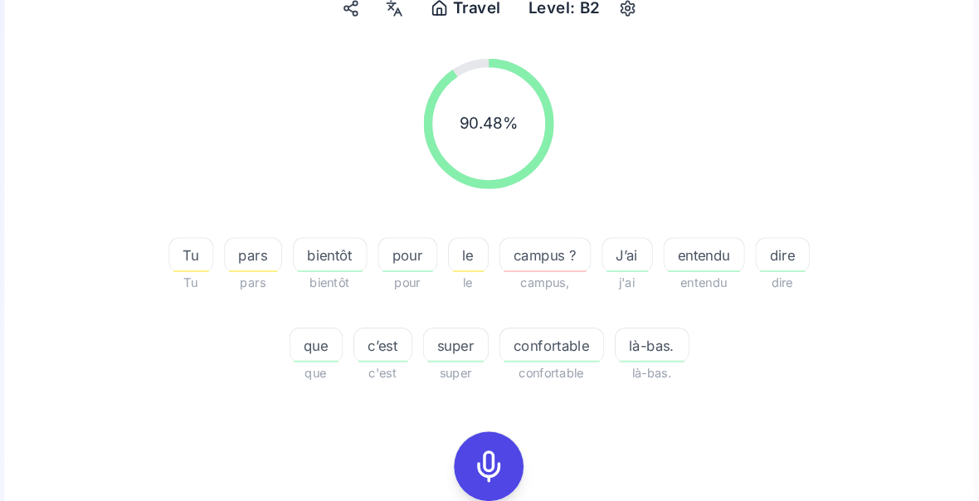
scroll to position [174, 0]
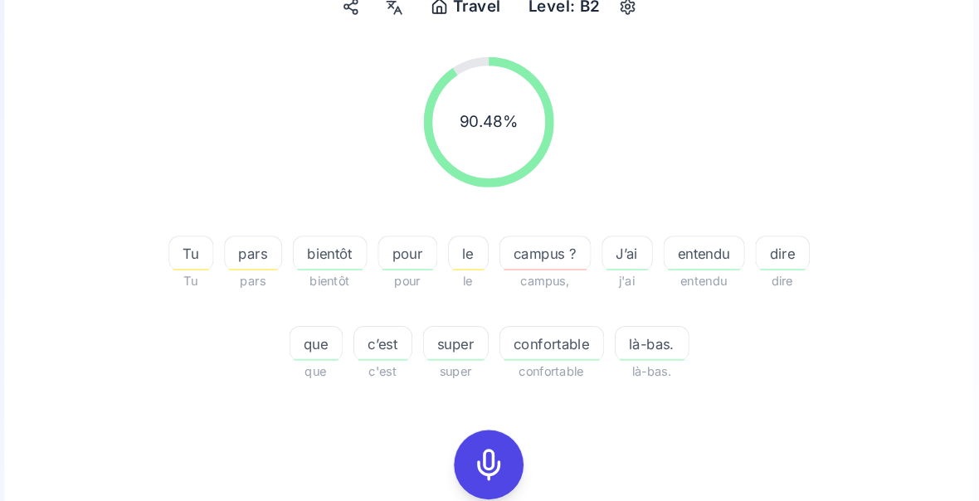
click at [690, 249] on span "entendu" at bounding box center [695, 243] width 76 height 20
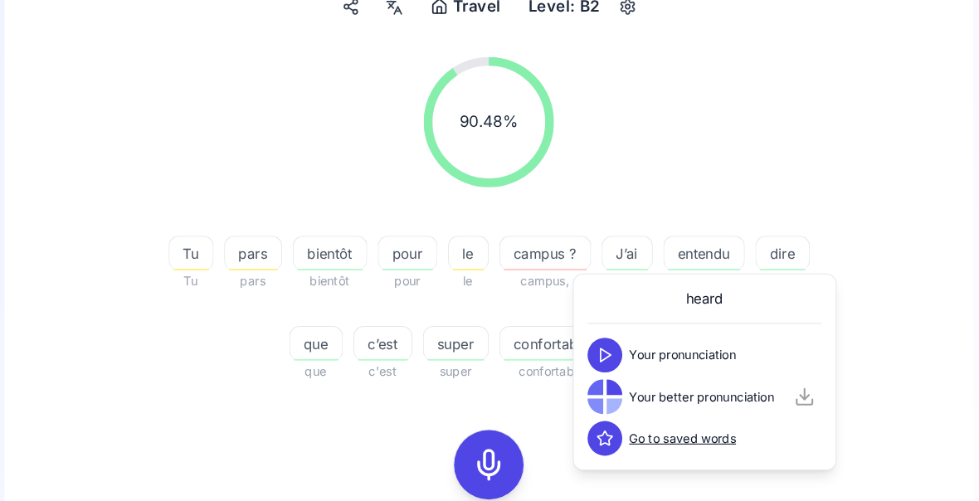
click at [863, 322] on div "90.48 % 90.48 % Tu Tu pars pars bientôt bientôt pour pour le le campus ? campus…" at bounding box center [489, 210] width 847 height 337
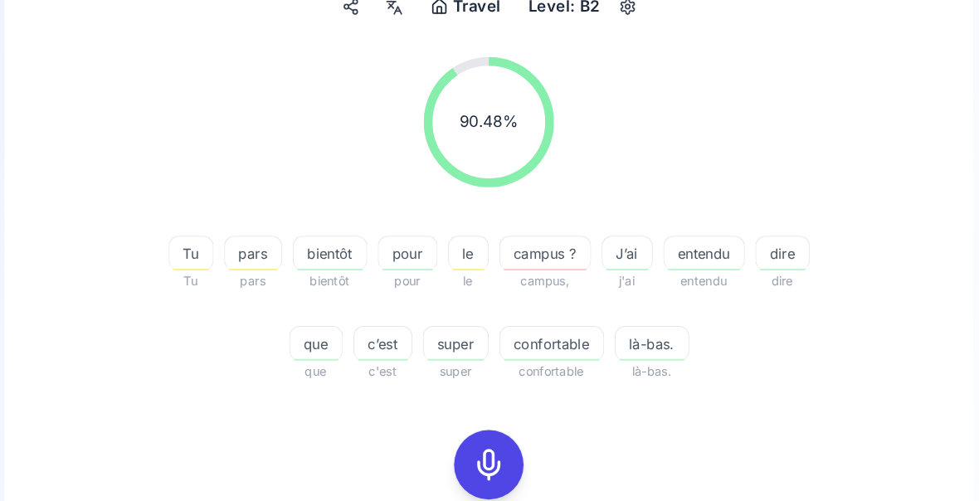
click at [753, 257] on div "button" at bounding box center [771, 258] width 44 height 2
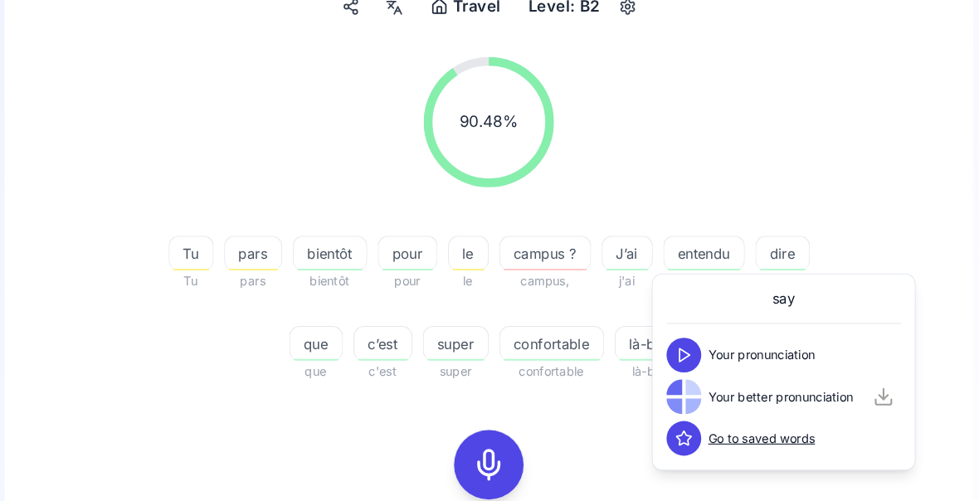
click at [832, 219] on div "90.48 % 90.48 % Tu Tu pars pars bientôt bientôt pour pour le le campus ? campus…" at bounding box center [489, 210] width 847 height 337
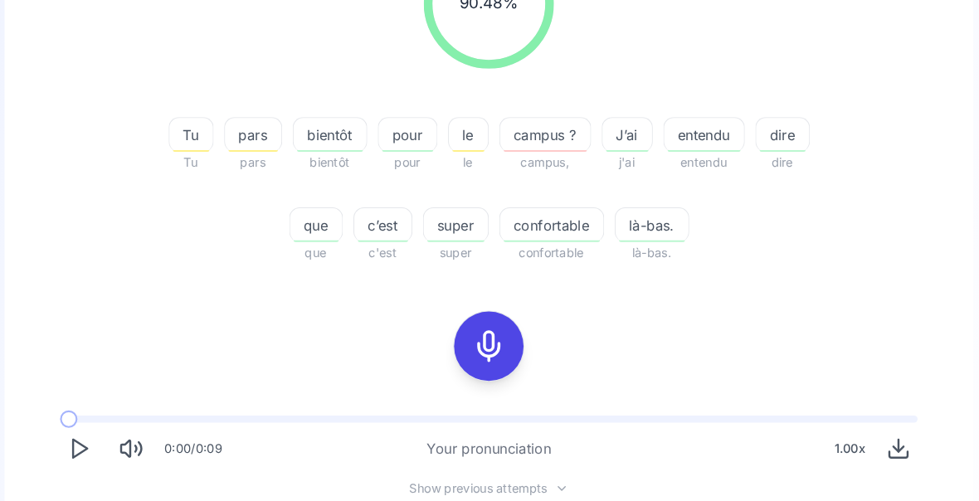
scroll to position [289, 0]
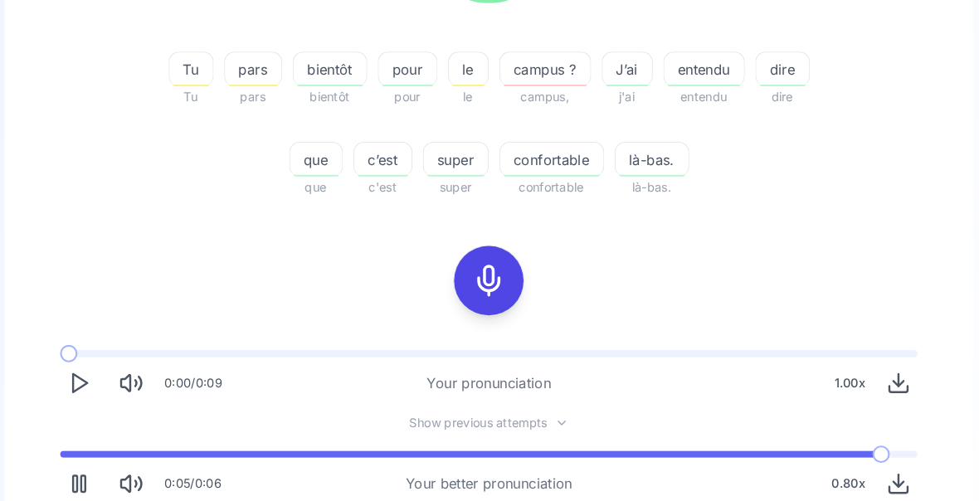
scroll to position [350, 0]
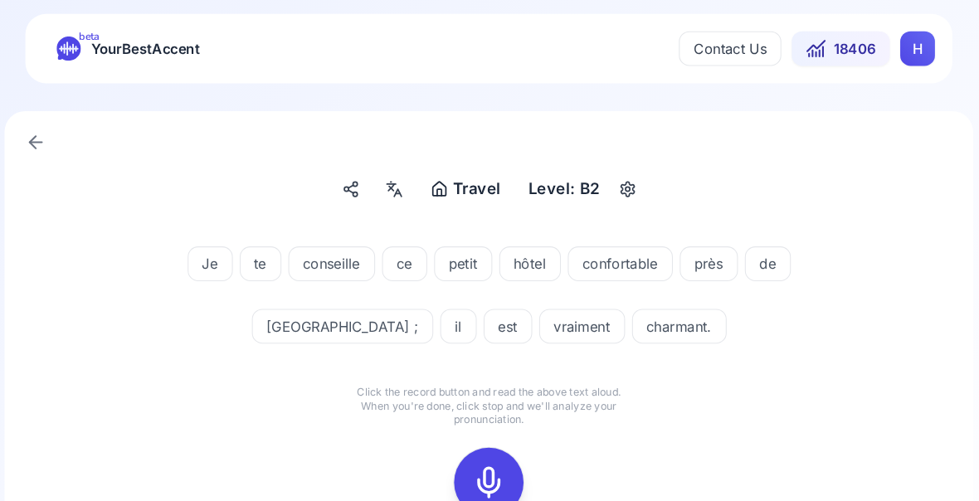
click at [473, 461] on icon at bounding box center [489, 461] width 33 height 33
click at [473, 465] on icon at bounding box center [489, 461] width 33 height 33
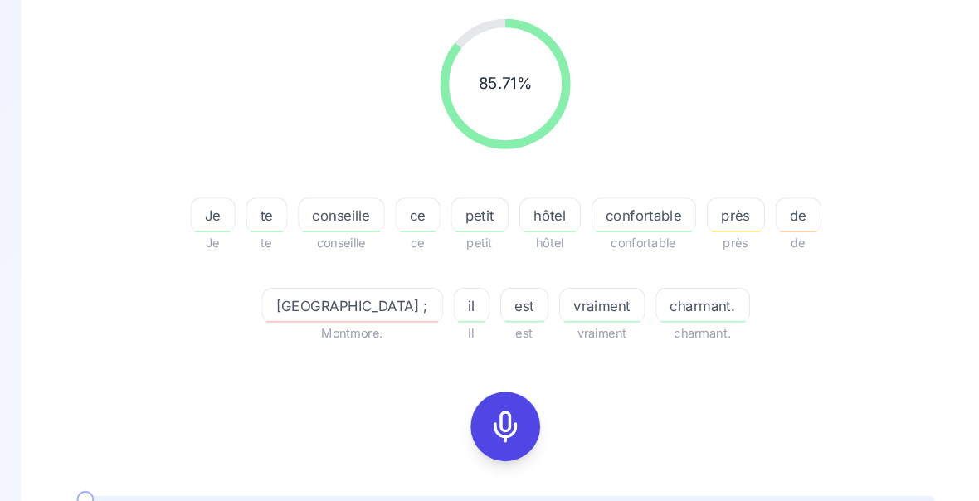
scroll to position [212, 0]
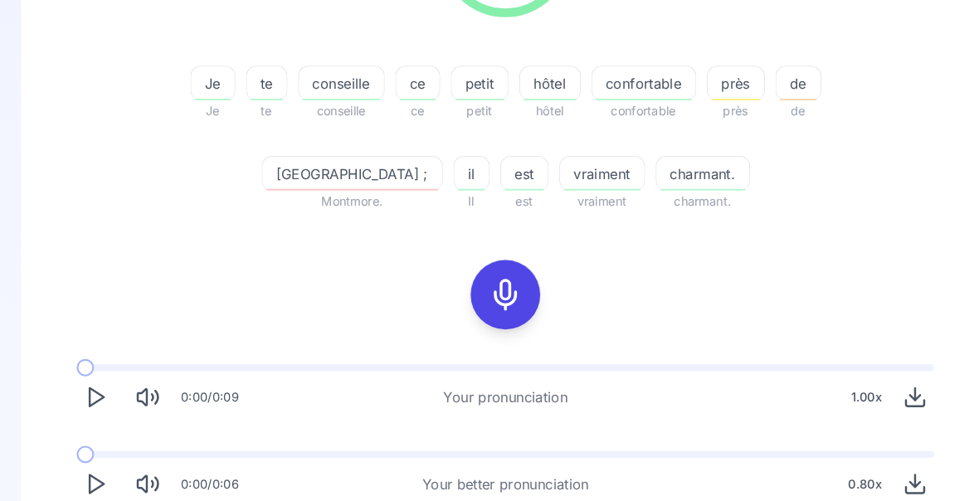
scroll to position [0, 0]
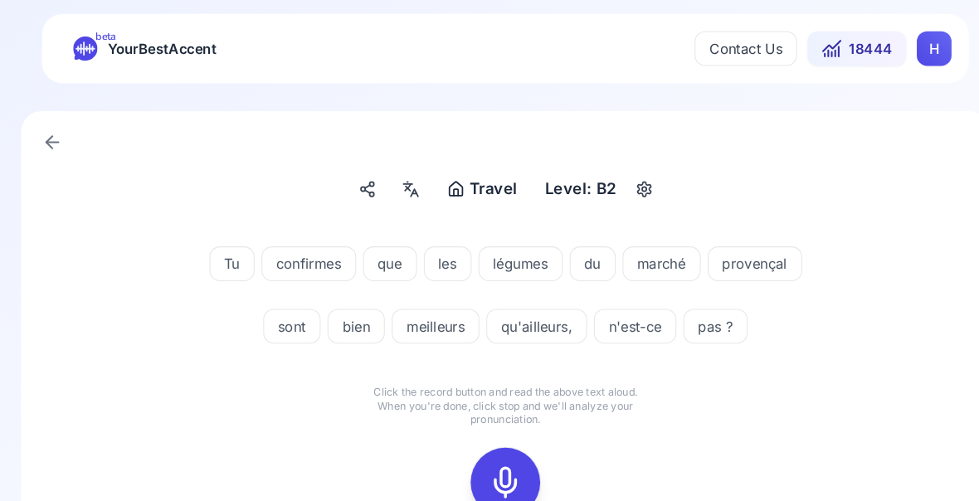
click at [483, 460] on icon at bounding box center [489, 461] width 33 height 33
click at [483, 466] on icon at bounding box center [489, 461] width 33 height 33
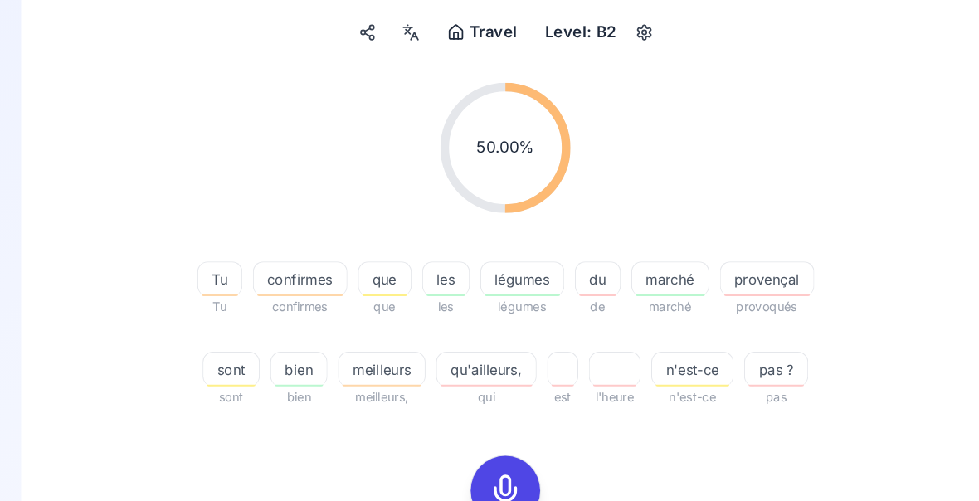
click at [470, 359] on span "qu'ailleurs," at bounding box center [471, 354] width 95 height 20
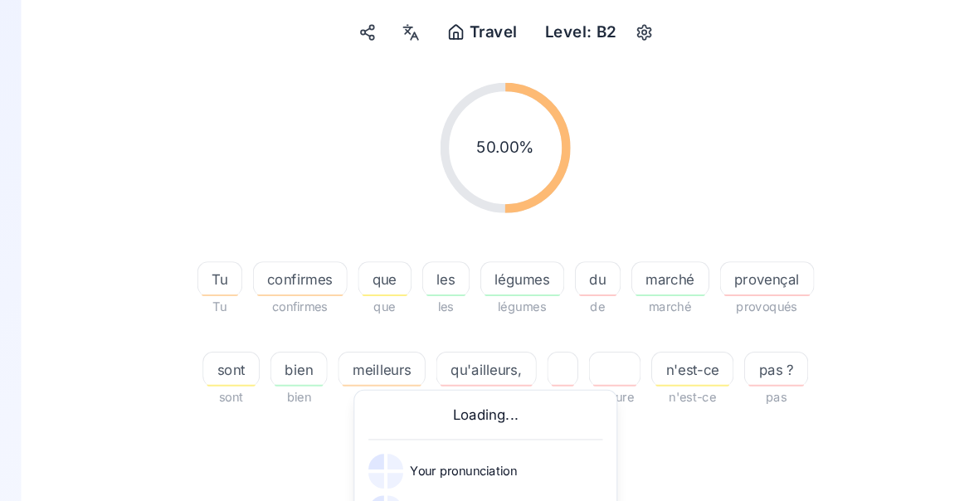
scroll to position [150, 0]
click at [865, 394] on div "50.00 % 50.00 % Tu Tu confirmes confirmes que que les les légumes légumes du de…" at bounding box center [489, 234] width 847 height 337
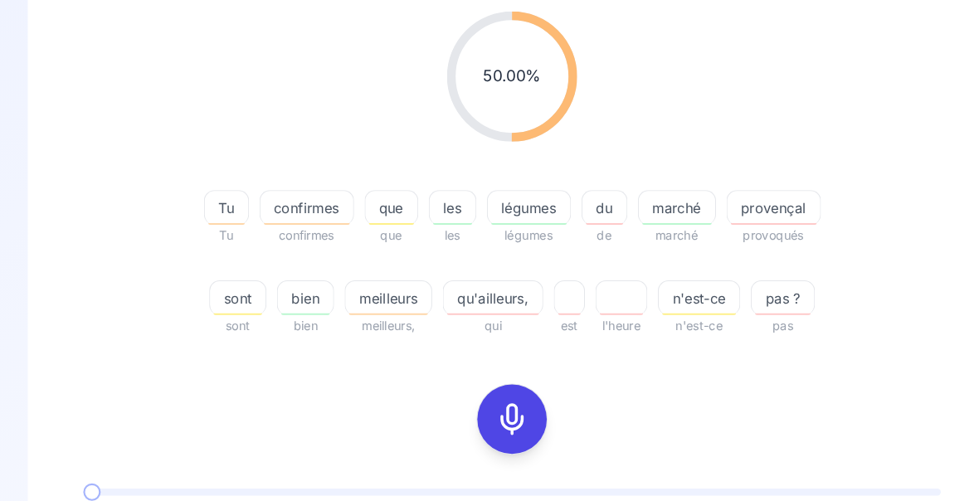
scroll to position [220, 0]
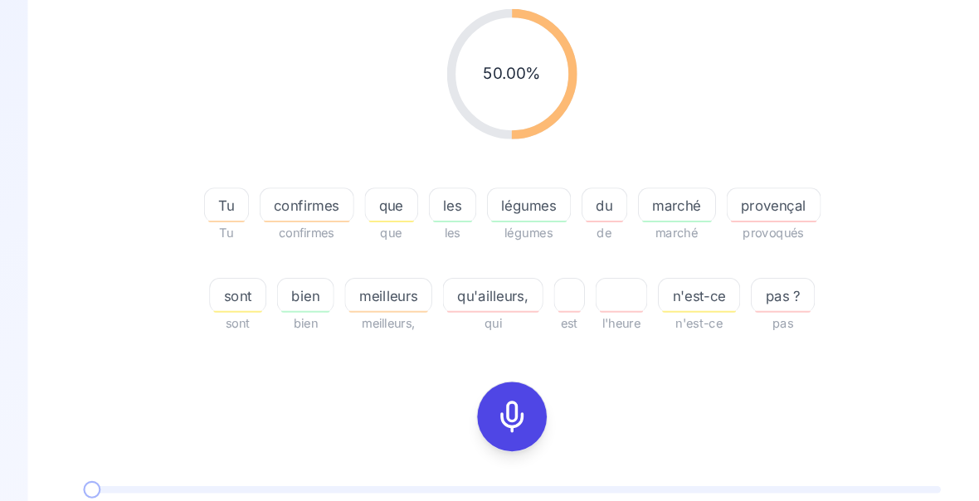
click at [378, 286] on span "meilleurs" at bounding box center [371, 284] width 82 height 20
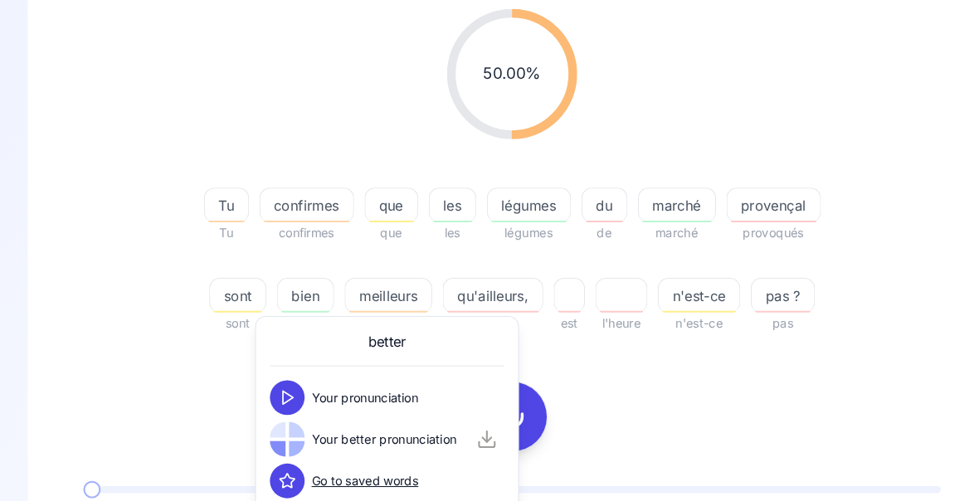
click at [847, 392] on div "50.00 % 50.00 % Tu Tu confirmes confirmes que que les les légumes légumes du de…" at bounding box center [489, 304] width 847 height 616
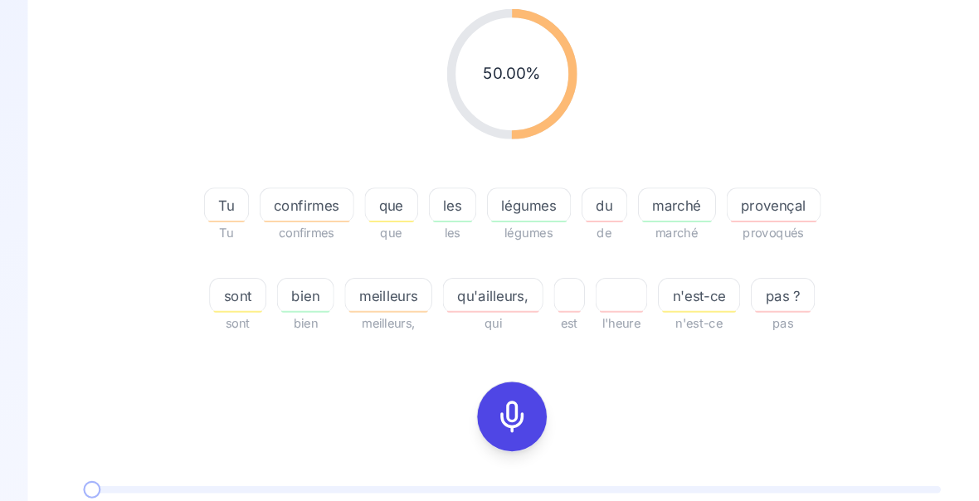
click at [753, 208] on div "provençal" at bounding box center [740, 196] width 90 height 33
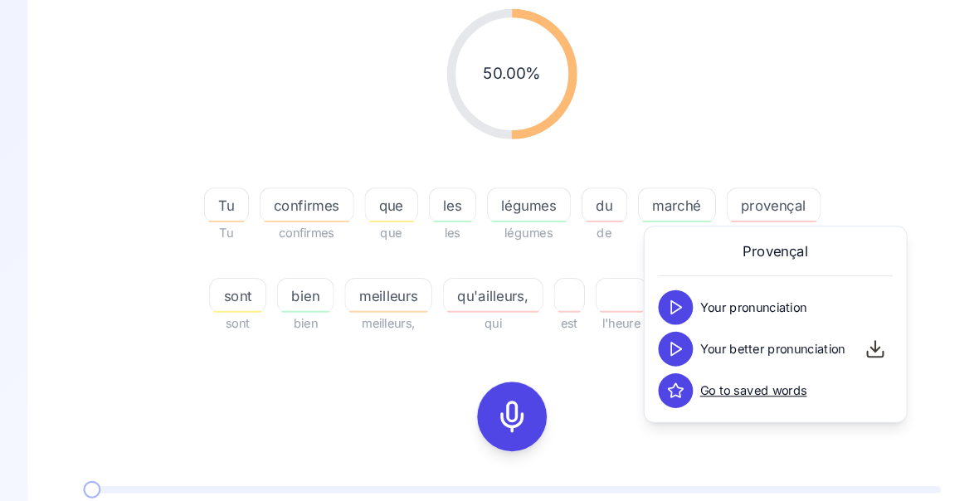
click at [646, 336] on icon at bounding box center [646, 334] width 17 height 17
click at [862, 152] on div "50.00 % 50.00 % Tu Tu confirmes confirmes que que les les légumes légumes du de…" at bounding box center [489, 164] width 847 height 337
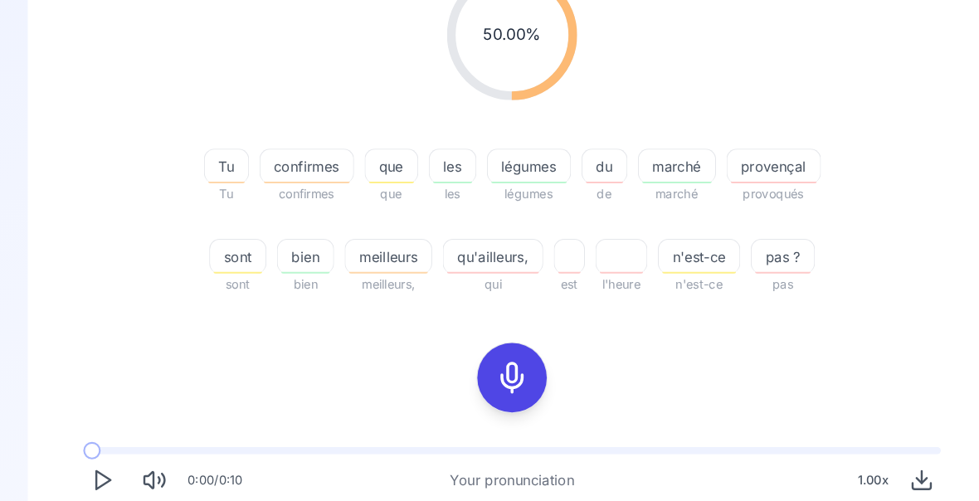
click at [489, 361] on icon at bounding box center [489, 361] width 33 height 33
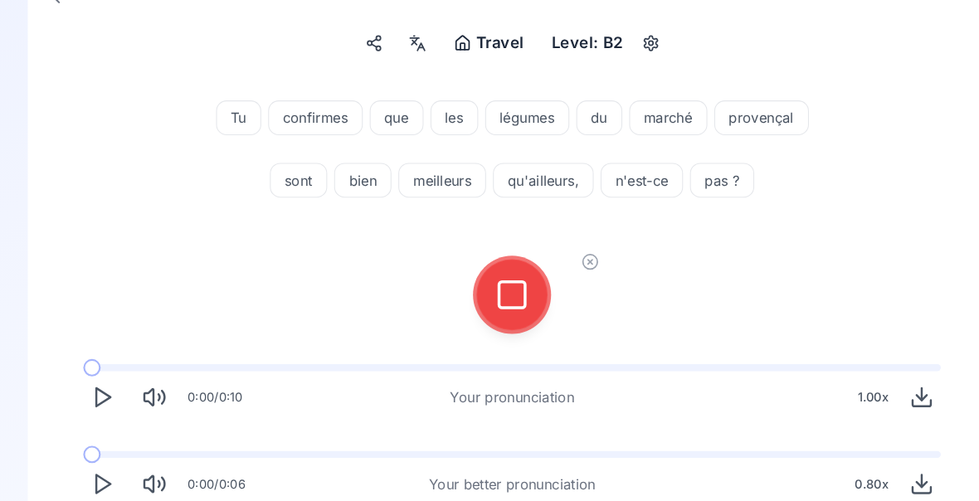
click at [490, 282] on icon at bounding box center [489, 282] width 33 height 33
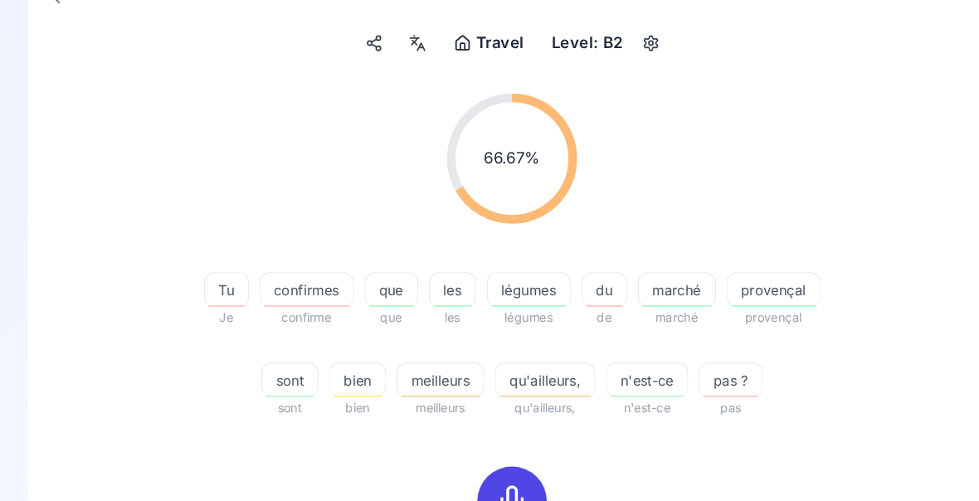
click at [526, 368] on span "qu'ailleurs," at bounding box center [521, 364] width 95 height 20
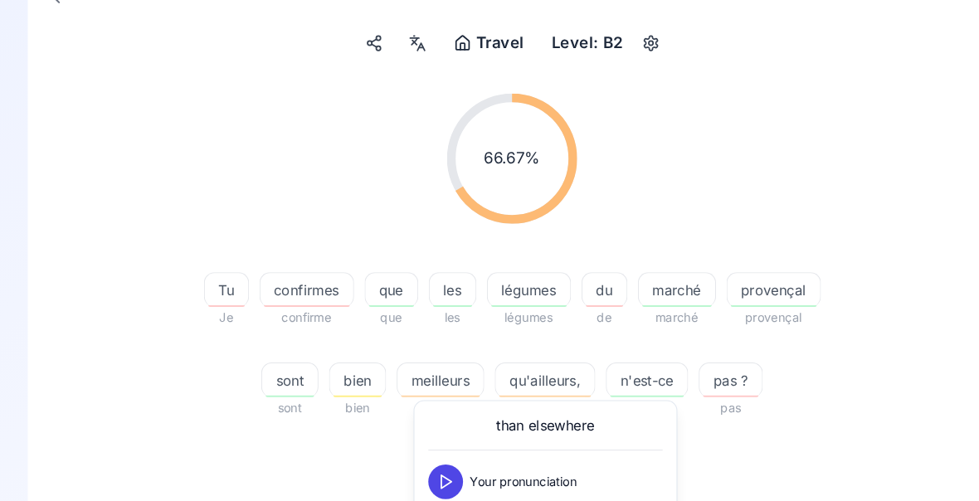
click at [423, 507] on icon at bounding box center [426, 501] width 17 height 17
click at [857, 336] on div "66.67 % 66.67 % Tu Je confirmes confirme que que les les légumes légumes du de …" at bounding box center [489, 244] width 847 height 337
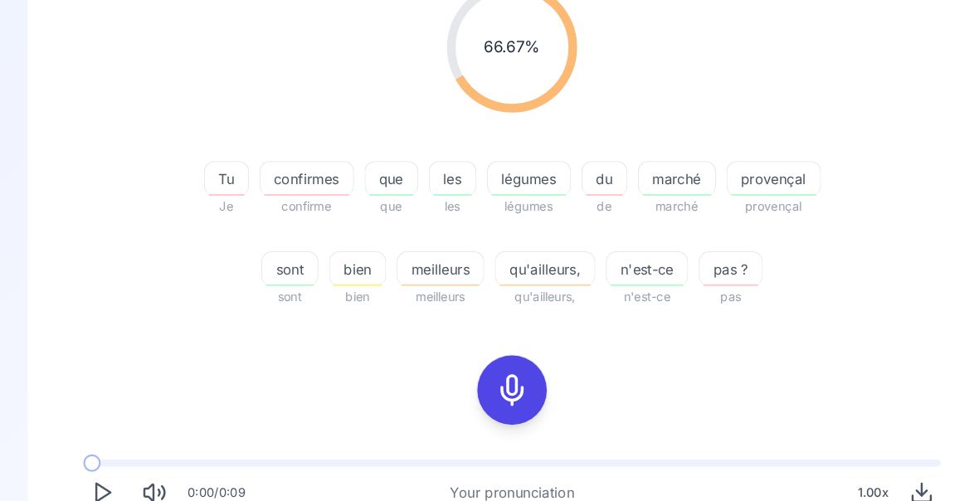
scroll to position [247, 0]
click at [304, 178] on span "confirmes" at bounding box center [293, 171] width 89 height 20
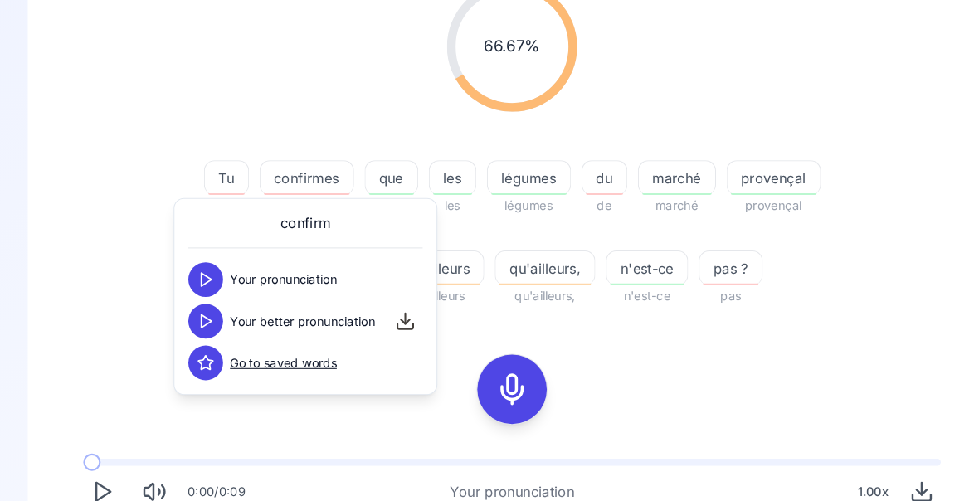
click at [203, 318] on button at bounding box center [196, 307] width 33 height 33
click at [798, 331] on div "66.67 % 66.67 % Tu Je confirmes confirme que que les les légumes légumes du de …" at bounding box center [489, 283] width 847 height 629
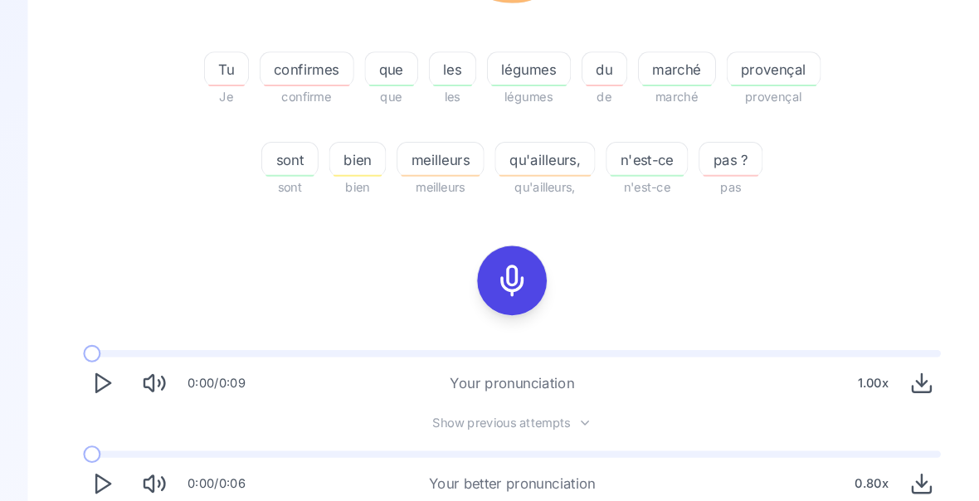
scroll to position [350, 0]
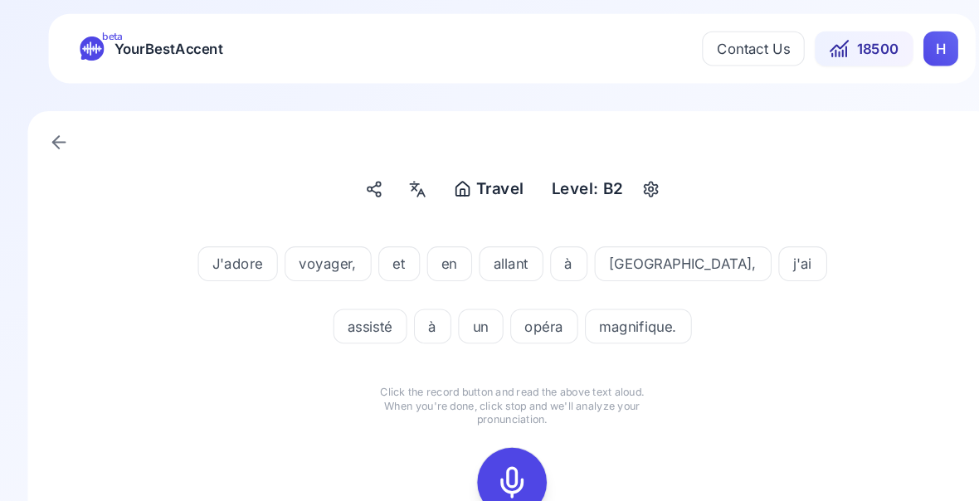
click at [477, 471] on rect at bounding box center [489, 461] width 25 height 25
click at [497, 471] on icon at bounding box center [489, 461] width 33 height 33
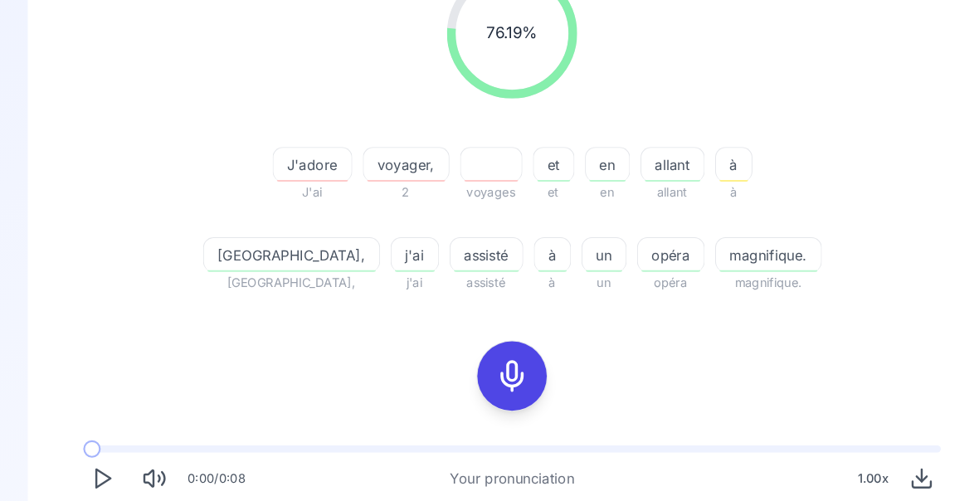
scroll to position [261, 0]
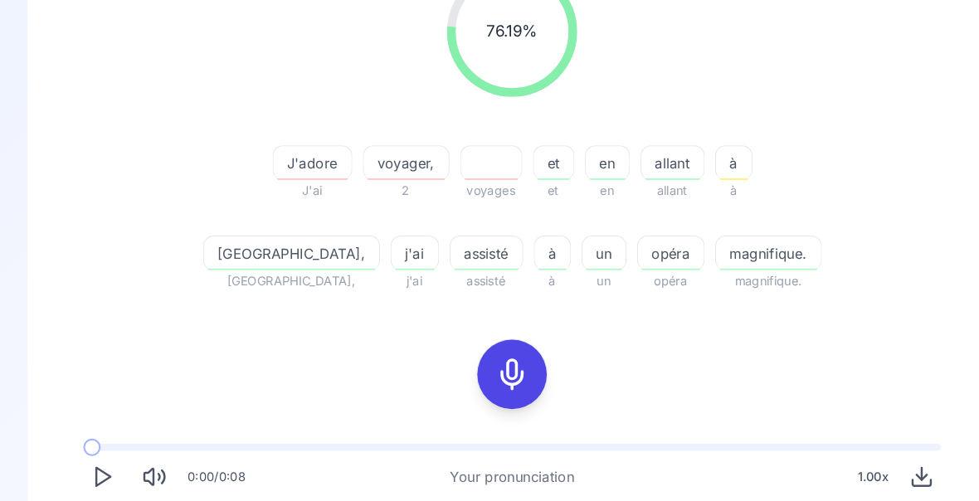
click at [496, 366] on icon at bounding box center [489, 358] width 33 height 33
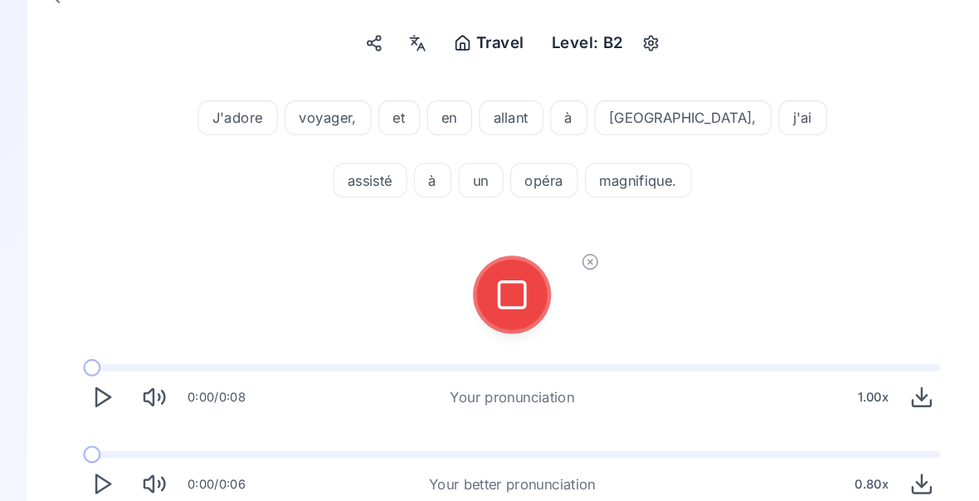
click at [493, 291] on icon at bounding box center [489, 282] width 33 height 33
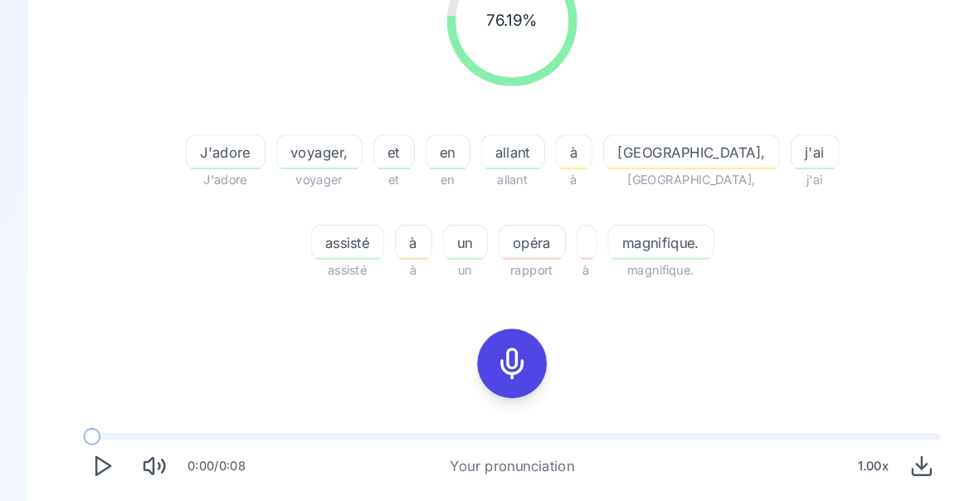
scroll to position [272, 0]
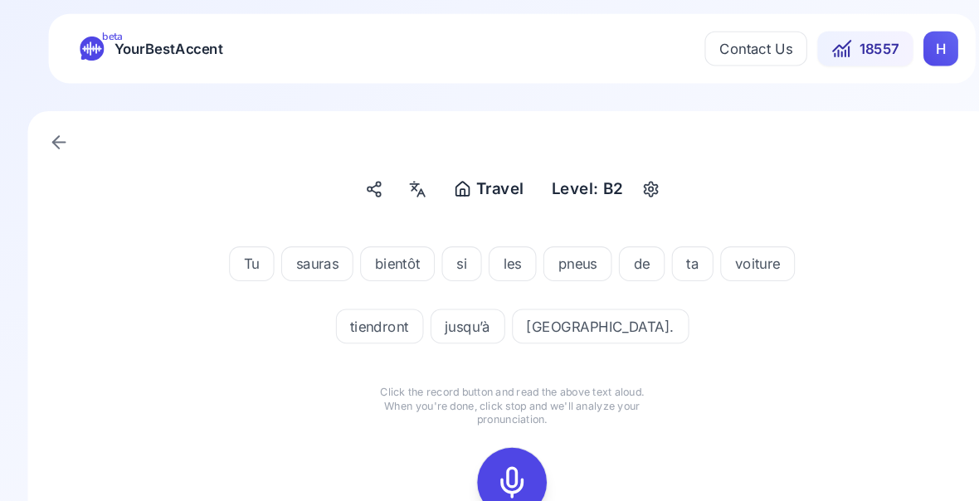
click at [493, 469] on icon at bounding box center [489, 461] width 33 height 33
click at [487, 464] on icon at bounding box center [489, 461] width 33 height 33
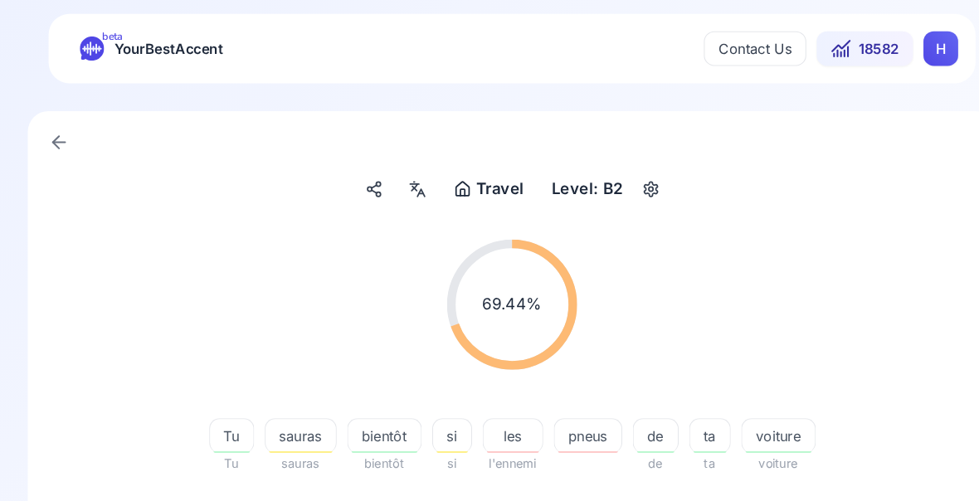
click at [401, 509] on span "tiendront" at bounding box center [360, 504] width 82 height 20
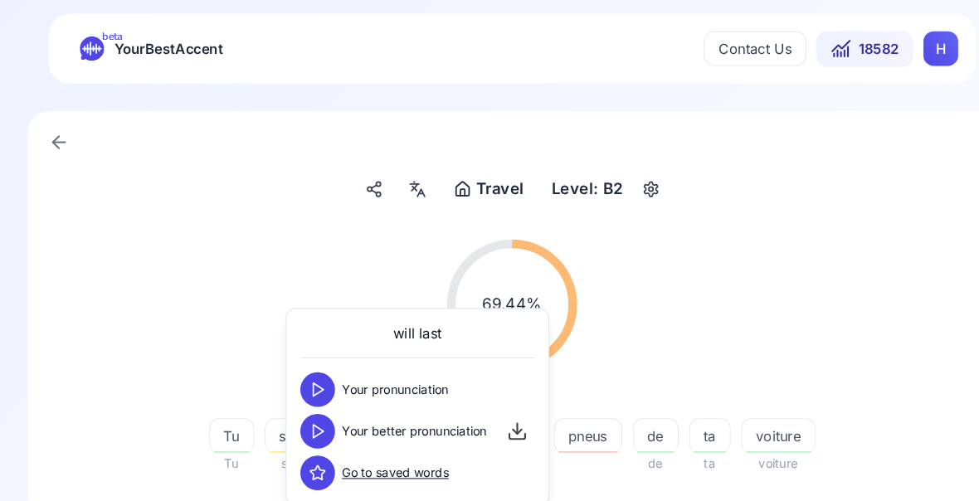
click at [312, 417] on button at bounding box center [303, 412] width 33 height 33
click at [843, 511] on div "69.44 % 69.44 % Tu Tu sauras sauras bientôt bientôt si si les l'ennemi pneus de…" at bounding box center [489, 384] width 847 height 337
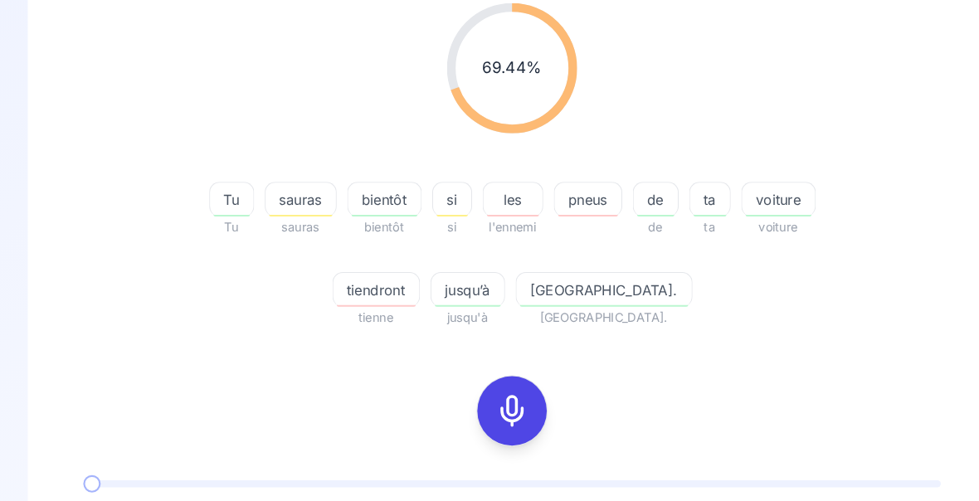
scroll to position [255, 0]
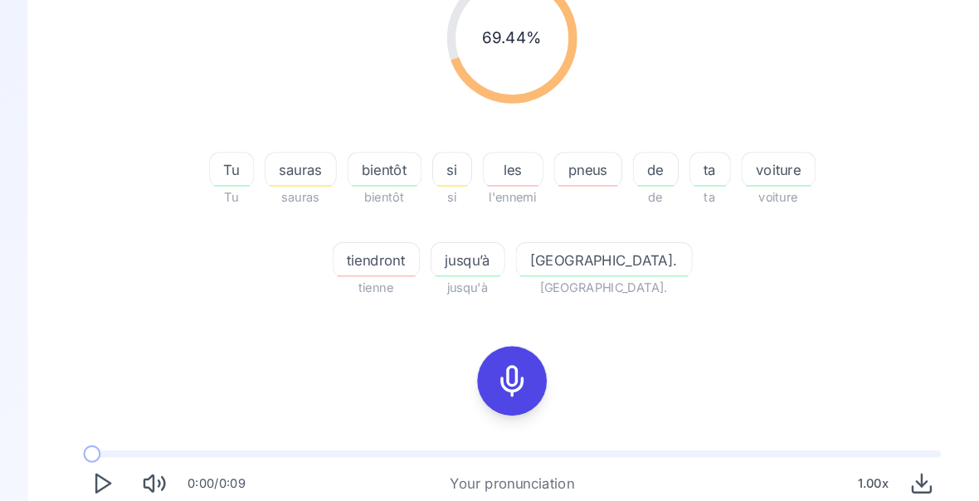
click at [573, 174] on div "pneus" at bounding box center [563, 161] width 66 height 33
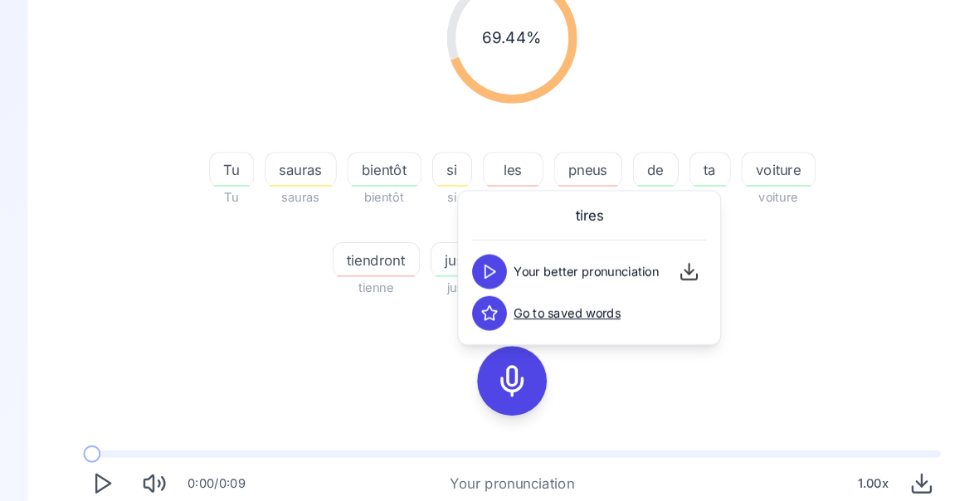
click at [471, 273] on button at bounding box center [468, 259] width 33 height 33
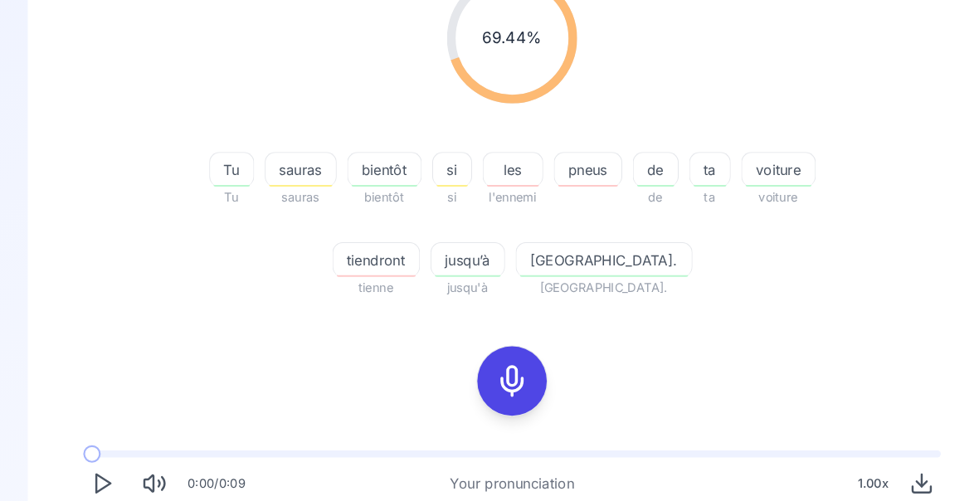
click at [556, 176] on div "pneus" at bounding box center [563, 161] width 66 height 33
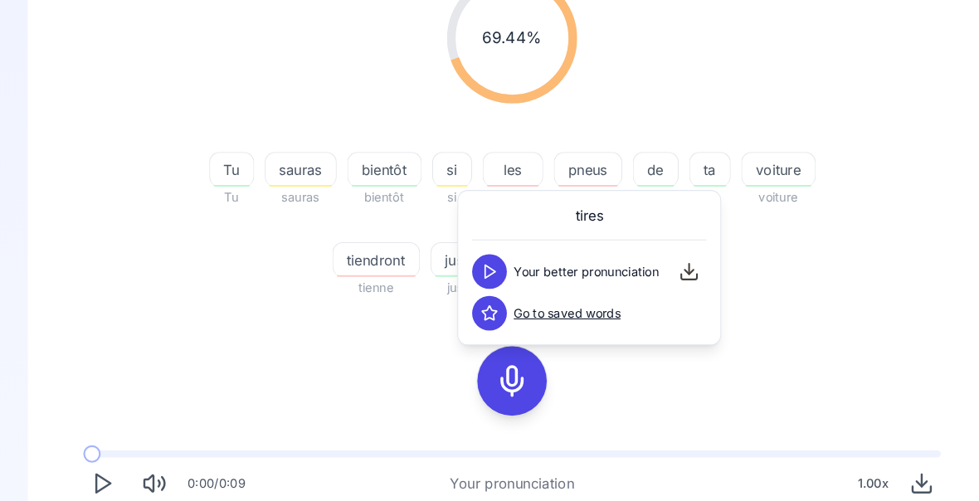
click at [466, 271] on button at bounding box center [468, 259] width 33 height 33
click at [797, 308] on div "69.44 % 69.44 % Tu Tu sauras sauras bientôt bientôt si si les l'ennemi pneus de…" at bounding box center [489, 269] width 847 height 616
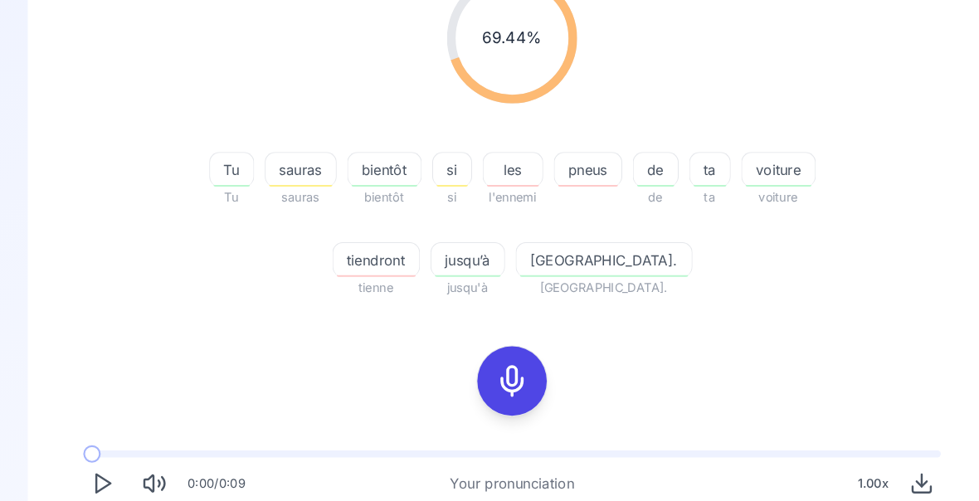
click at [490, 369] on icon at bounding box center [489, 364] width 33 height 33
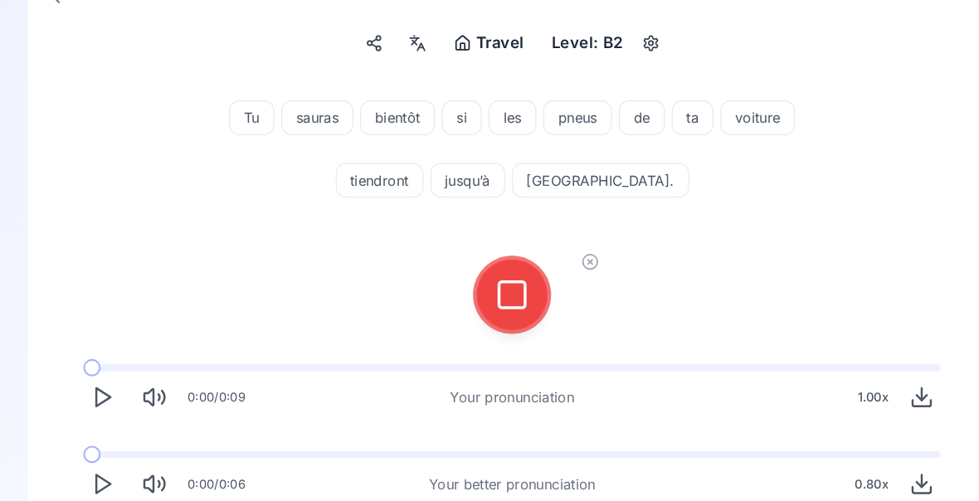
click at [486, 286] on icon at bounding box center [489, 282] width 33 height 33
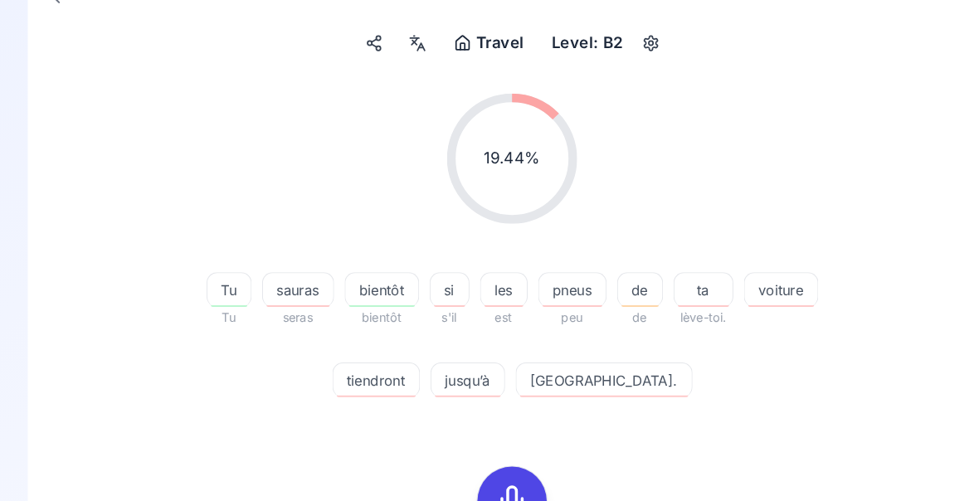
click at [489, 478] on icon at bounding box center [489, 479] width 33 height 33
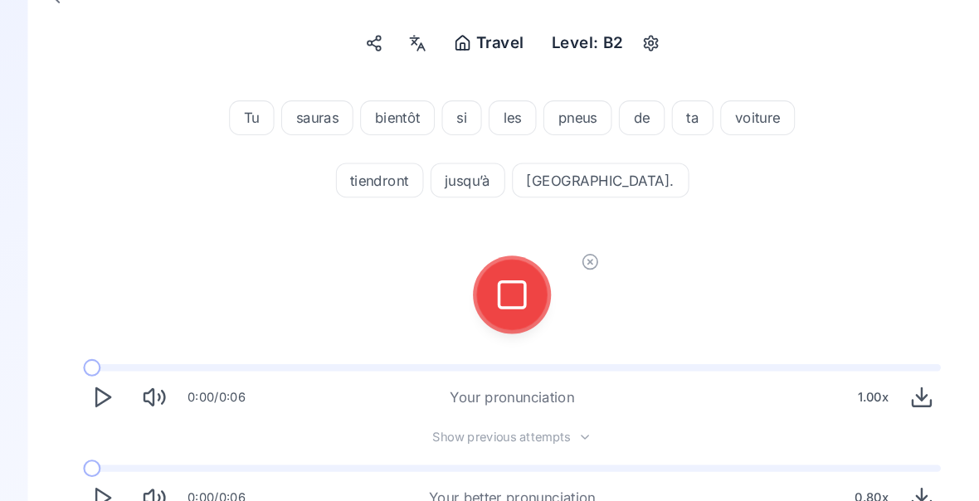
click at [496, 286] on icon at bounding box center [489, 282] width 33 height 33
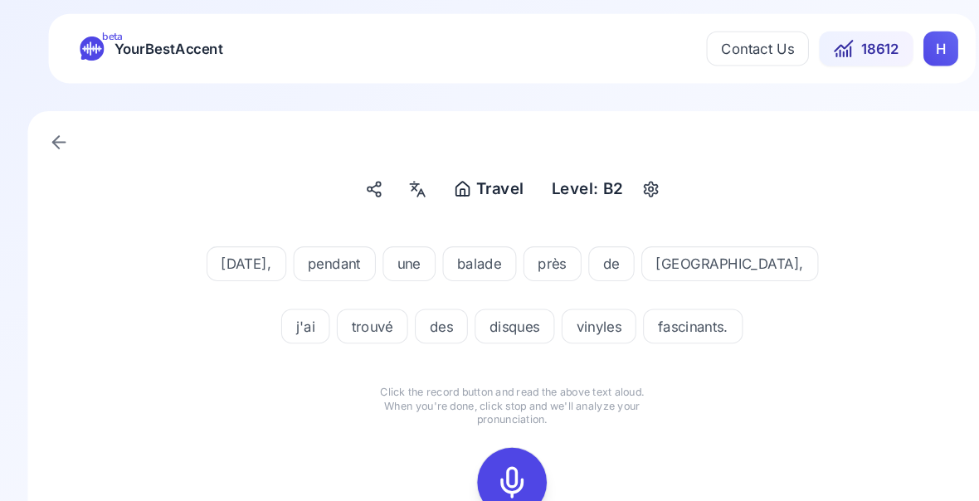
click at [500, 463] on icon at bounding box center [489, 461] width 33 height 33
click at [491, 473] on rect at bounding box center [489, 461] width 25 height 25
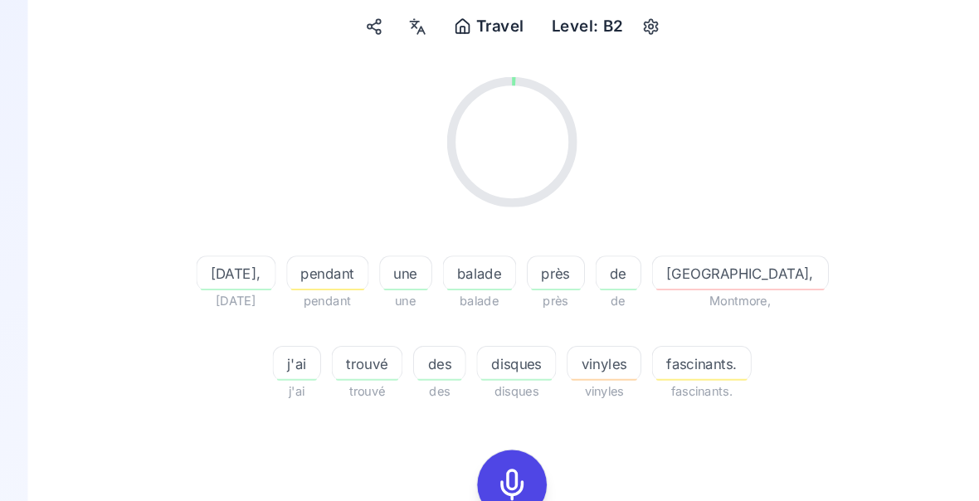
scroll to position [156, 0]
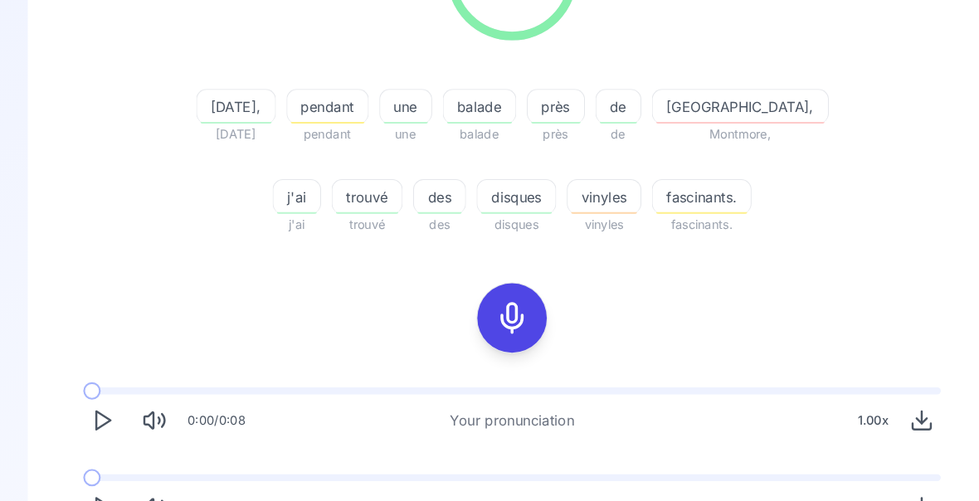
click at [92, 494] on polygon "Play" at bounding box center [98, 484] width 13 height 17
click at [107, 493] on icon "Play" at bounding box center [97, 484] width 23 height 23
